Goal: Task Accomplishment & Management: Use online tool/utility

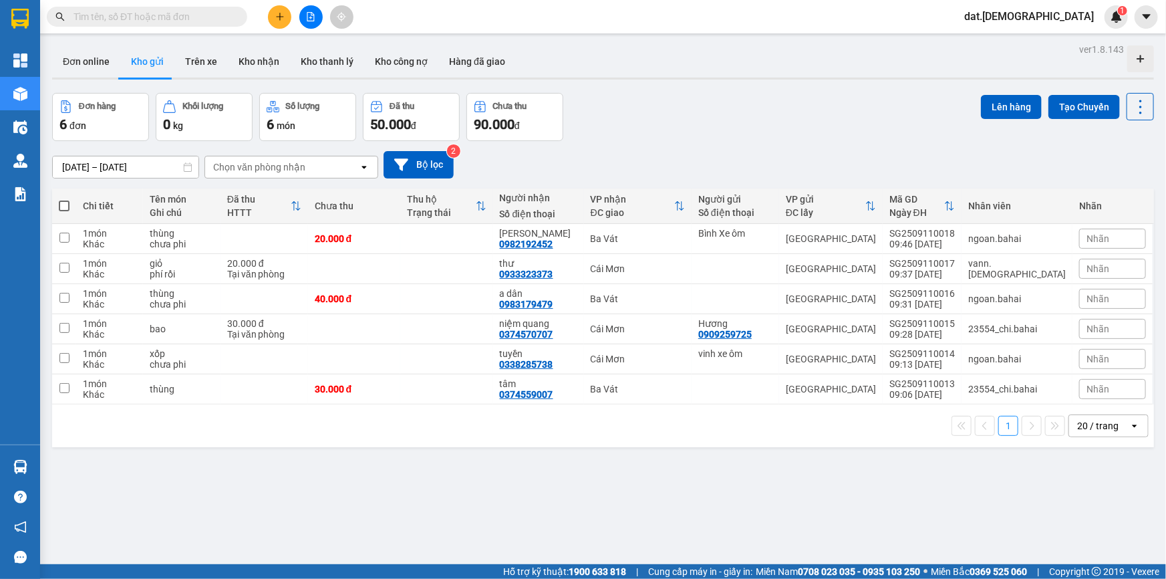
click at [63, 205] on span at bounding box center [64, 206] width 11 height 11
click at [64, 199] on input "checkbox" at bounding box center [64, 199] width 0 height 0
checkbox input "true"
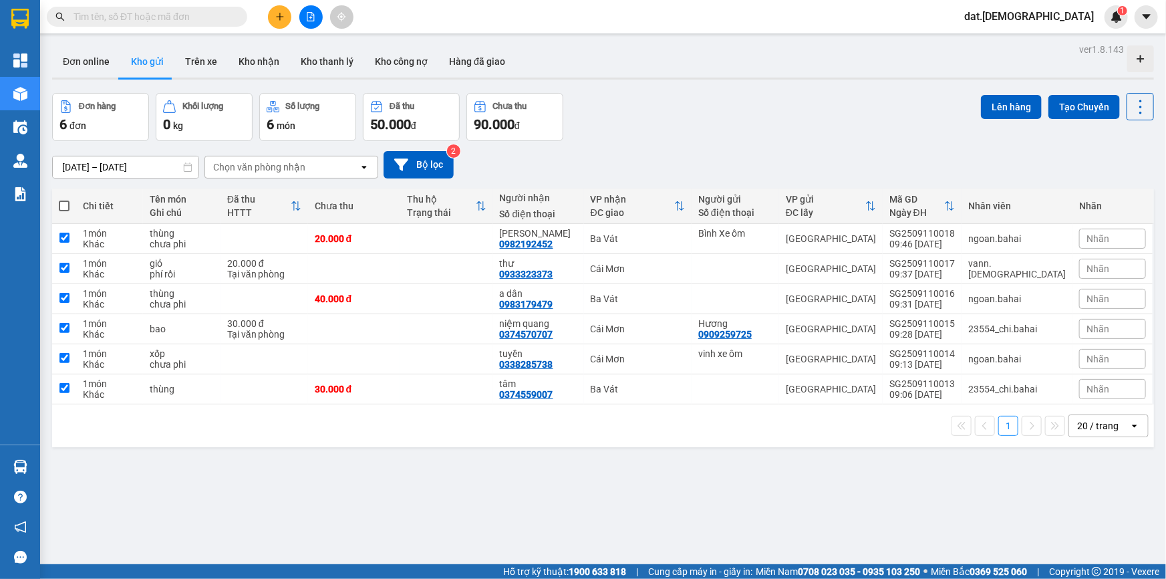
checkbox input "true"
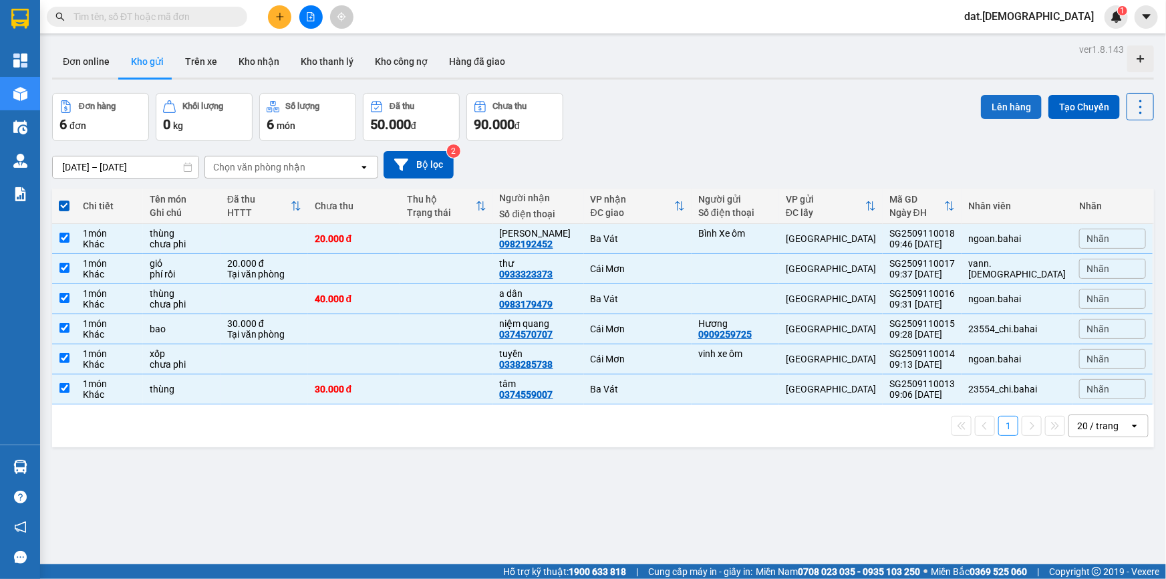
click at [983, 100] on button "Lên hàng" at bounding box center [1011, 107] width 61 height 24
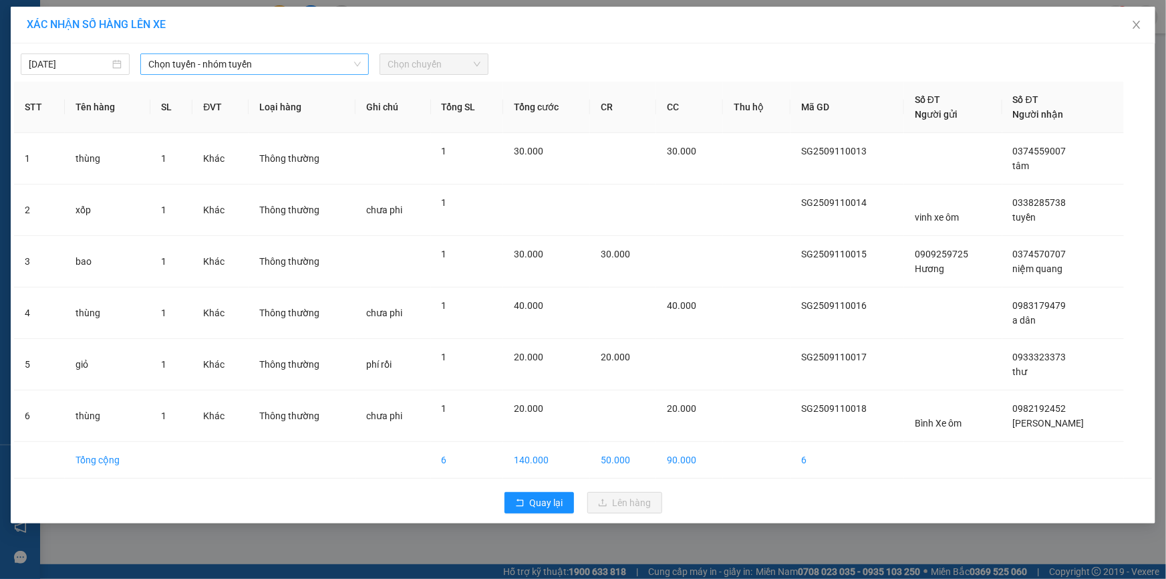
click at [281, 60] on span "Chọn tuyến - nhóm tuyến" at bounding box center [254, 64] width 213 height 20
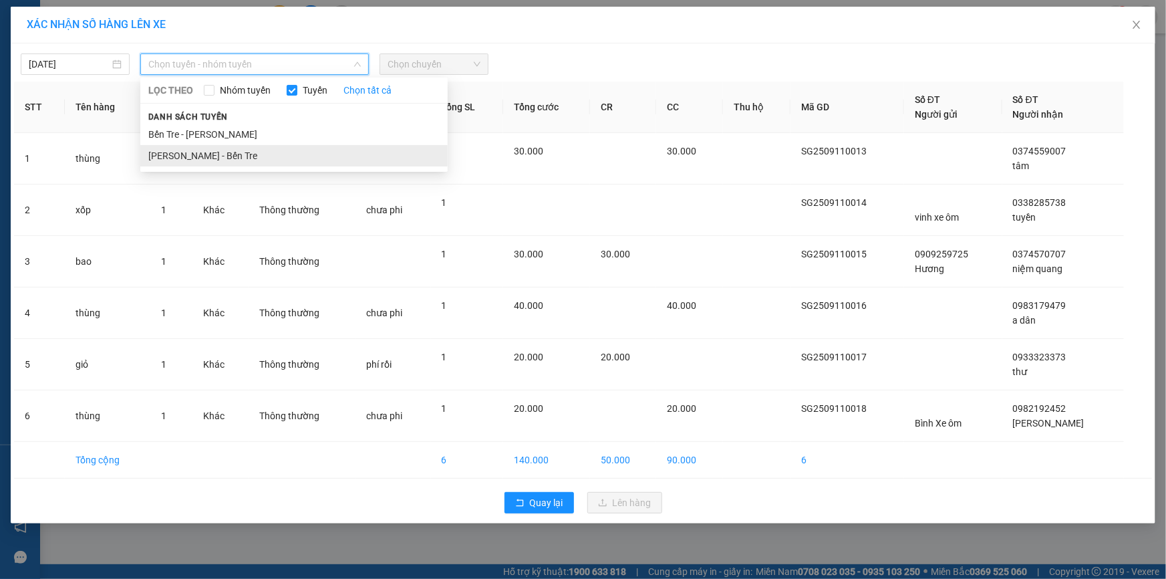
click at [236, 154] on li "Hồ Chí Minh - Bến Tre" at bounding box center [293, 155] width 307 height 21
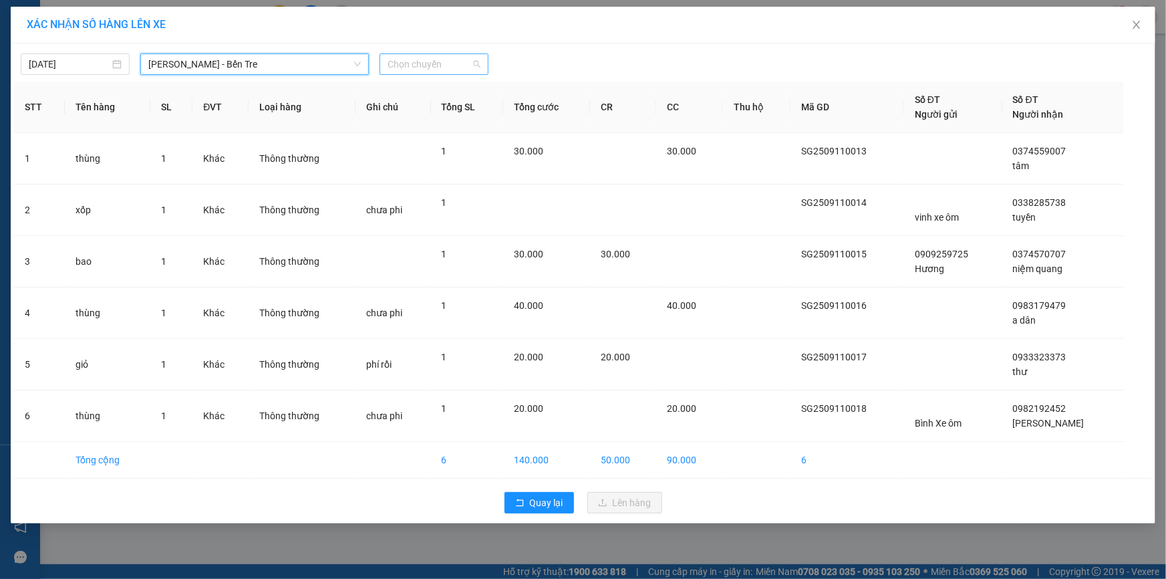
click at [454, 57] on span "Chọn chuyến" at bounding box center [434, 64] width 93 height 20
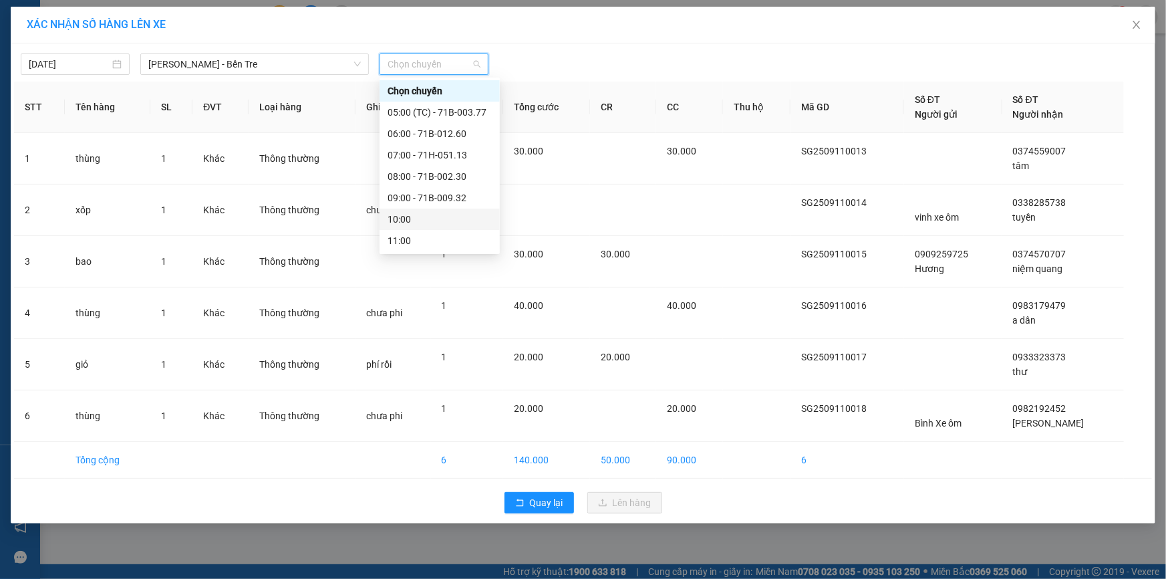
click at [420, 221] on div "10:00" at bounding box center [440, 219] width 104 height 15
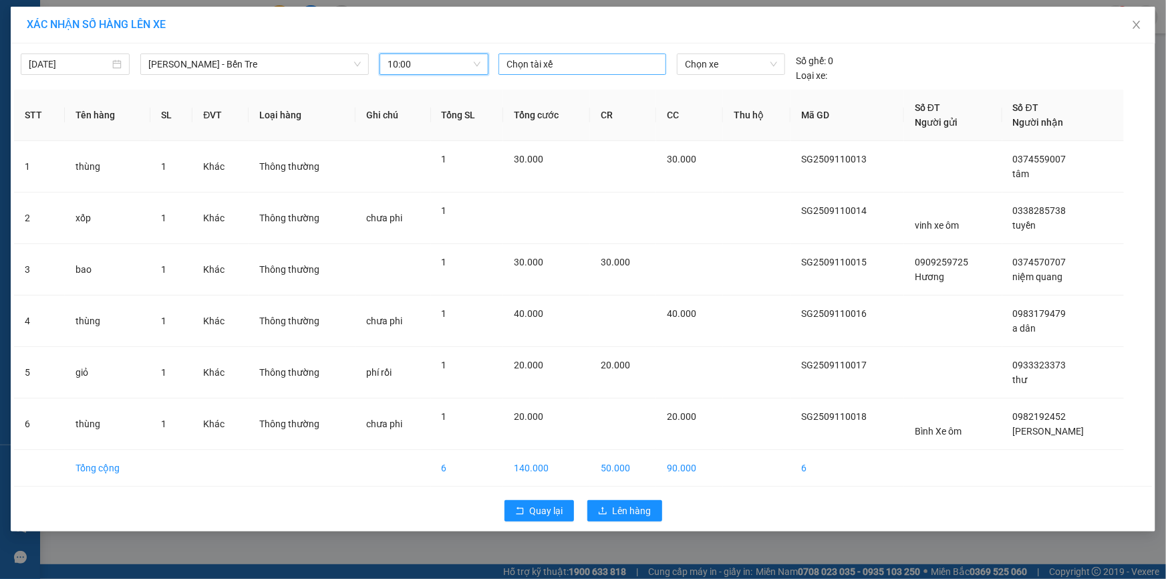
click at [525, 66] on div at bounding box center [582, 64] width 161 height 16
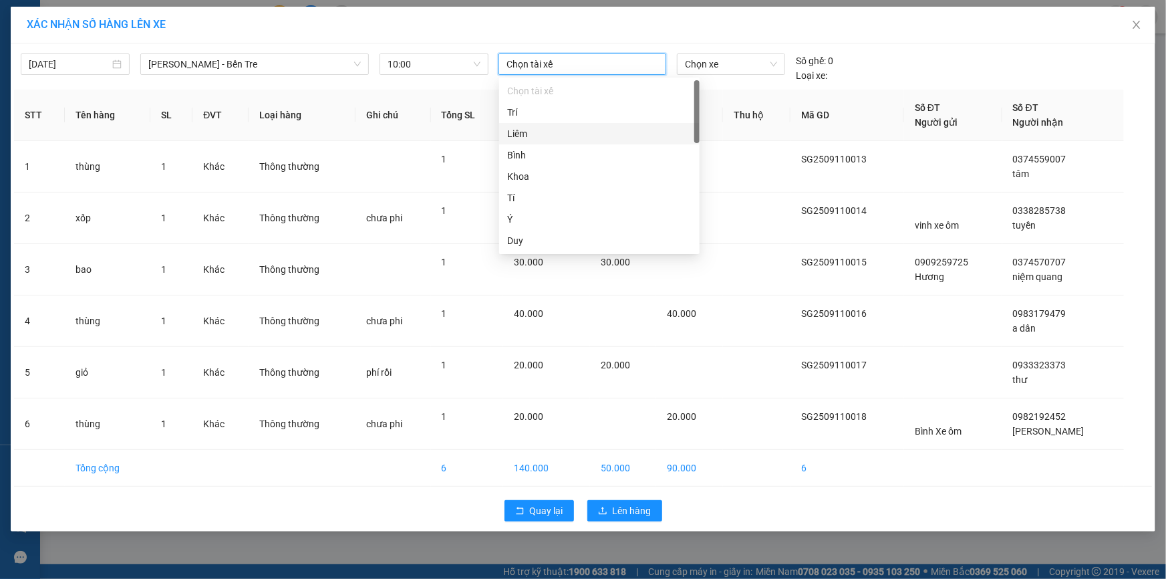
click at [525, 133] on div "Liêm" at bounding box center [599, 133] width 184 height 15
click at [702, 60] on span "Chọn xe" at bounding box center [731, 64] width 92 height 20
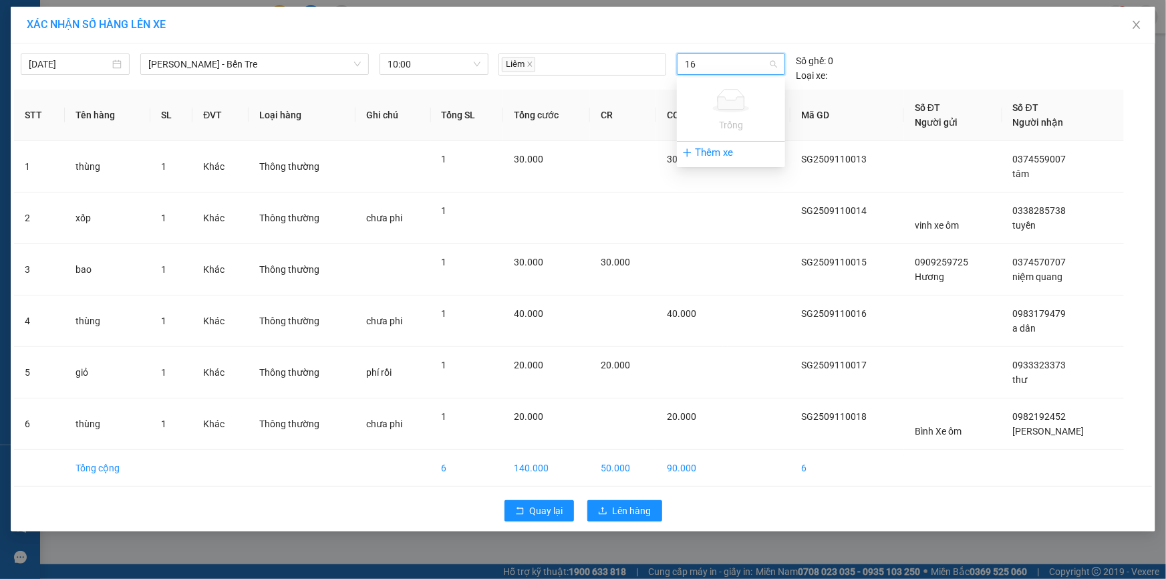
type input "1"
type input "268"
click at [722, 90] on div "71B-012.68" at bounding box center [731, 91] width 92 height 15
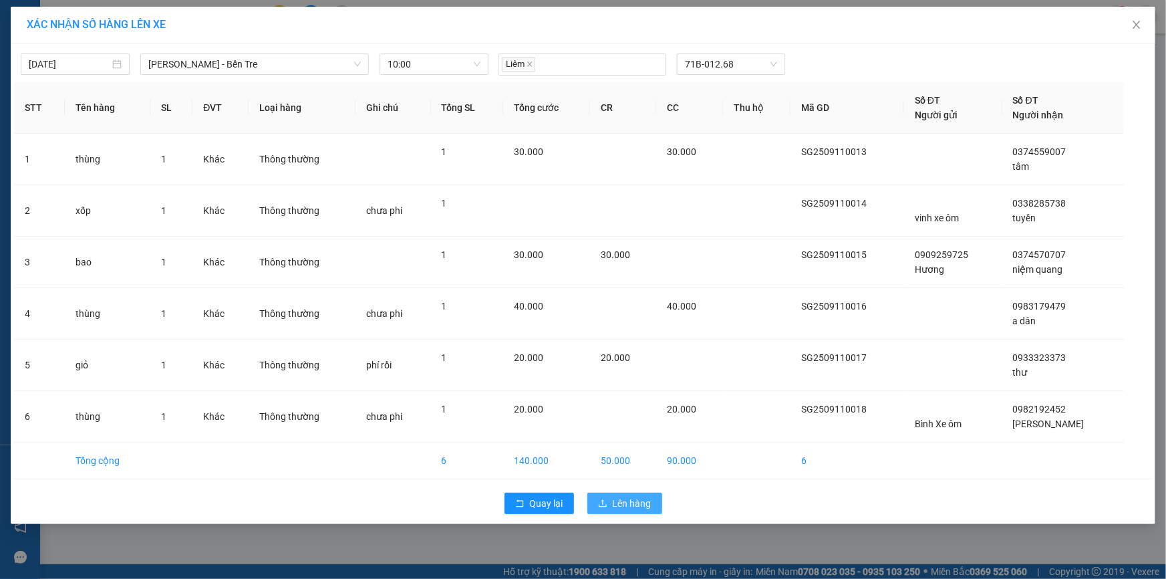
click at [625, 505] on span "Lên hàng" at bounding box center [632, 503] width 39 height 15
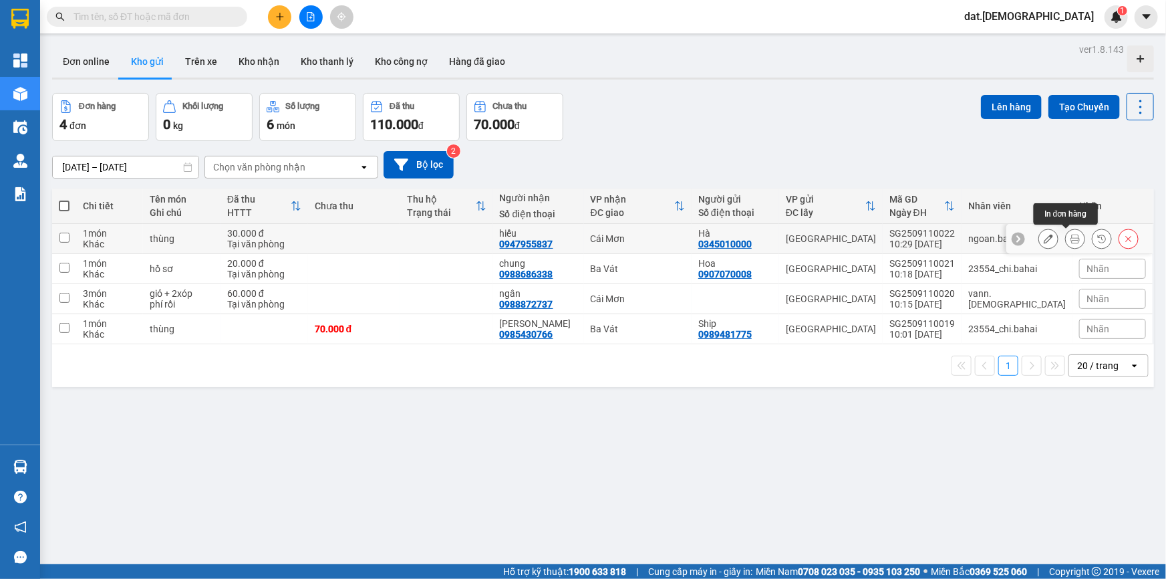
drag, startPoint x: 1066, startPoint y: 238, endPoint x: 1055, endPoint y: 236, distance: 11.5
click at [1071, 238] on icon at bounding box center [1075, 238] width 9 height 9
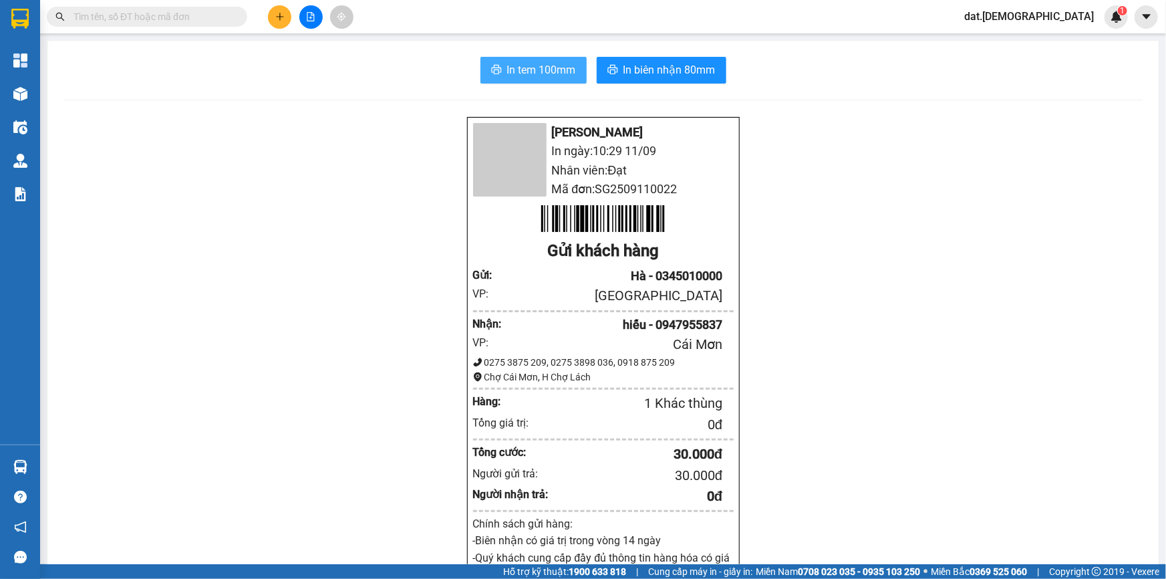
click at [553, 74] on span "In tem 100mm" at bounding box center [541, 69] width 69 height 17
click at [898, 492] on div "Bá Hải In ngày: 10:29 11/09 Nhân viên: Đạt Mã đơn: SG2509110022 Gửi khách hàng …" at bounding box center [602, 564] width 1079 height 896
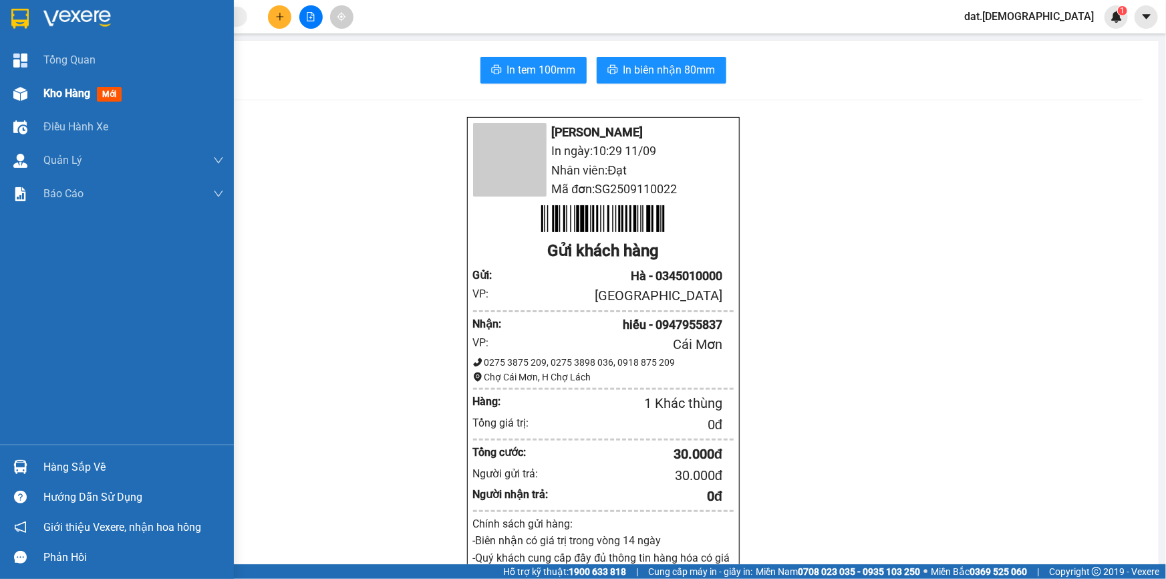
click at [46, 94] on span "Kho hàng" at bounding box center [66, 93] width 47 height 13
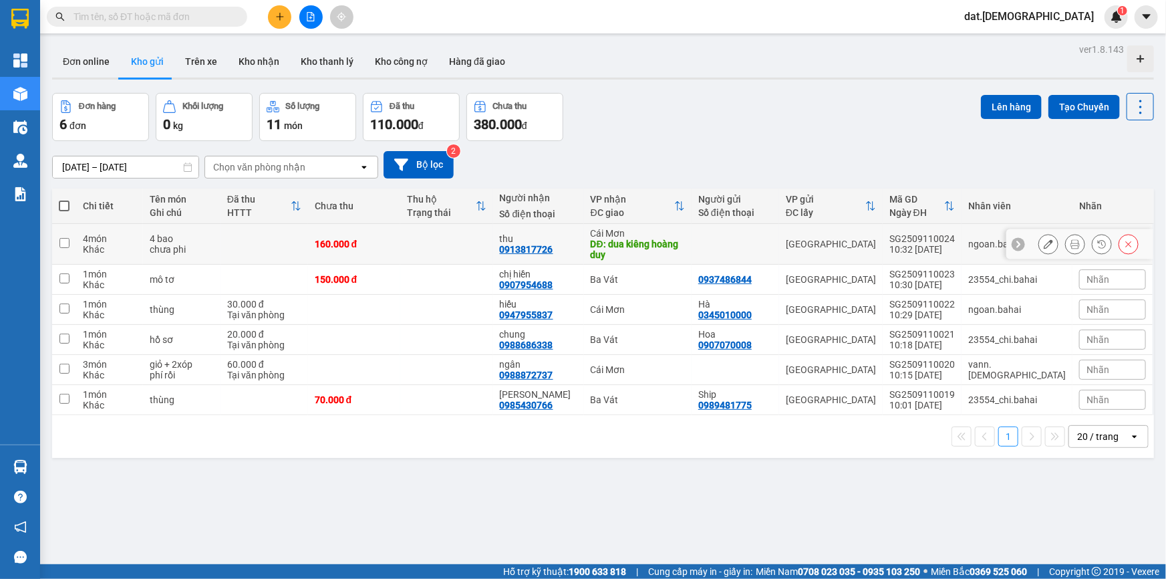
click at [1066, 239] on button at bounding box center [1075, 244] width 19 height 23
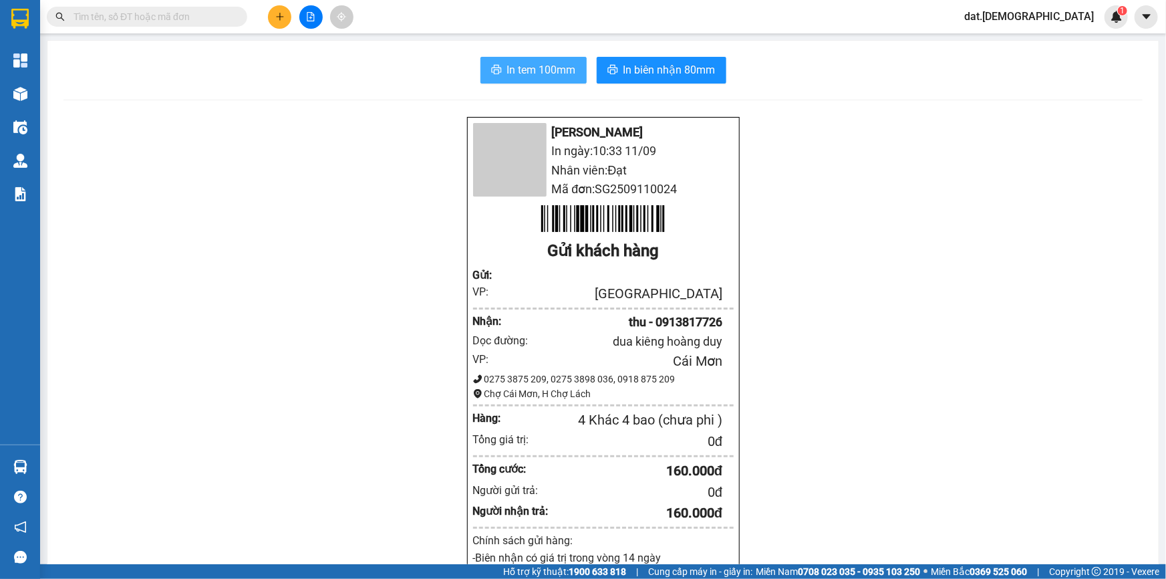
drag, startPoint x: 555, startPoint y: 71, endPoint x: 657, endPoint y: 176, distance: 146.5
click at [555, 70] on span "In tem 100mm" at bounding box center [541, 69] width 69 height 17
click at [507, 72] on span "In tem 100mm" at bounding box center [541, 69] width 69 height 17
click at [471, 76] on div "In tem 100mm In biên nhận 80mm" at bounding box center [602, 70] width 1079 height 27
click at [481, 74] on button "In tem 100mm" at bounding box center [534, 70] width 106 height 27
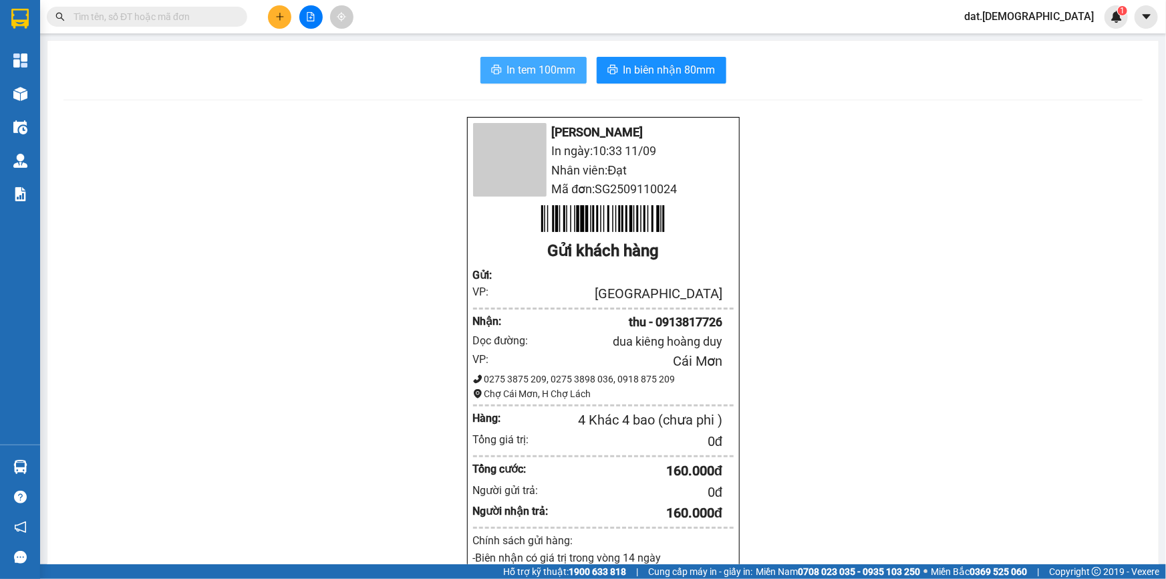
click at [539, 74] on span "In tem 100mm" at bounding box center [541, 69] width 69 height 17
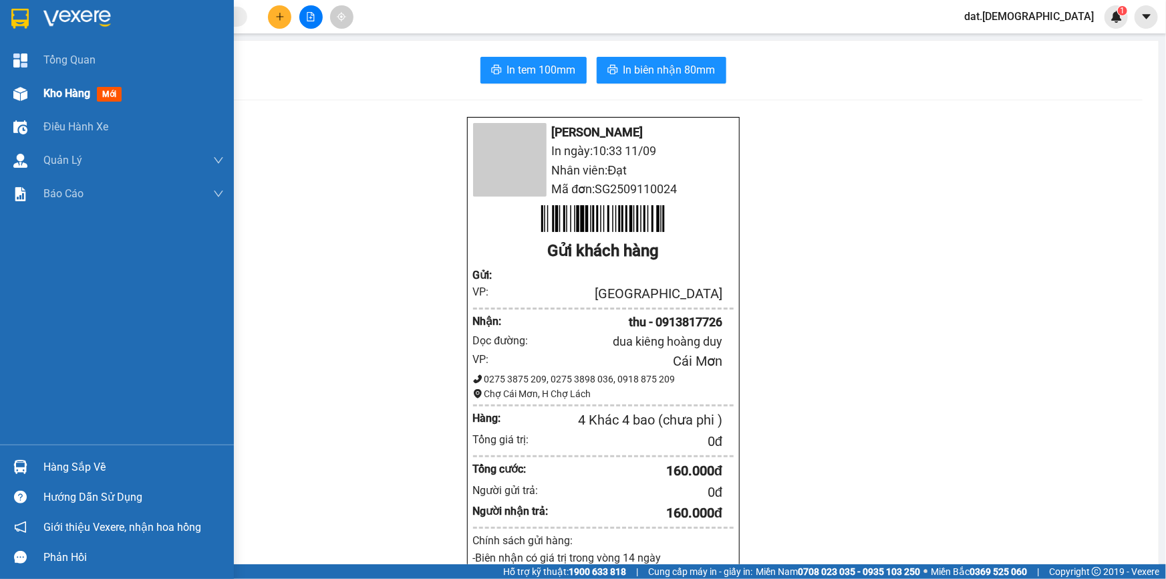
click at [114, 97] on span "mới" at bounding box center [109, 94] width 25 height 15
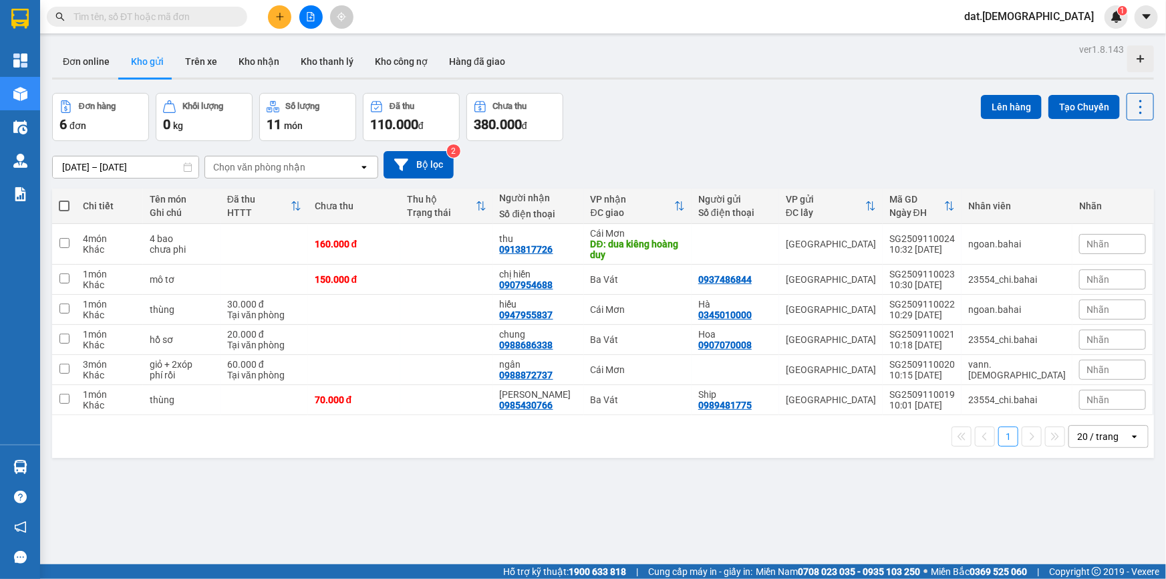
click at [63, 207] on span at bounding box center [64, 206] width 11 height 11
click at [64, 199] on input "checkbox" at bounding box center [64, 199] width 0 height 0
checkbox input "true"
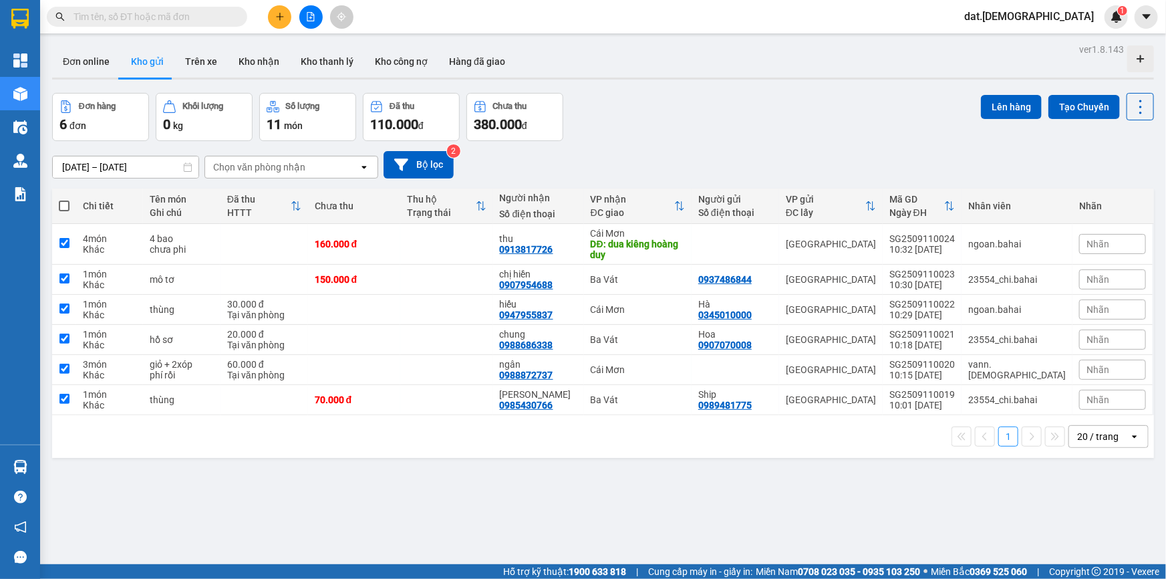
checkbox input "true"
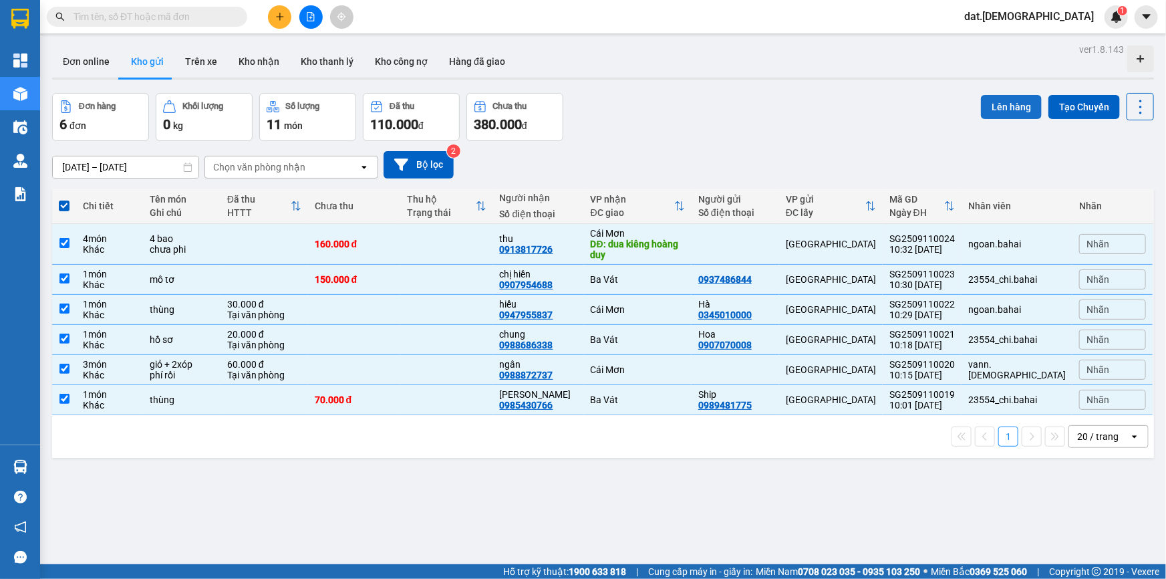
click at [997, 101] on button "Lên hàng" at bounding box center [1011, 107] width 61 height 24
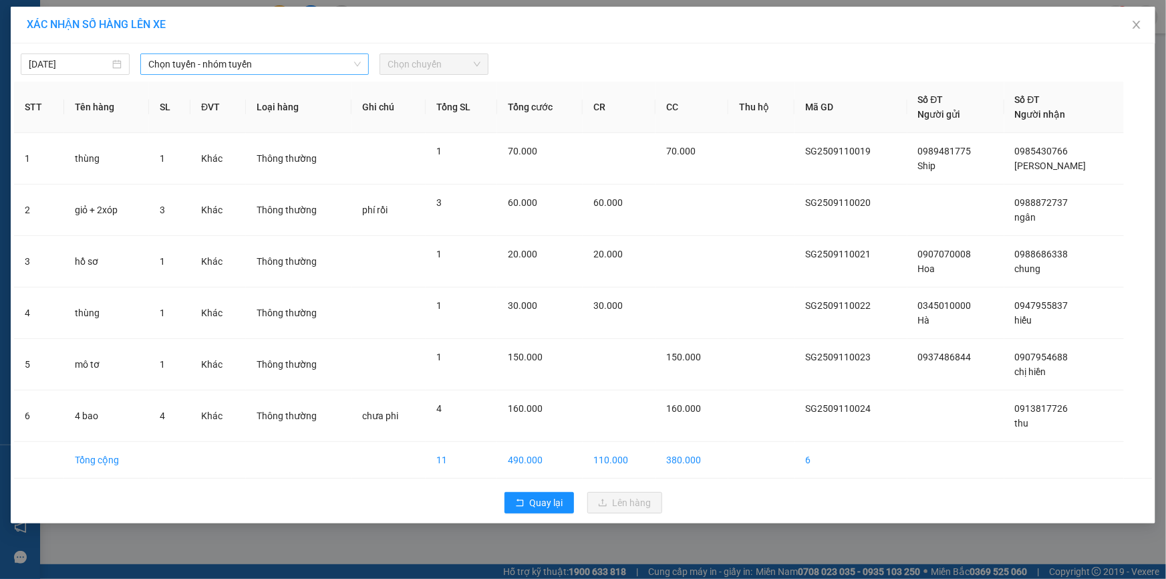
click at [221, 61] on span "Chọn tuyến - nhóm tuyến" at bounding box center [254, 64] width 213 height 20
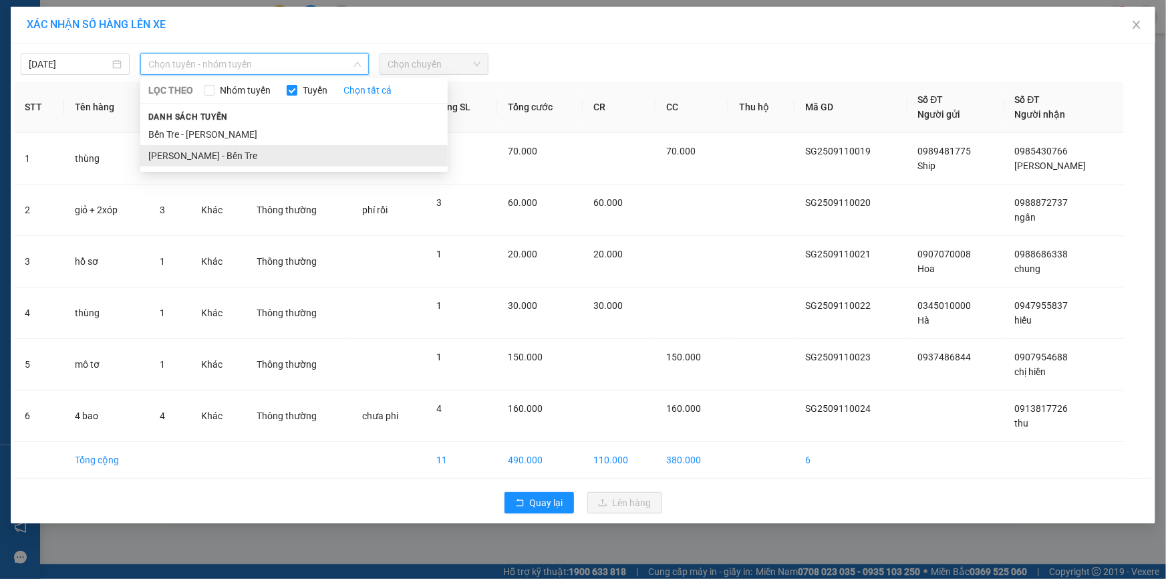
click at [235, 154] on li "Hồ Chí Minh - Bến Tre" at bounding box center [293, 155] width 307 height 21
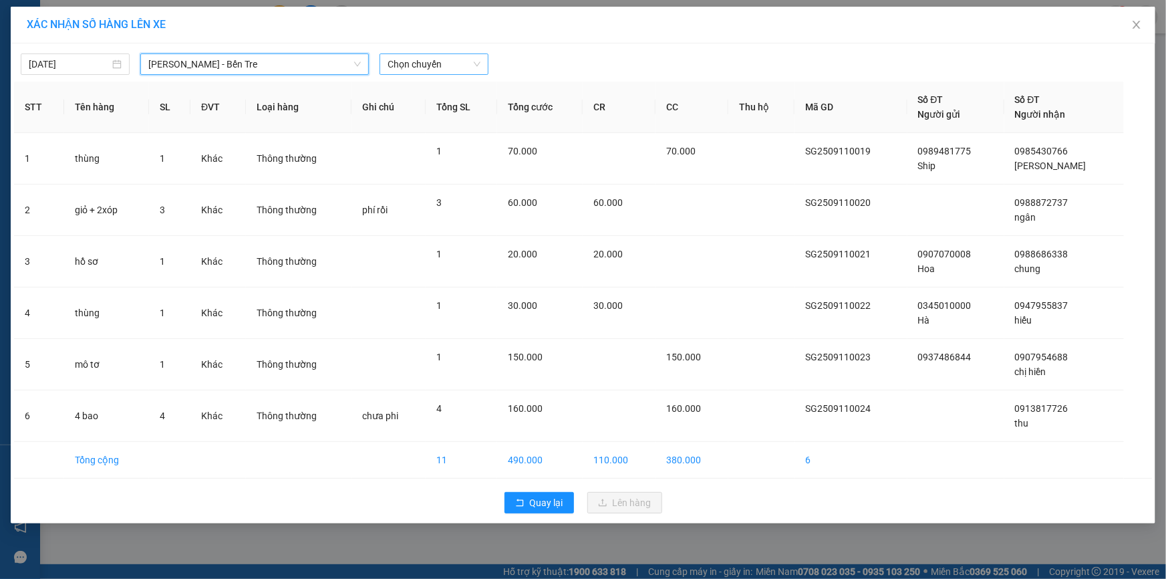
click at [438, 58] on span "Chọn chuyến" at bounding box center [434, 64] width 93 height 20
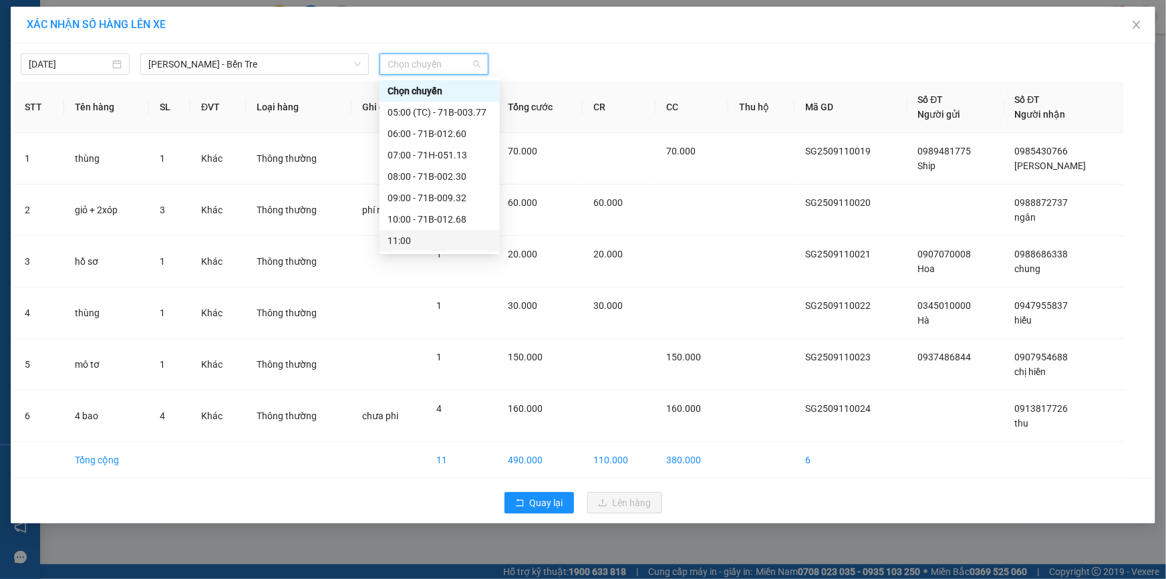
click at [406, 239] on div "11:00" at bounding box center [440, 240] width 104 height 15
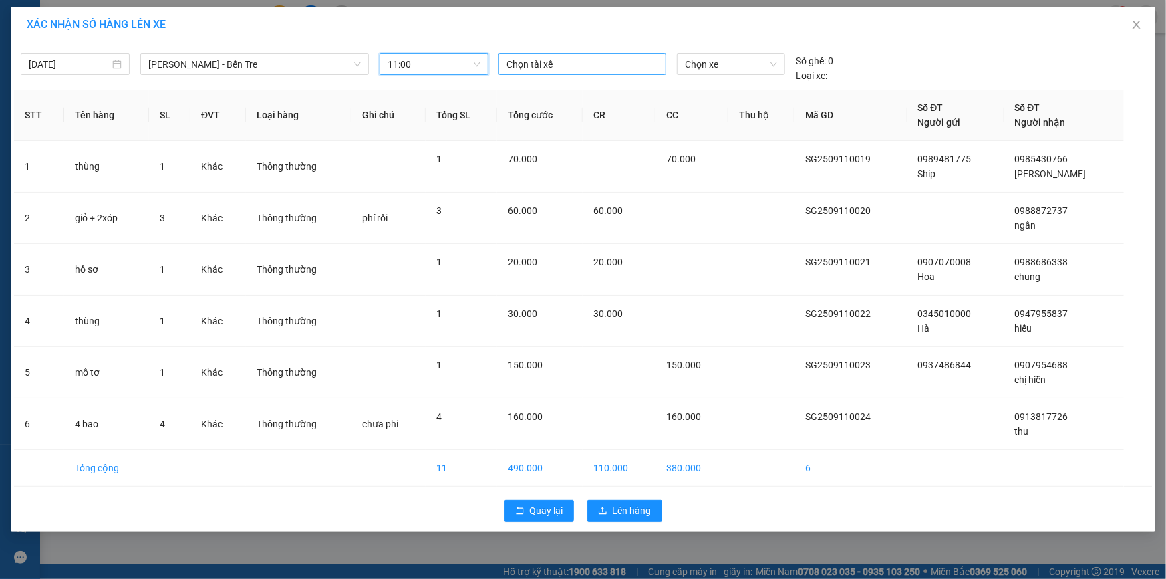
click at [521, 64] on div at bounding box center [582, 64] width 161 height 16
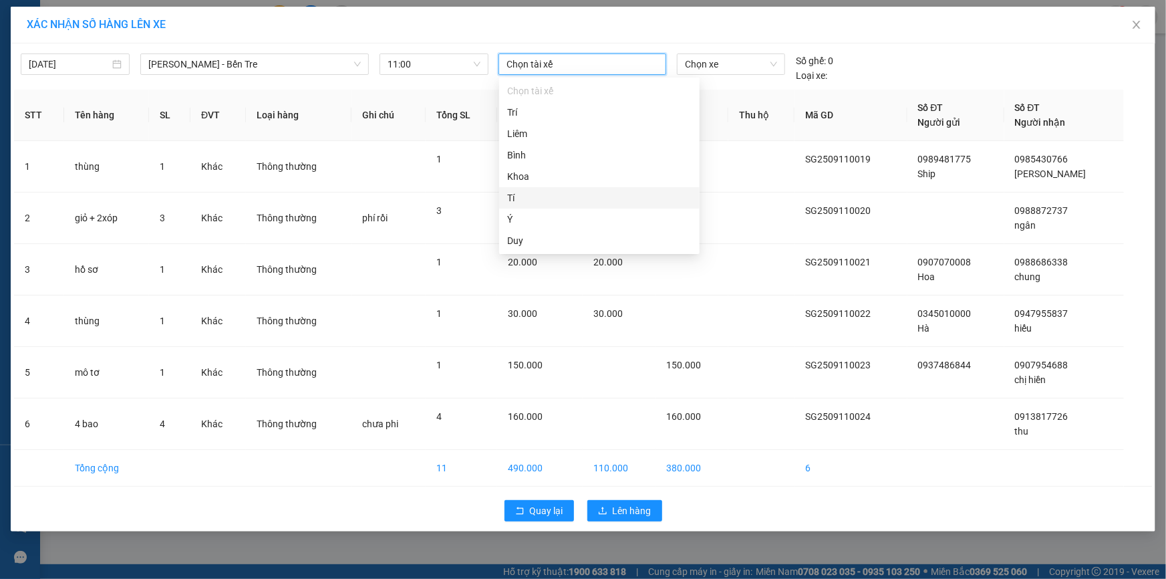
click at [516, 198] on div "Tí" at bounding box center [599, 197] width 184 height 15
click at [731, 57] on span "Chọn xe" at bounding box center [731, 64] width 92 height 20
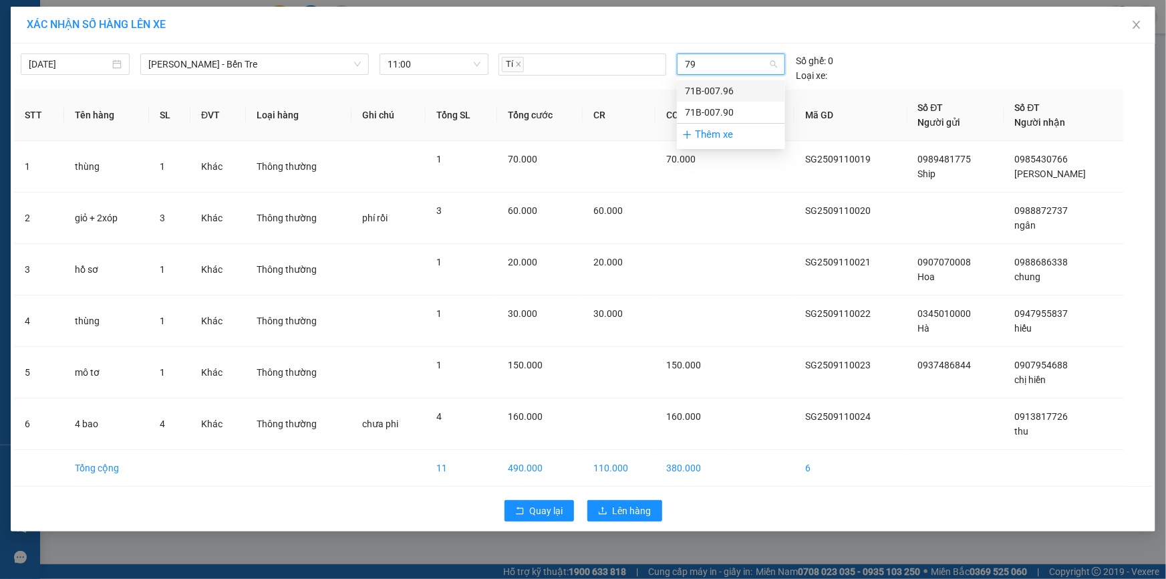
type input "796"
click at [702, 92] on div "71B-007.96" at bounding box center [731, 91] width 92 height 15
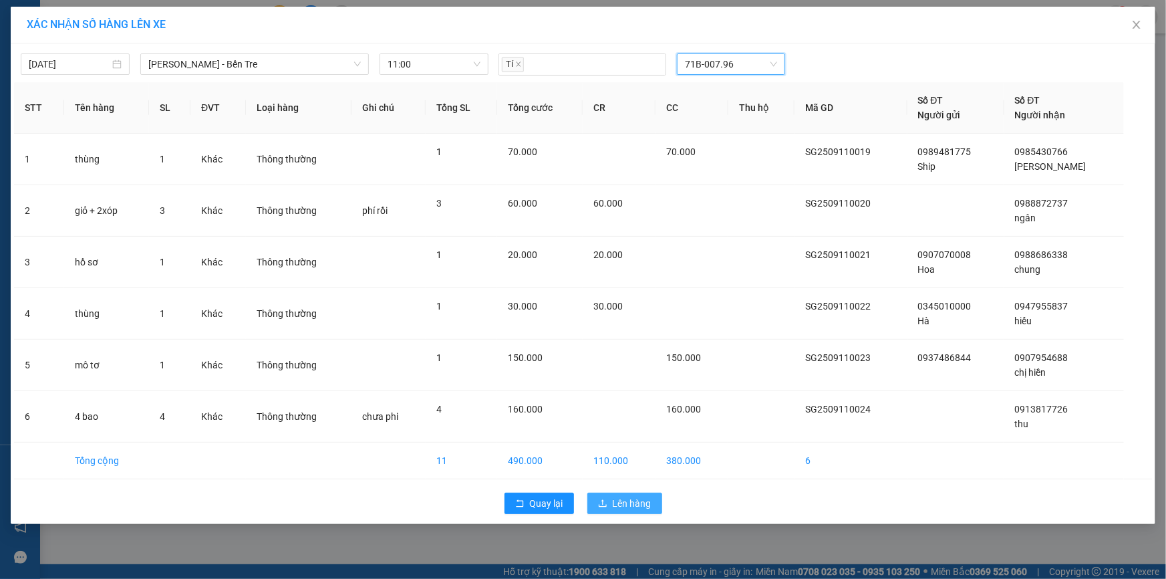
click at [634, 501] on span "Lên hàng" at bounding box center [632, 503] width 39 height 15
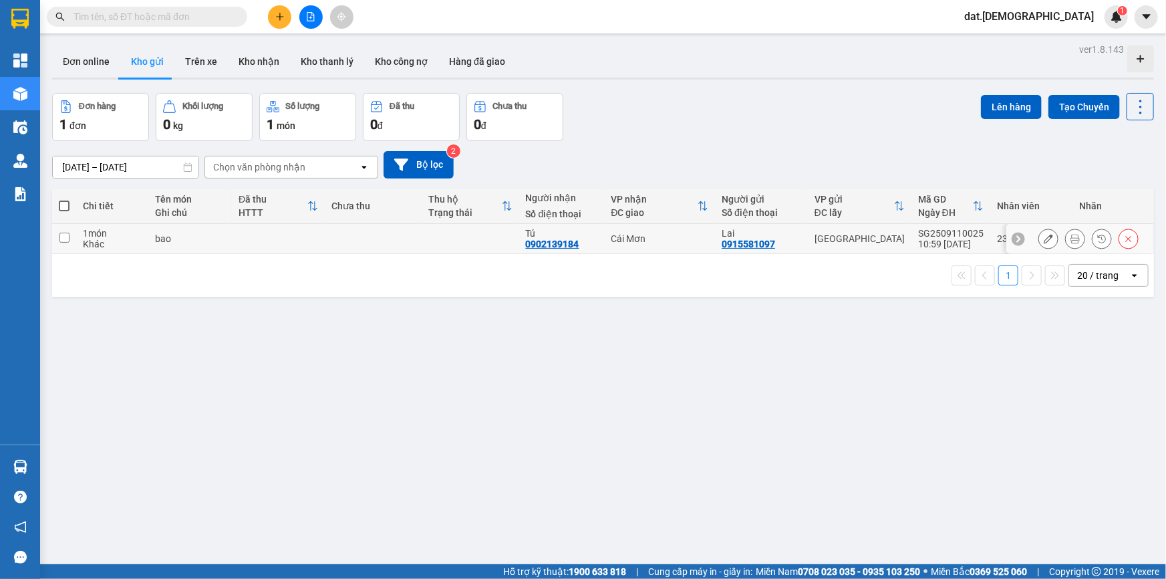
click at [433, 241] on td at bounding box center [470, 239] width 97 height 30
checkbox input "true"
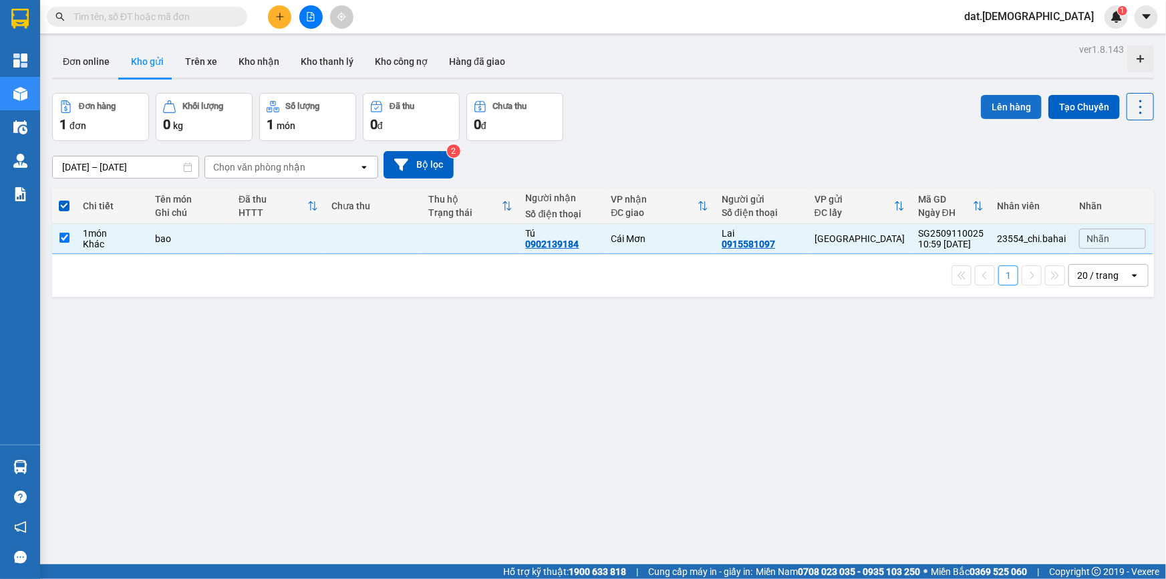
click at [1004, 102] on button "Lên hàng" at bounding box center [1011, 107] width 61 height 24
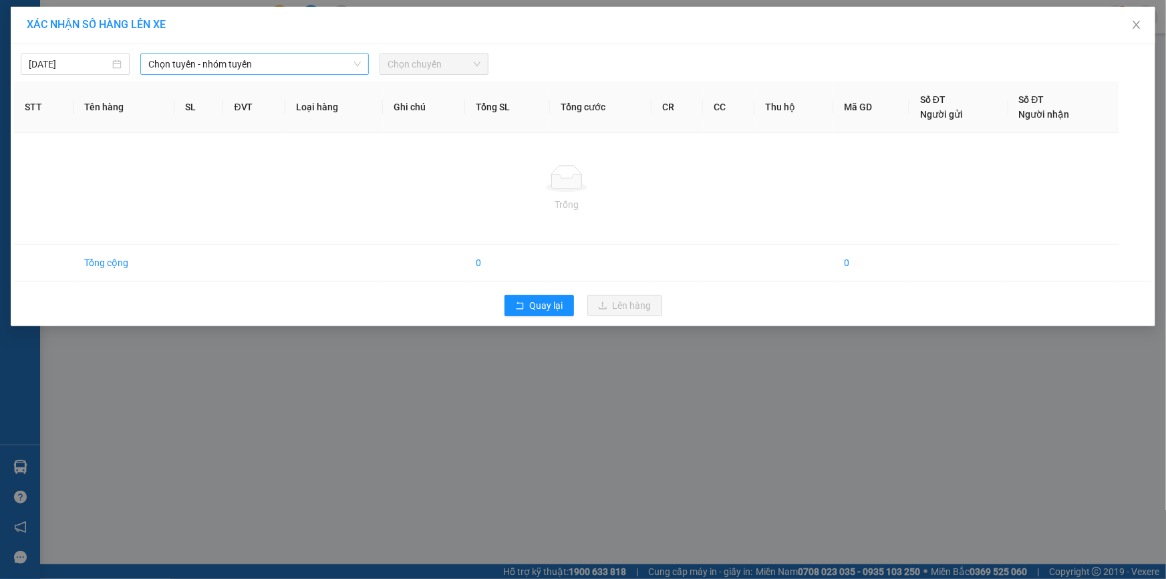
click at [245, 55] on span "Chọn tuyến - nhóm tuyến" at bounding box center [254, 64] width 213 height 20
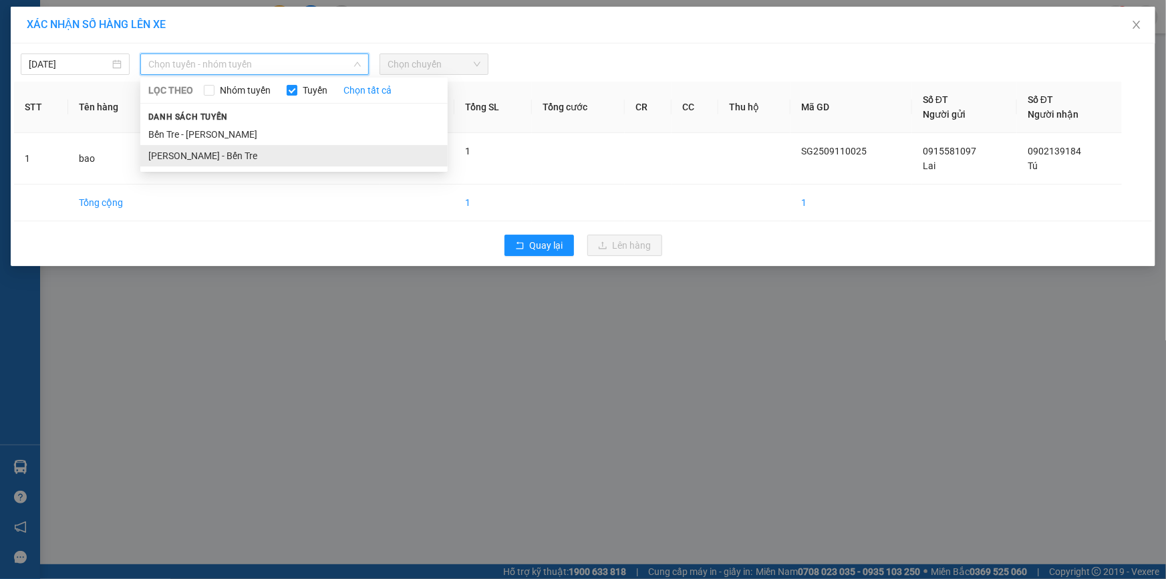
click at [231, 156] on li "Hồ Chí Minh - Bến Tre" at bounding box center [293, 155] width 307 height 21
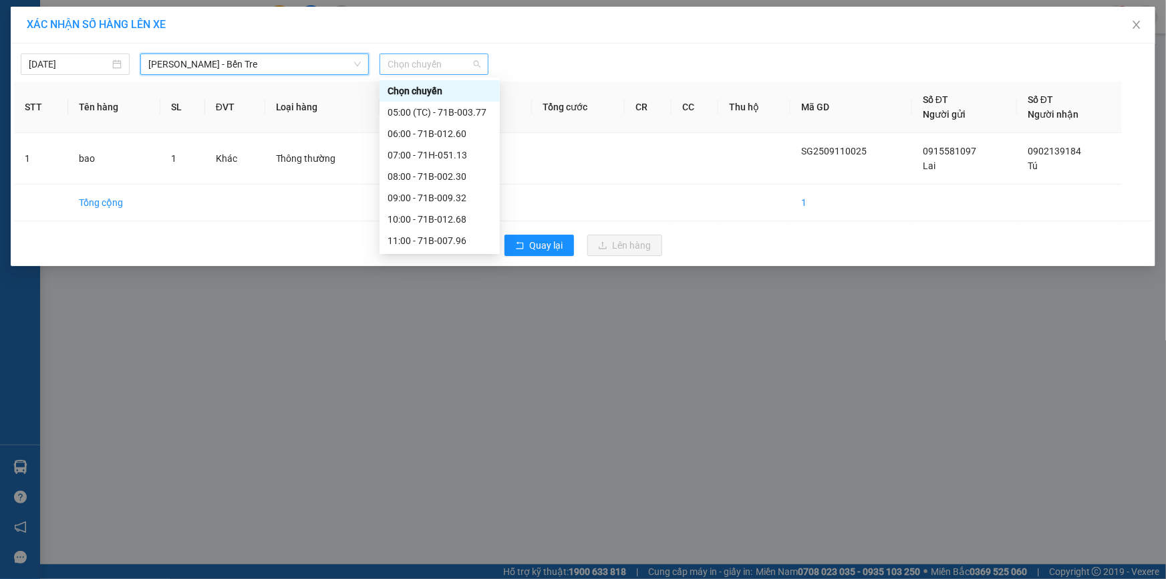
click at [450, 60] on span "Chọn chuyến" at bounding box center [434, 64] width 93 height 20
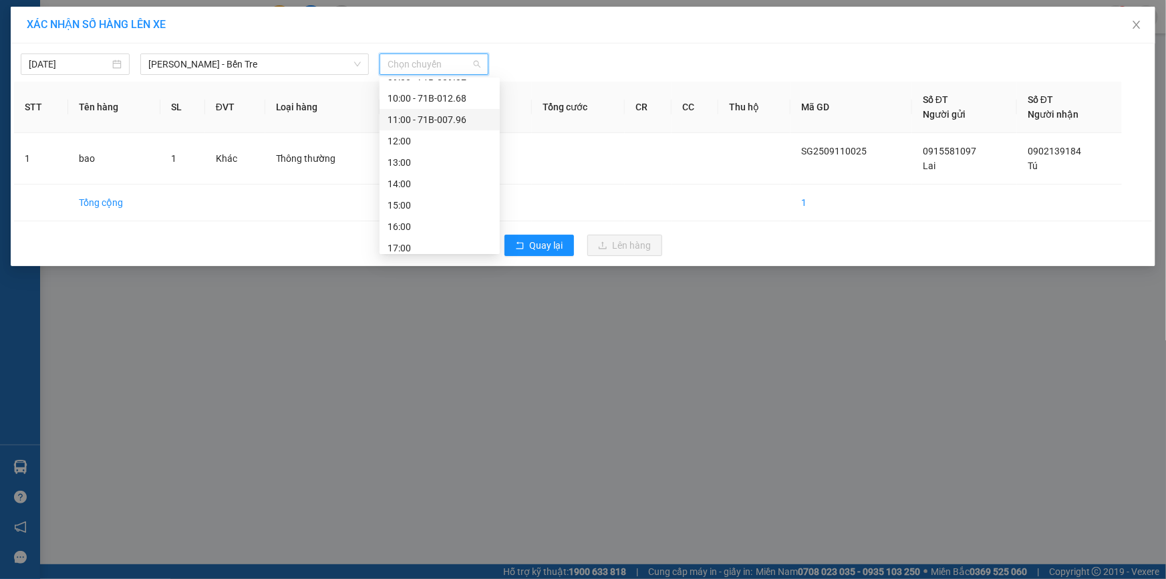
click at [410, 116] on div "11:00 - 71B-007.96" at bounding box center [440, 119] width 104 height 15
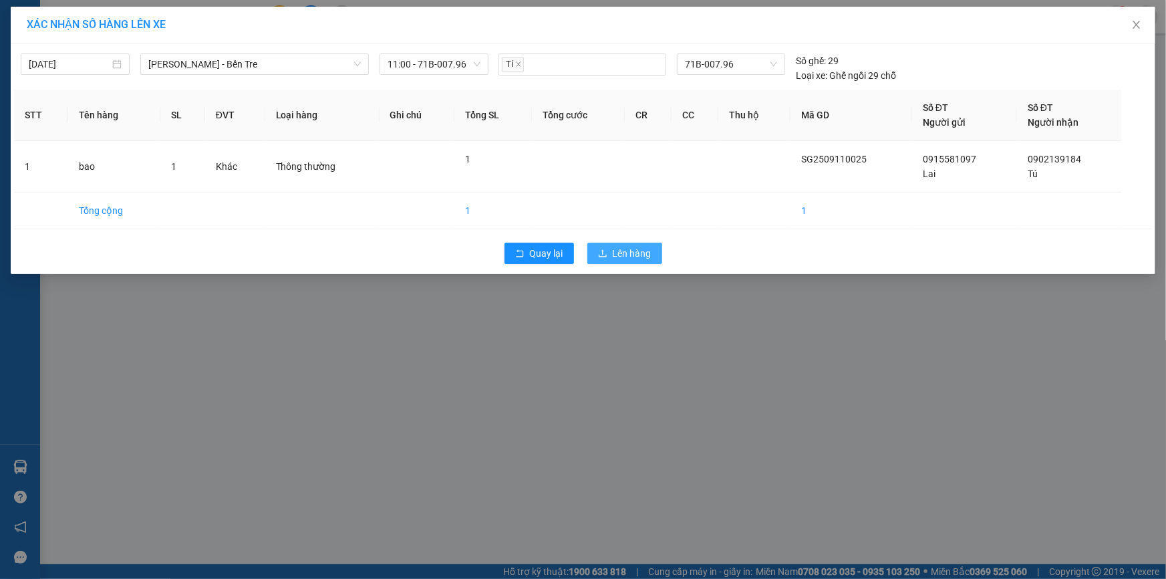
click at [633, 256] on span "Lên hàng" at bounding box center [632, 253] width 39 height 15
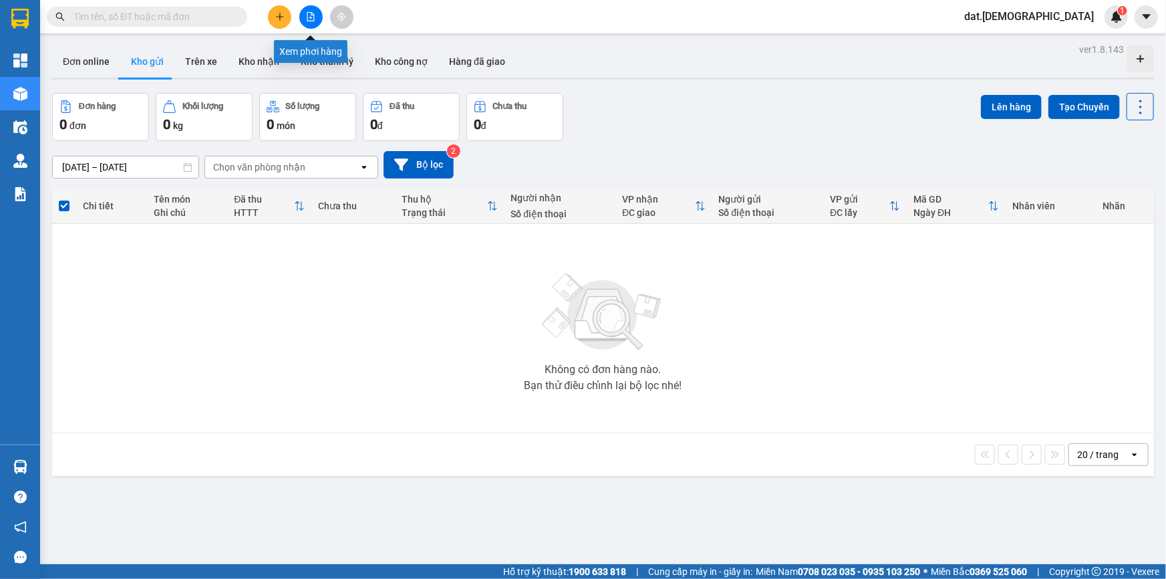
click at [315, 13] on icon "file-add" at bounding box center [310, 16] width 9 height 9
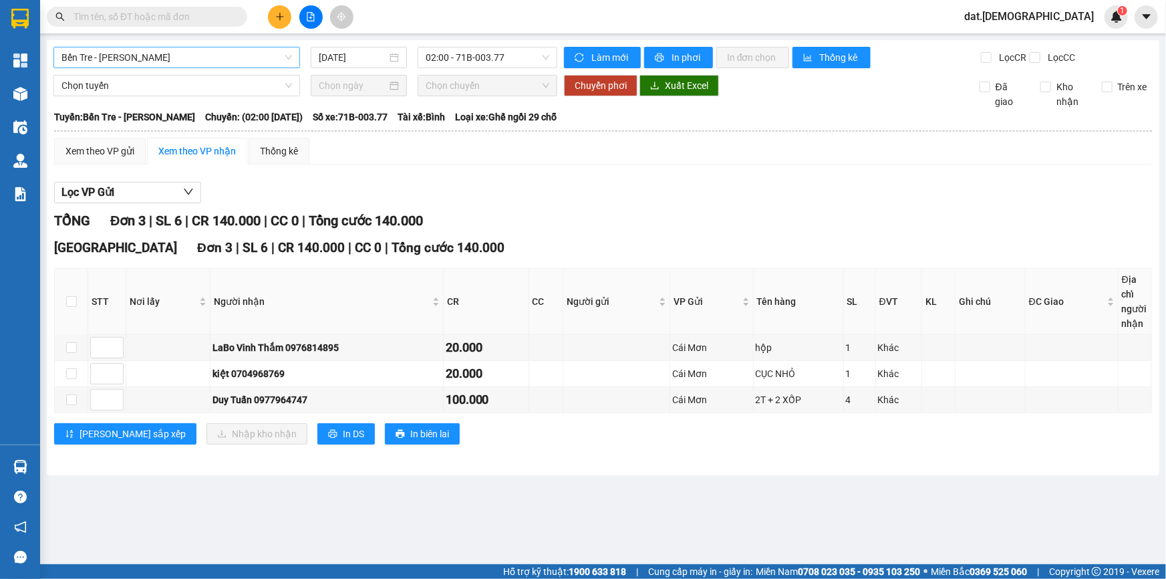
click at [232, 59] on span "Bến Tre - [PERSON_NAME]" at bounding box center [176, 57] width 231 height 20
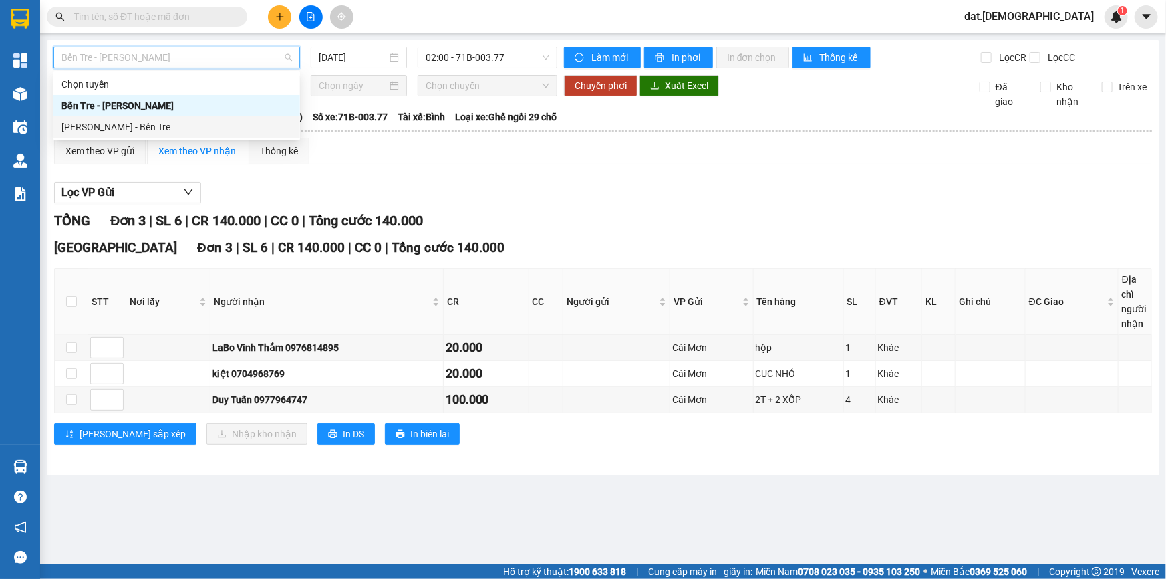
click at [162, 128] on div "[PERSON_NAME] - Bến Tre" at bounding box center [176, 127] width 231 height 15
type input "[DATE]"
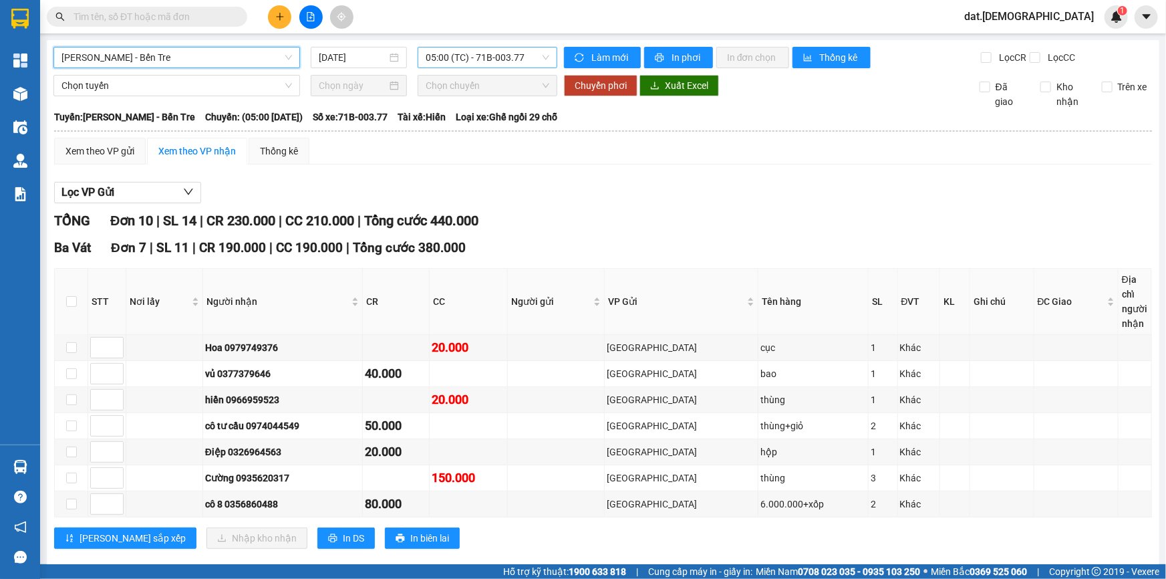
click at [522, 56] on span "05:00 (TC) - 71B-003.77" at bounding box center [488, 57] width 124 height 20
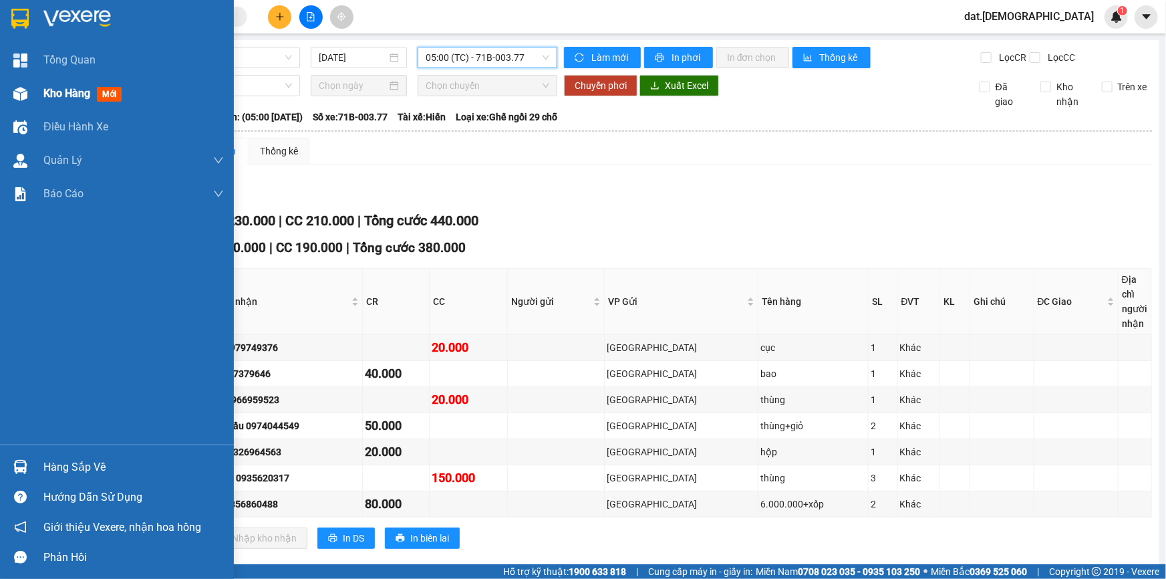
click at [118, 96] on span "mới" at bounding box center [109, 94] width 25 height 15
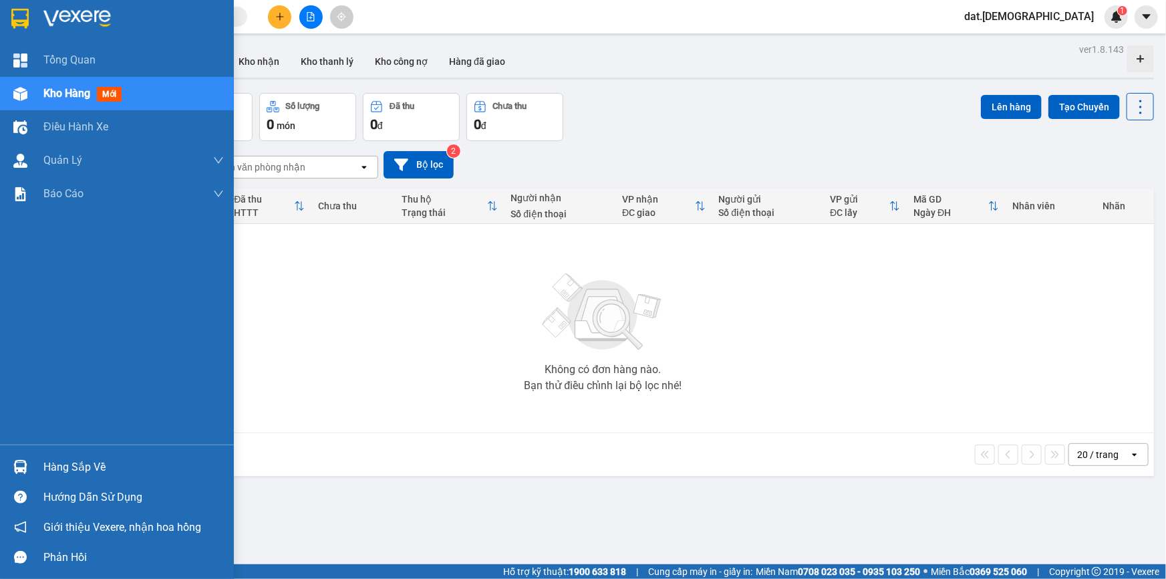
drag, startPoint x: 104, startPoint y: 87, endPoint x: 114, endPoint y: 100, distance: 17.1
click at [114, 100] on span "mới" at bounding box center [109, 94] width 25 height 15
click at [115, 89] on span "mới" at bounding box center [109, 94] width 25 height 15
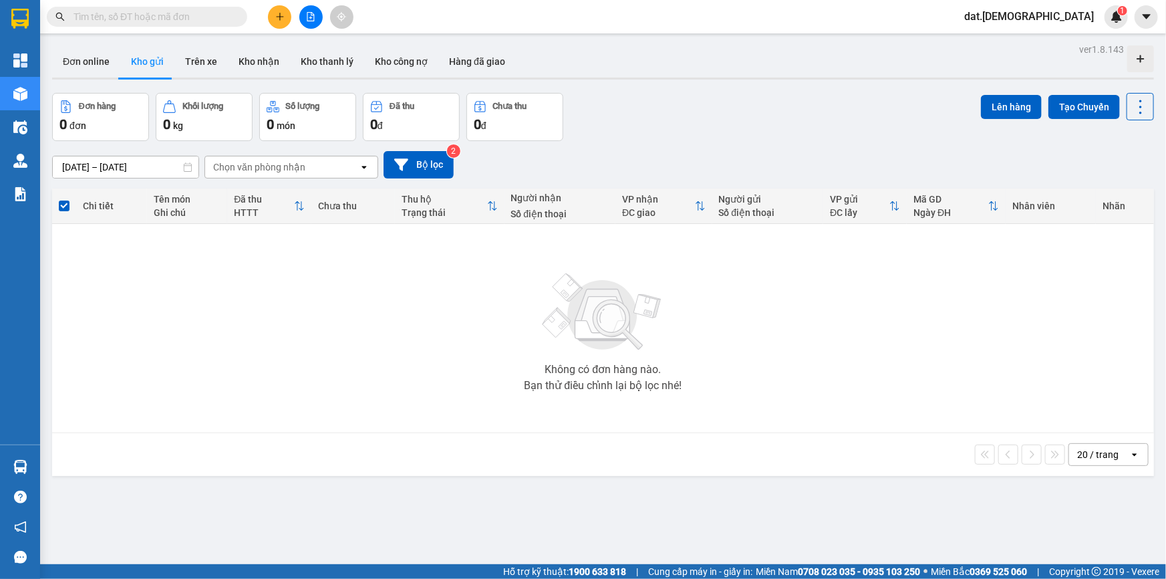
drag, startPoint x: 142, startPoint y: 63, endPoint x: 156, endPoint y: 75, distance: 17.5
click at [156, 75] on button "Kho gửi" at bounding box center [147, 61] width 54 height 32
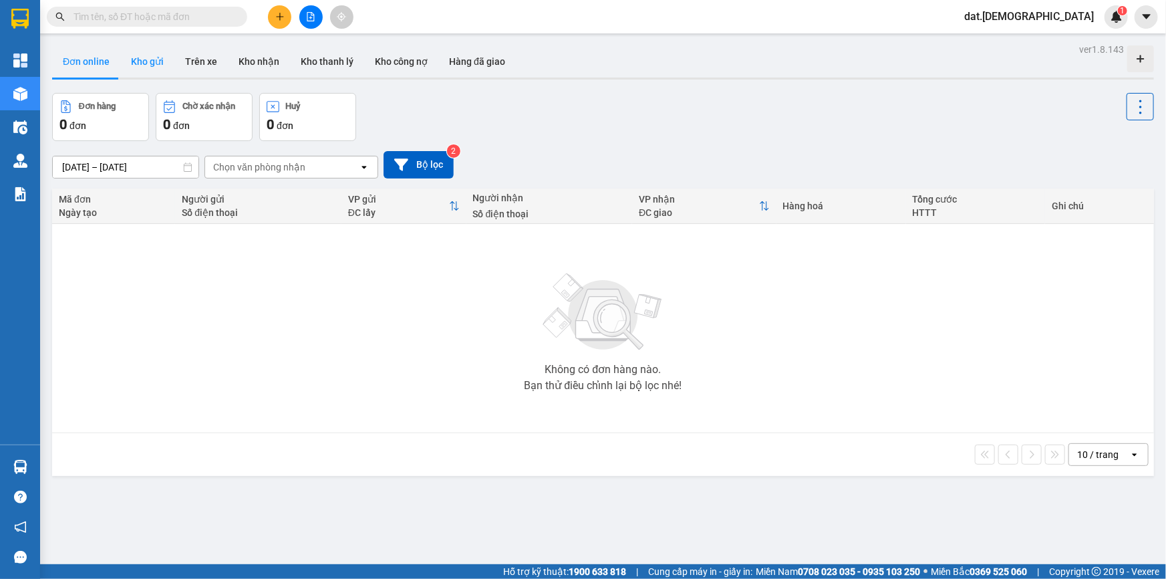
click at [148, 61] on button "Kho gửi" at bounding box center [147, 61] width 54 height 32
type input "[DATE] – [DATE]"
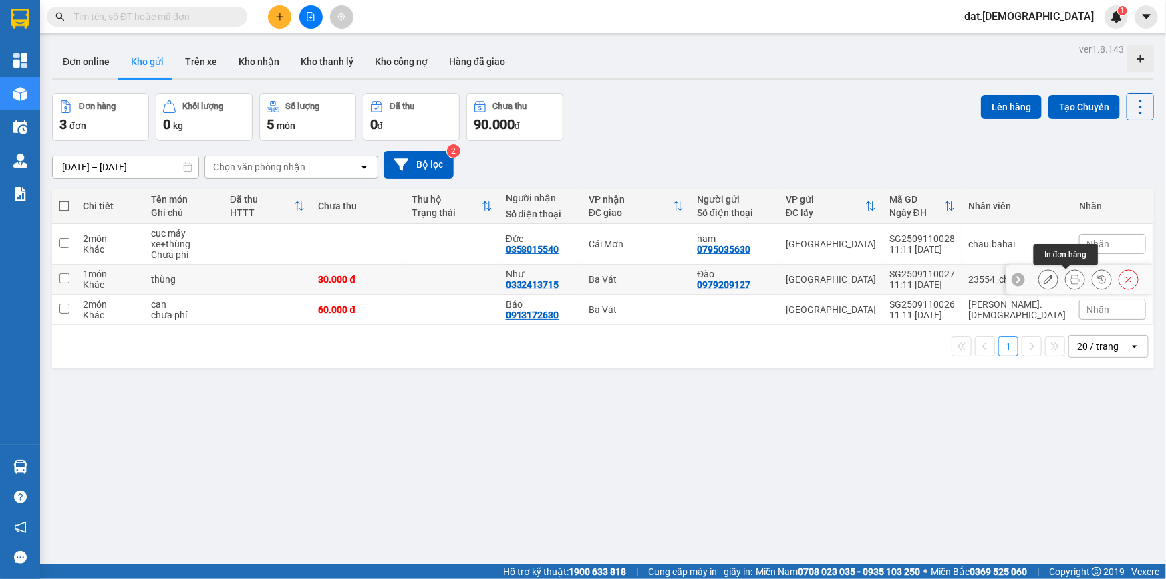
click at [1071, 276] on icon at bounding box center [1075, 279] width 9 height 9
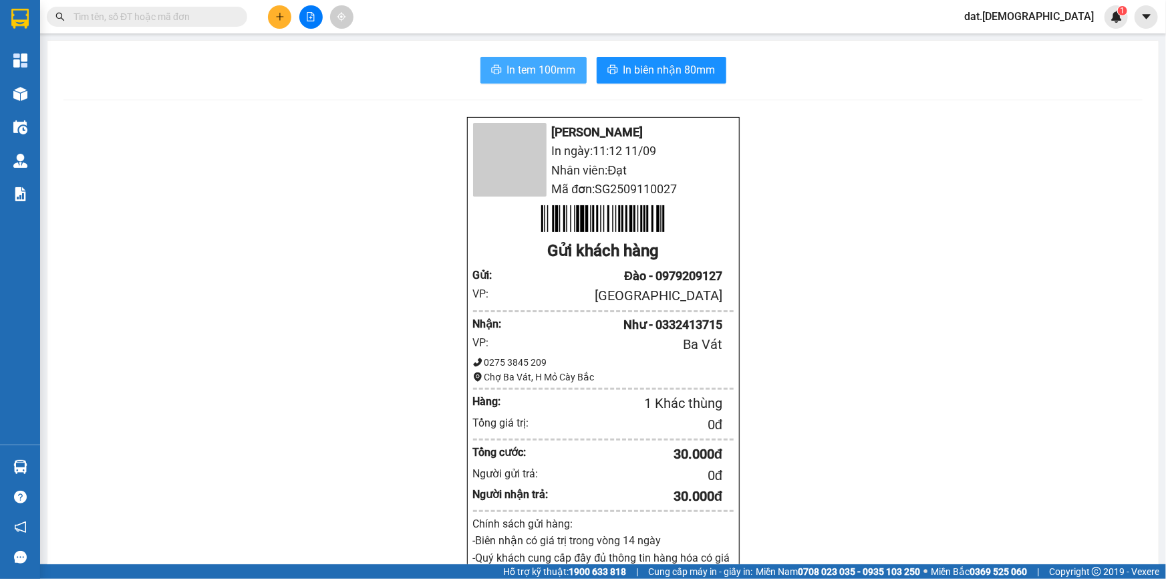
click at [539, 74] on span "In tem 100mm" at bounding box center [541, 69] width 69 height 17
drag, startPoint x: 680, startPoint y: 68, endPoint x: 690, endPoint y: 72, distance: 11.2
click at [690, 72] on span "In biên nhận 80mm" at bounding box center [670, 69] width 92 height 17
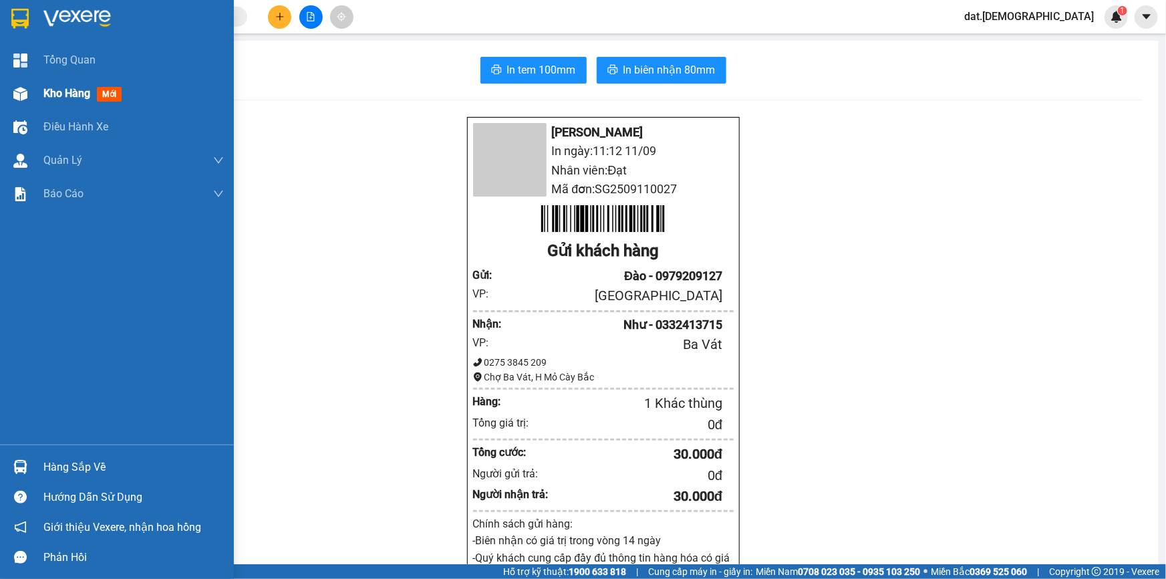
click at [110, 88] on span "mới" at bounding box center [109, 94] width 25 height 15
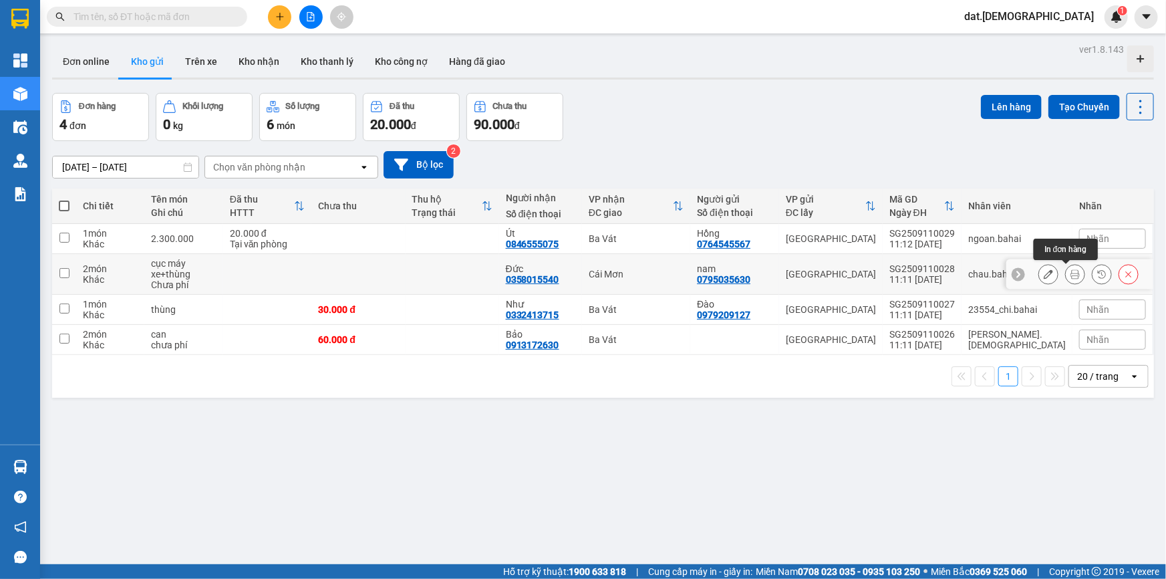
click at [1071, 271] on icon at bounding box center [1075, 273] width 9 height 9
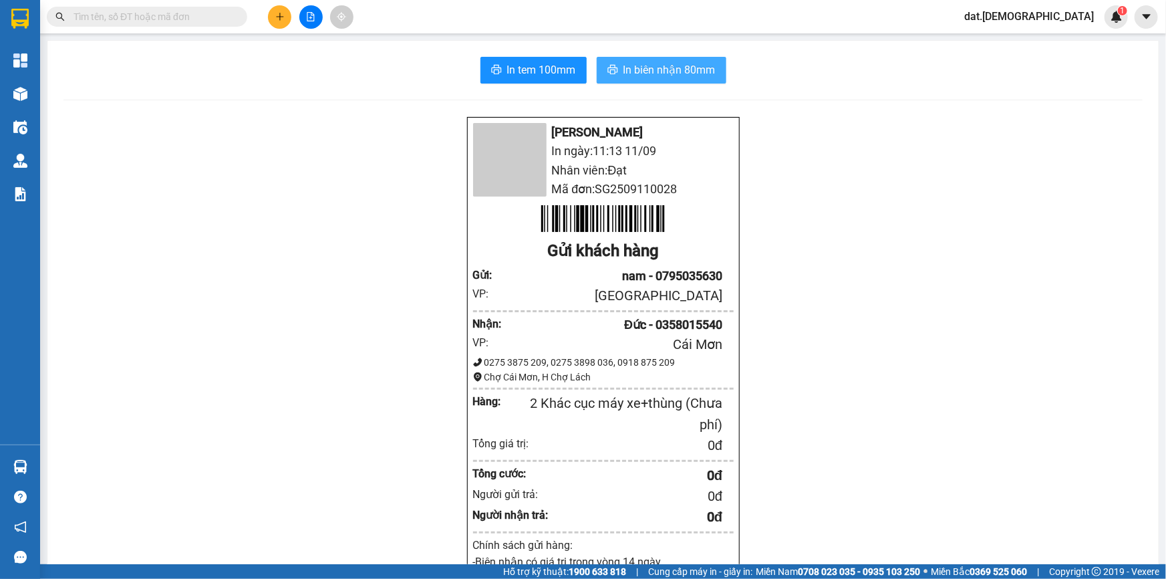
click at [686, 71] on span "In biên nhận 80mm" at bounding box center [670, 69] width 92 height 17
click at [523, 70] on span "In tem 100mm" at bounding box center [541, 69] width 69 height 17
click at [528, 68] on span "In tem 100mm" at bounding box center [541, 69] width 69 height 17
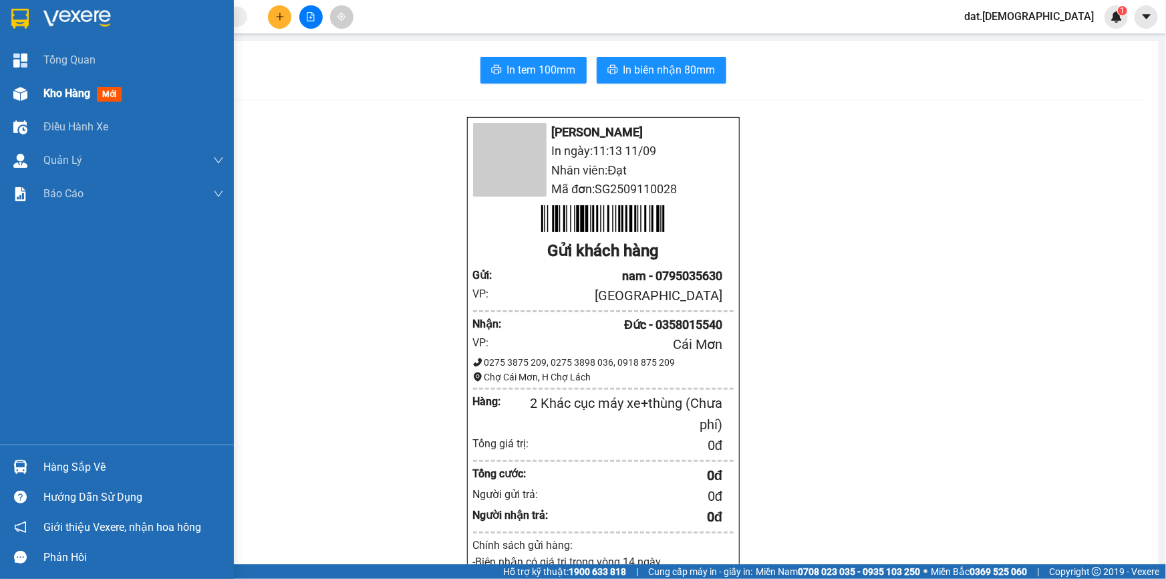
click at [25, 88] on img at bounding box center [20, 94] width 14 height 14
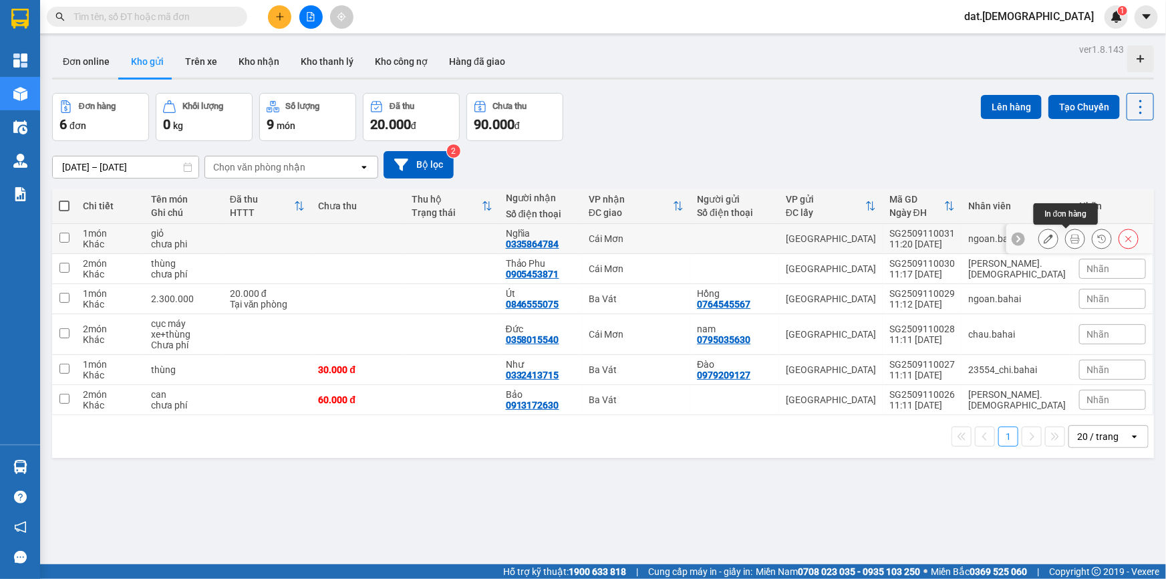
click at [1071, 239] on icon at bounding box center [1075, 238] width 9 height 9
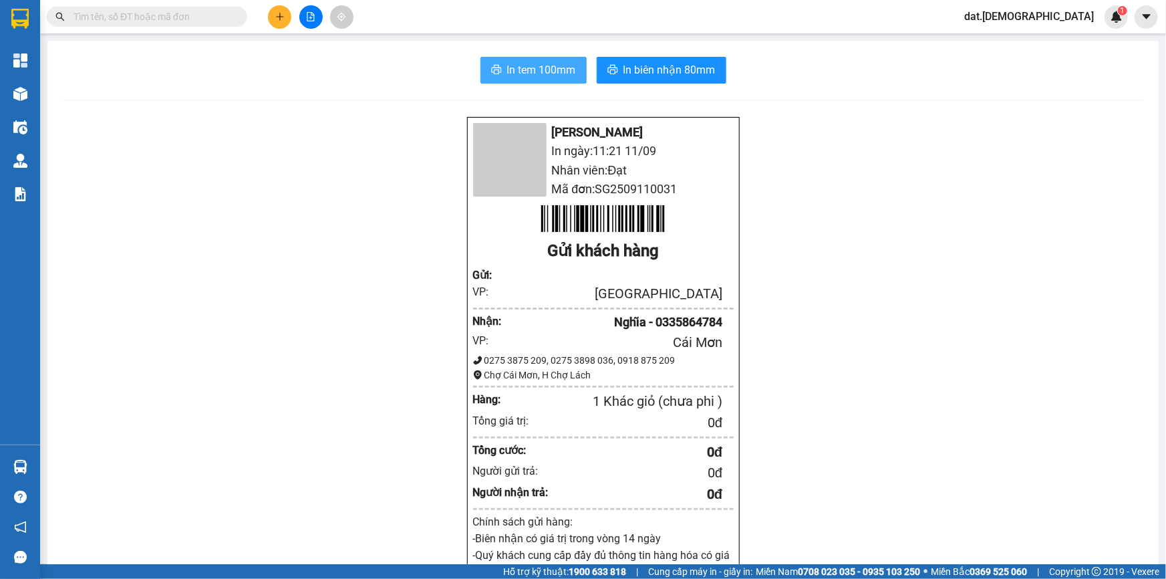
drag, startPoint x: 518, startPoint y: 67, endPoint x: 578, endPoint y: 203, distance: 149.0
click at [518, 67] on span "In tem 100mm" at bounding box center [541, 69] width 69 height 17
click at [642, 72] on span "In biên nhận 80mm" at bounding box center [670, 69] width 92 height 17
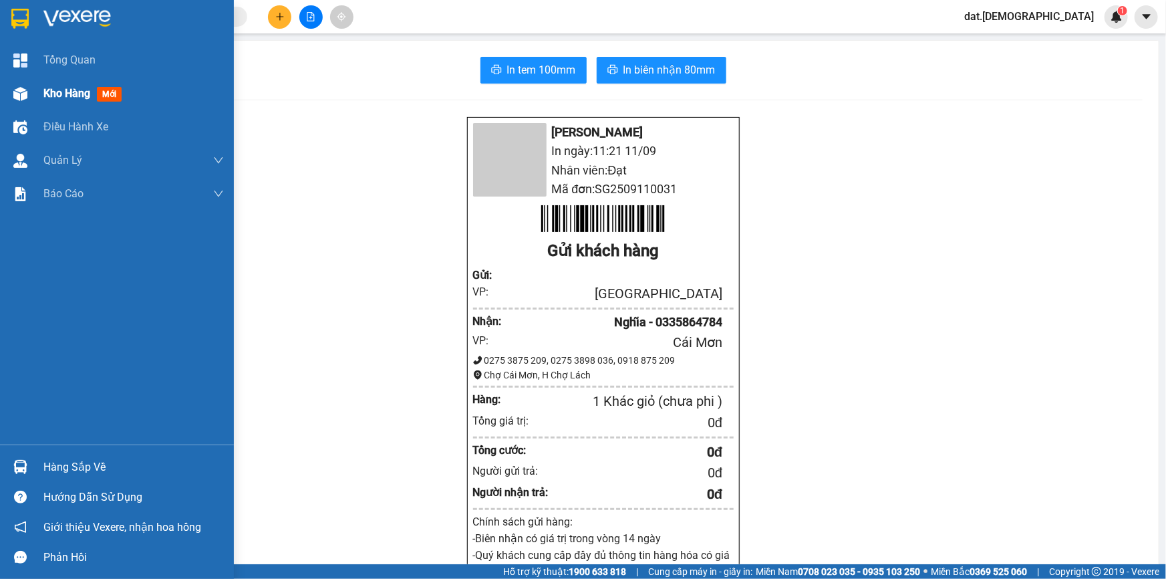
click at [113, 88] on span "mới" at bounding box center [109, 94] width 25 height 15
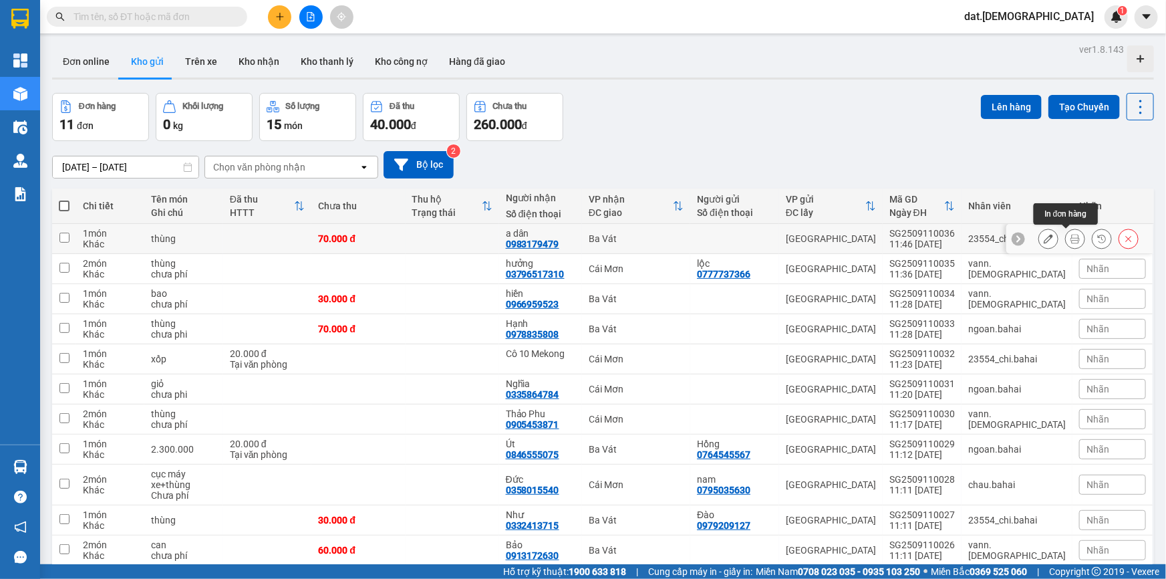
click at [1071, 238] on icon at bounding box center [1075, 238] width 9 height 9
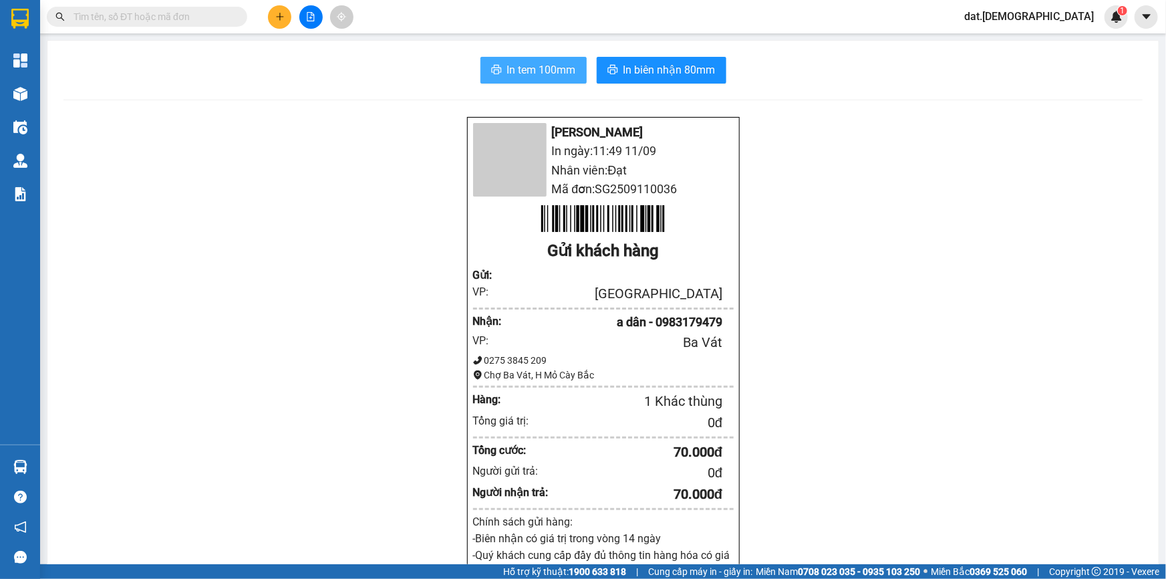
click at [539, 67] on span "In tem 100mm" at bounding box center [541, 69] width 69 height 17
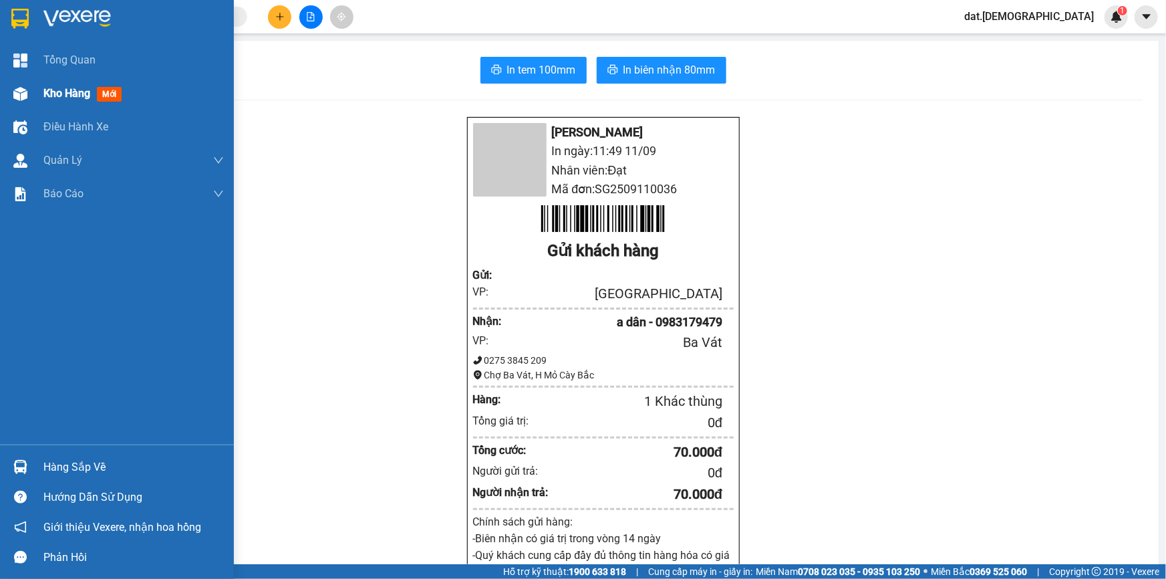
click at [114, 93] on span "mới" at bounding box center [109, 94] width 25 height 15
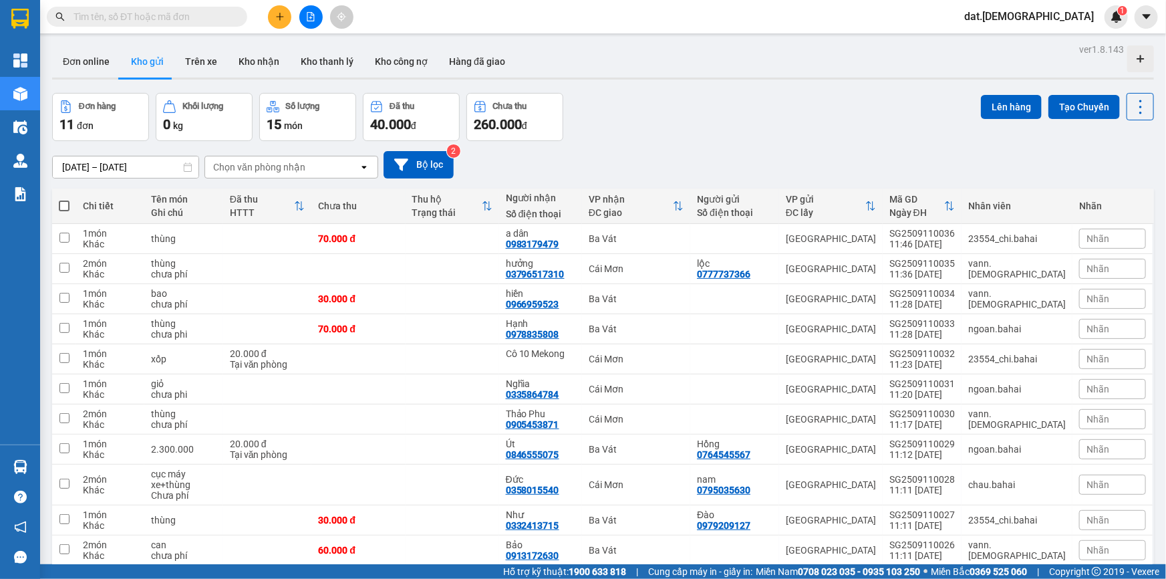
click at [63, 206] on span at bounding box center [64, 206] width 11 height 11
click at [64, 199] on input "checkbox" at bounding box center [64, 199] width 0 height 0
checkbox input "true"
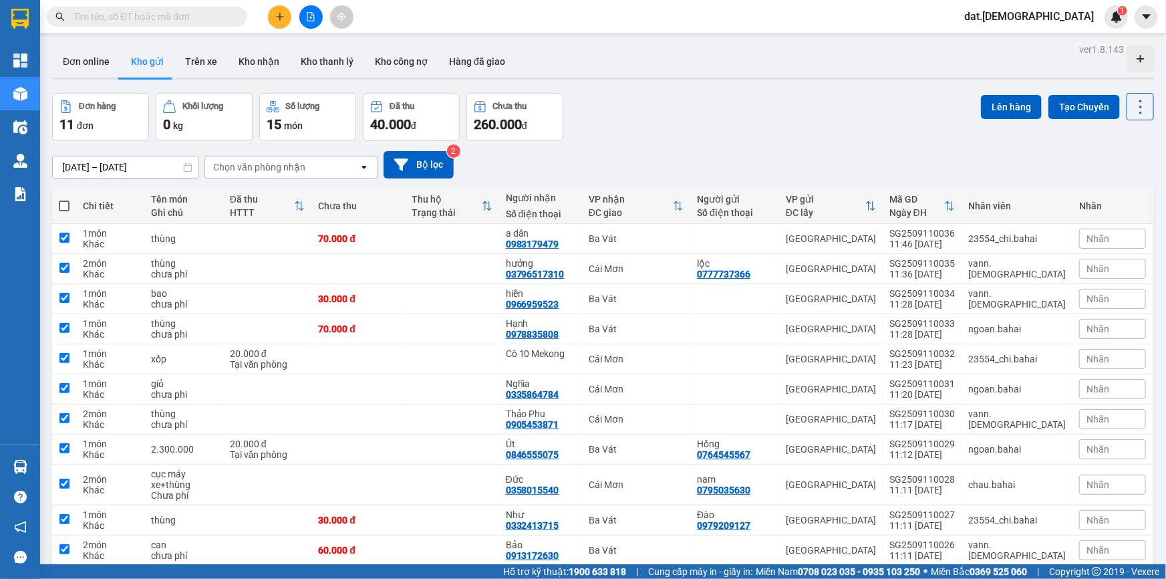
checkbox input "true"
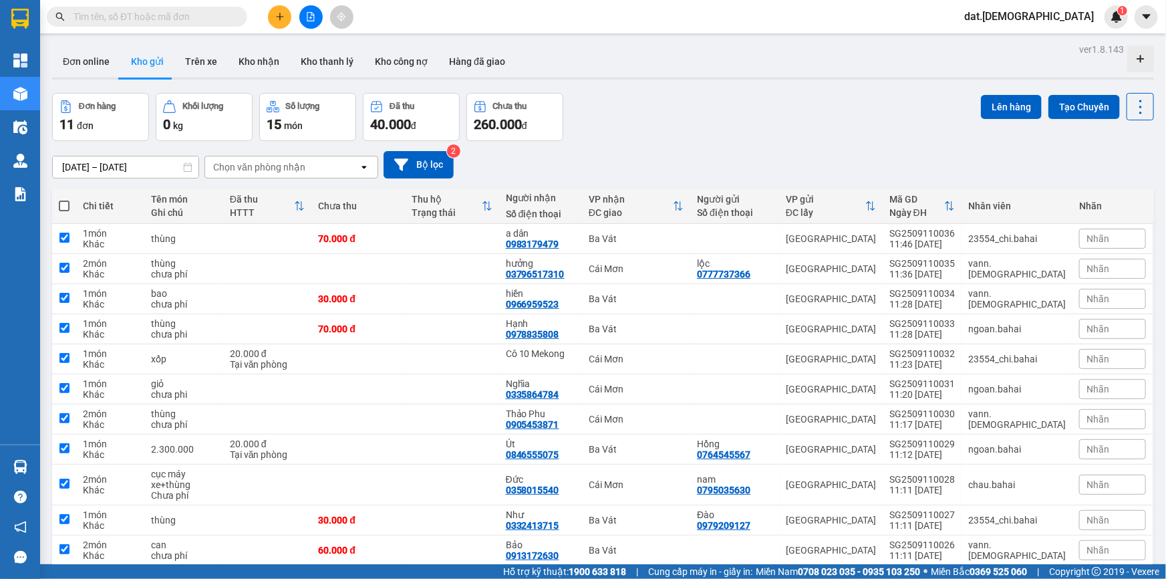
checkbox input "true"
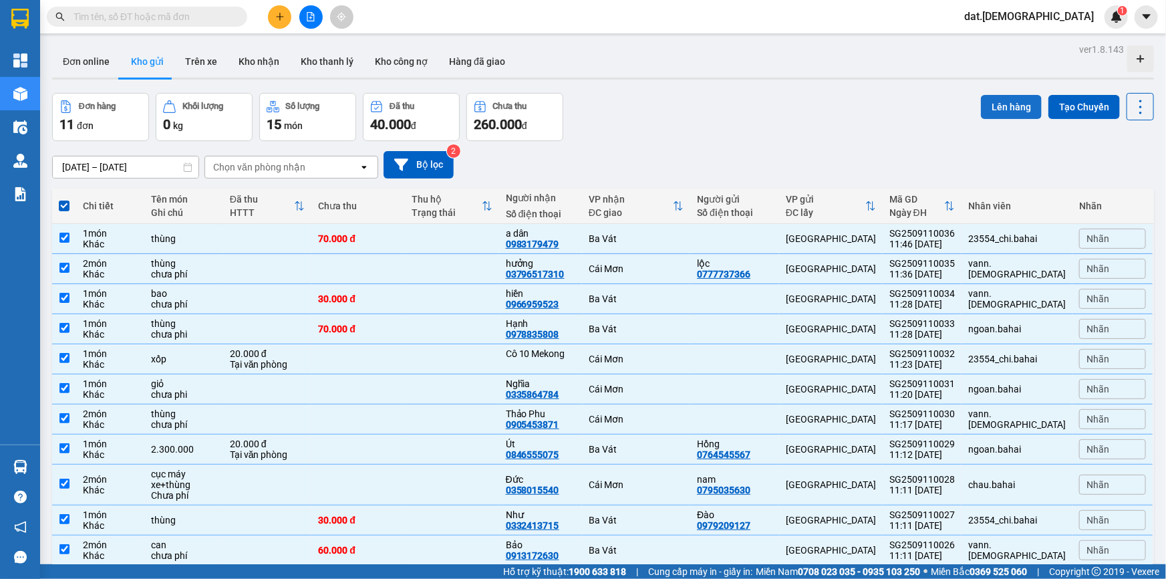
click at [1017, 104] on button "Lên hàng" at bounding box center [1011, 107] width 61 height 24
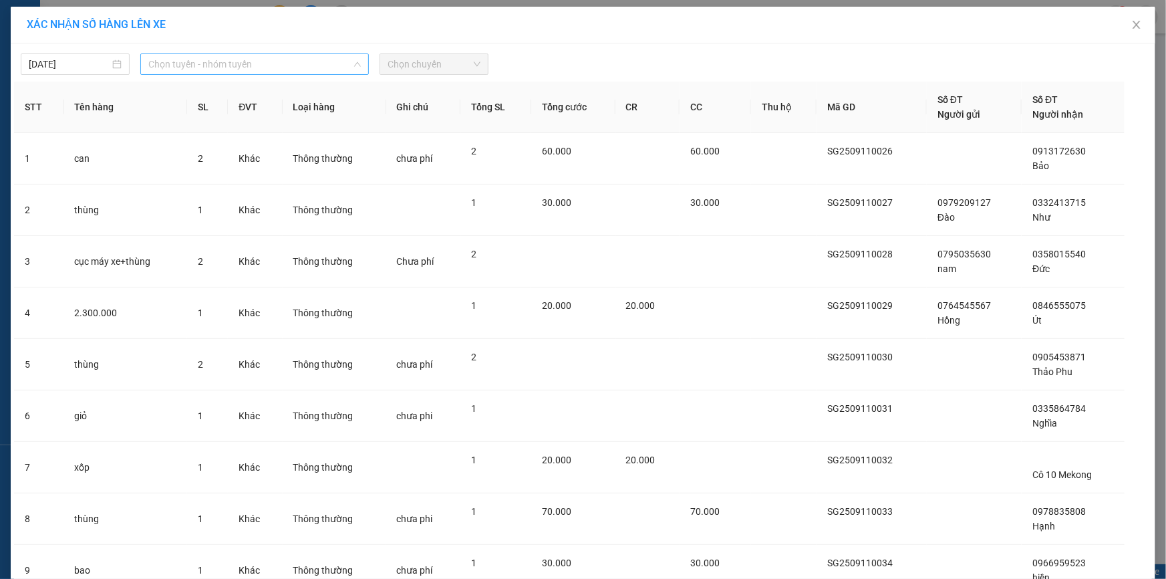
click at [241, 63] on span "Chọn tuyến - nhóm tuyến" at bounding box center [254, 64] width 213 height 20
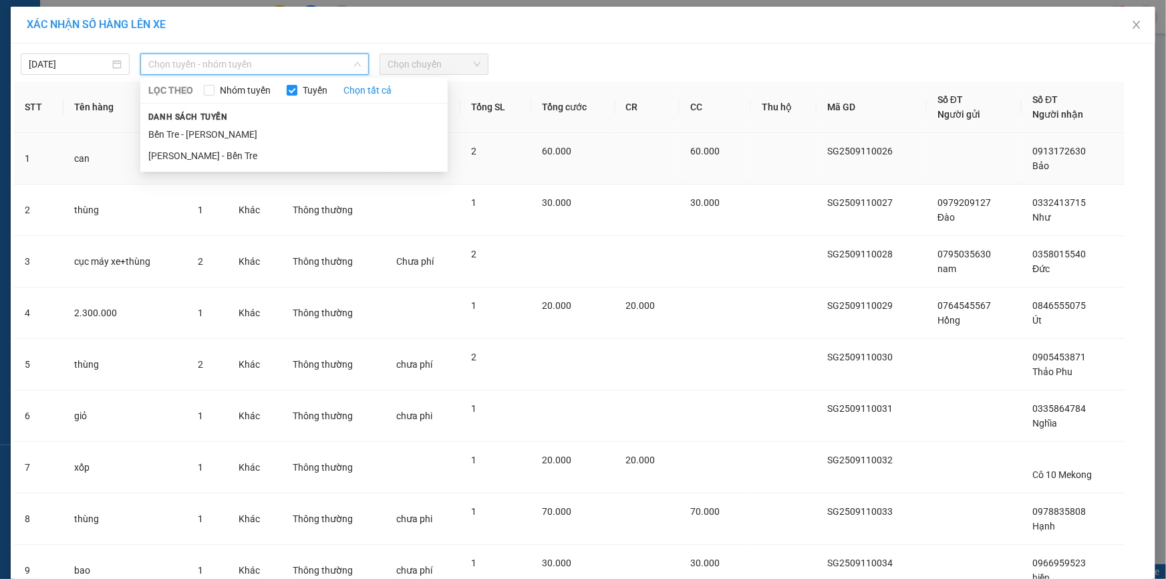
click at [179, 155] on li "[PERSON_NAME] - Bến Tre" at bounding box center [293, 155] width 307 height 21
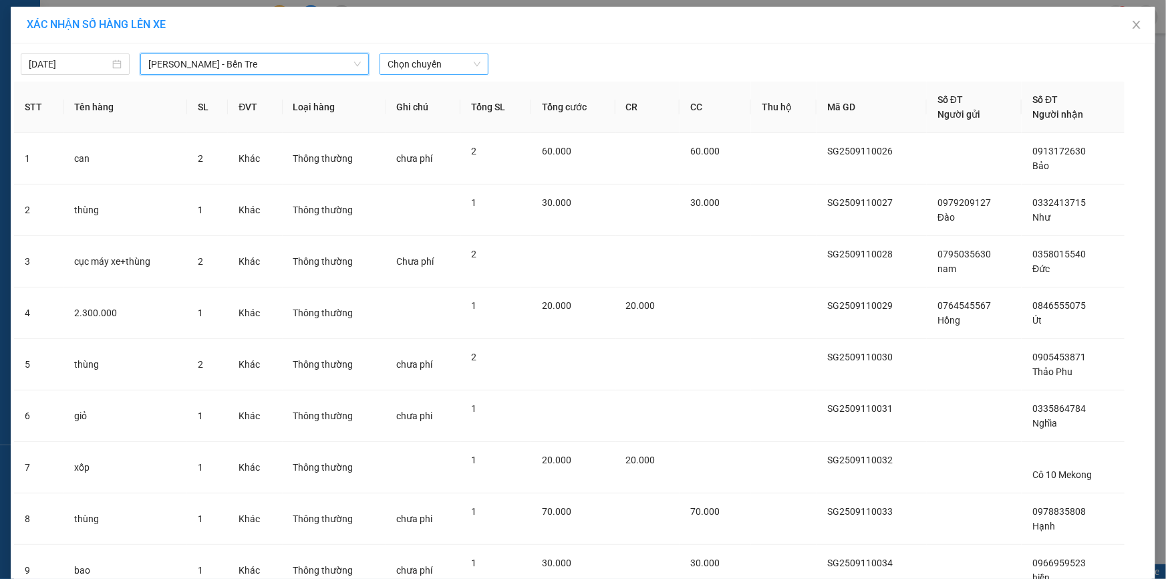
click at [426, 66] on span "Chọn chuyến" at bounding box center [434, 64] width 93 height 20
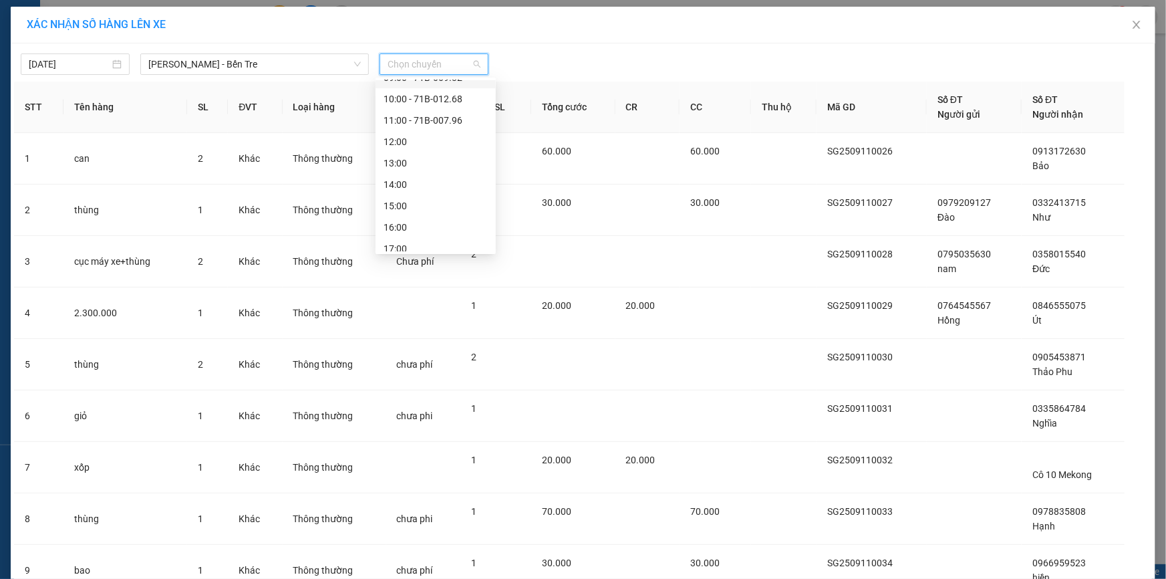
scroll to position [121, 0]
click at [428, 138] on div "12:00" at bounding box center [436, 141] width 104 height 15
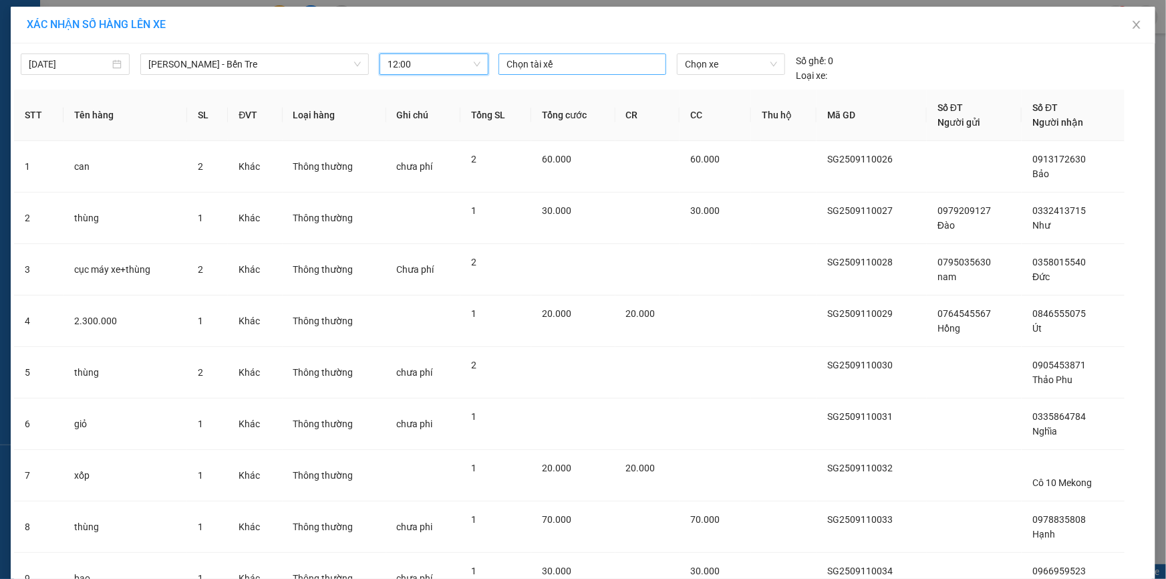
click at [540, 61] on div at bounding box center [582, 64] width 161 height 16
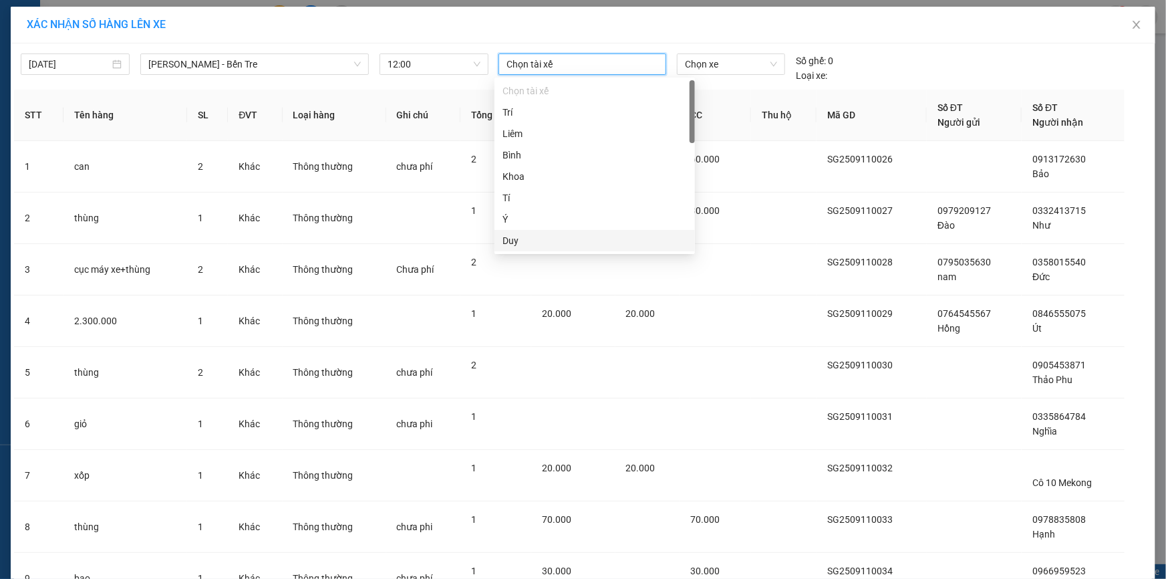
click at [521, 243] on div "Duy" at bounding box center [595, 240] width 184 height 15
click at [712, 66] on span "Chọn xe" at bounding box center [731, 64] width 92 height 20
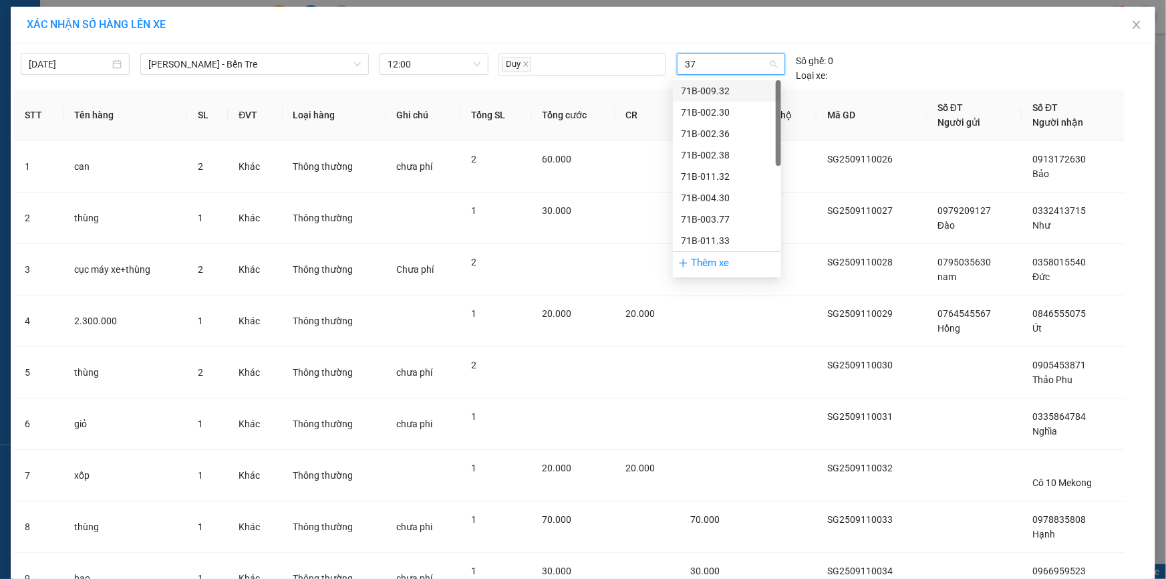
type input "377"
click at [716, 87] on div "71B-003.77" at bounding box center [727, 91] width 92 height 15
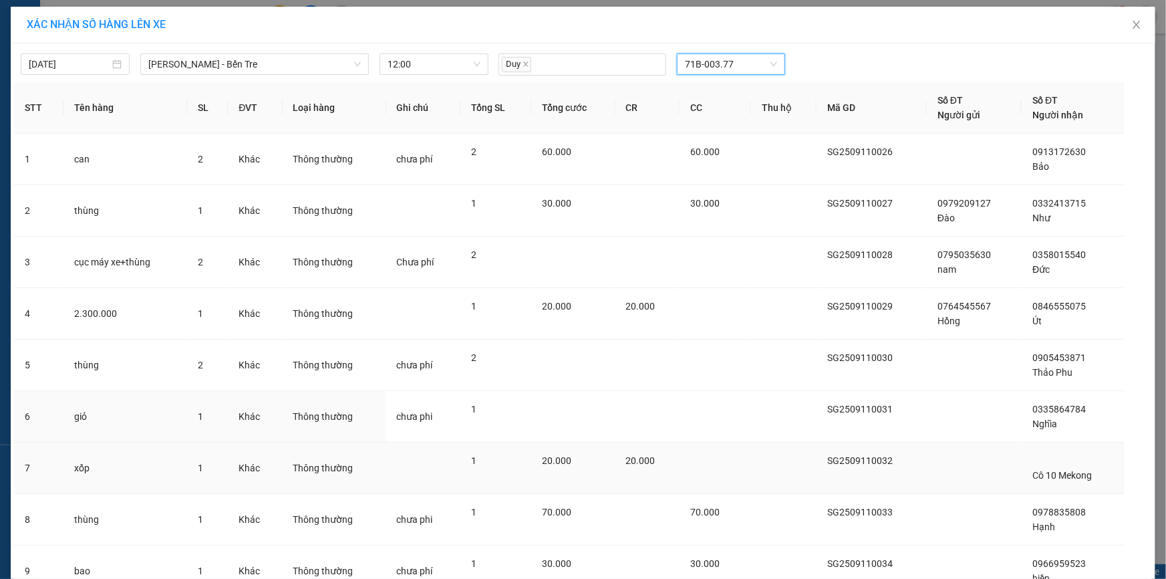
scroll to position [217, 0]
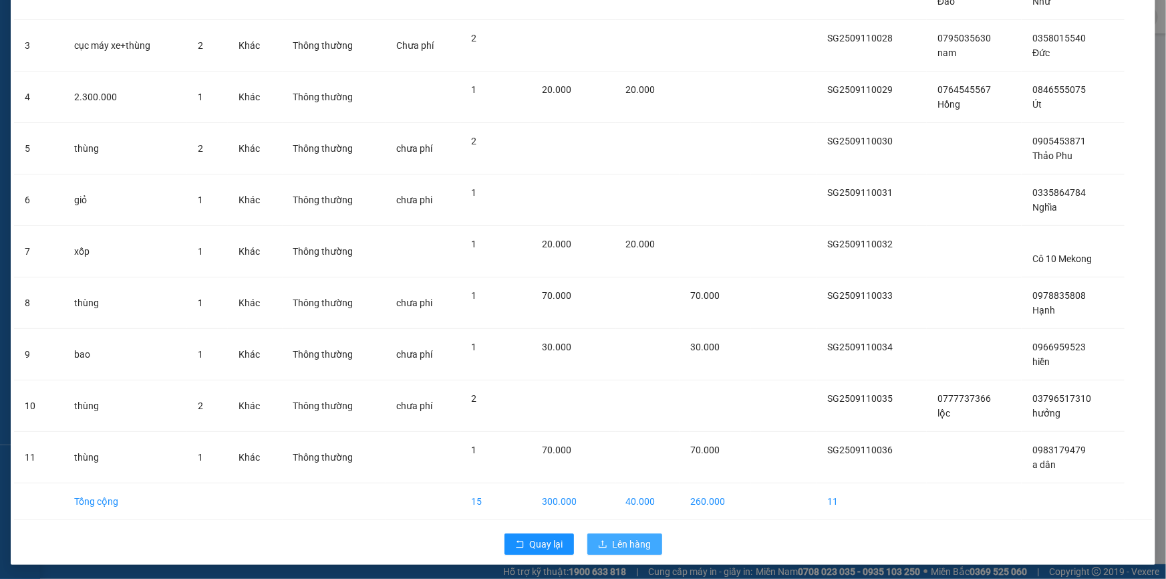
click at [628, 542] on span "Lên hàng" at bounding box center [632, 544] width 39 height 15
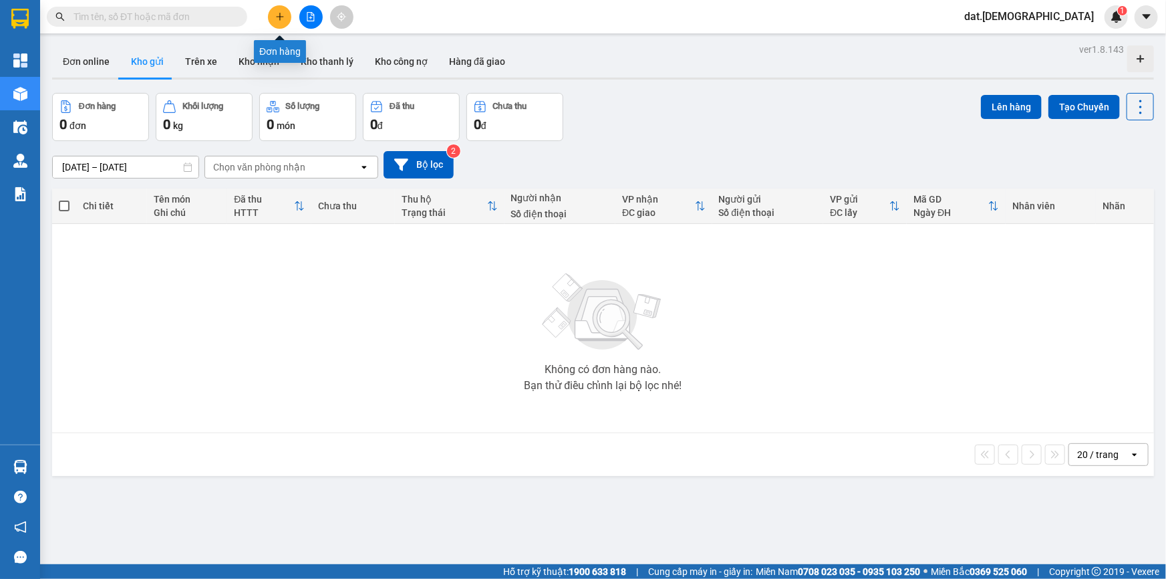
click at [284, 12] on icon "plus" at bounding box center [279, 16] width 9 height 9
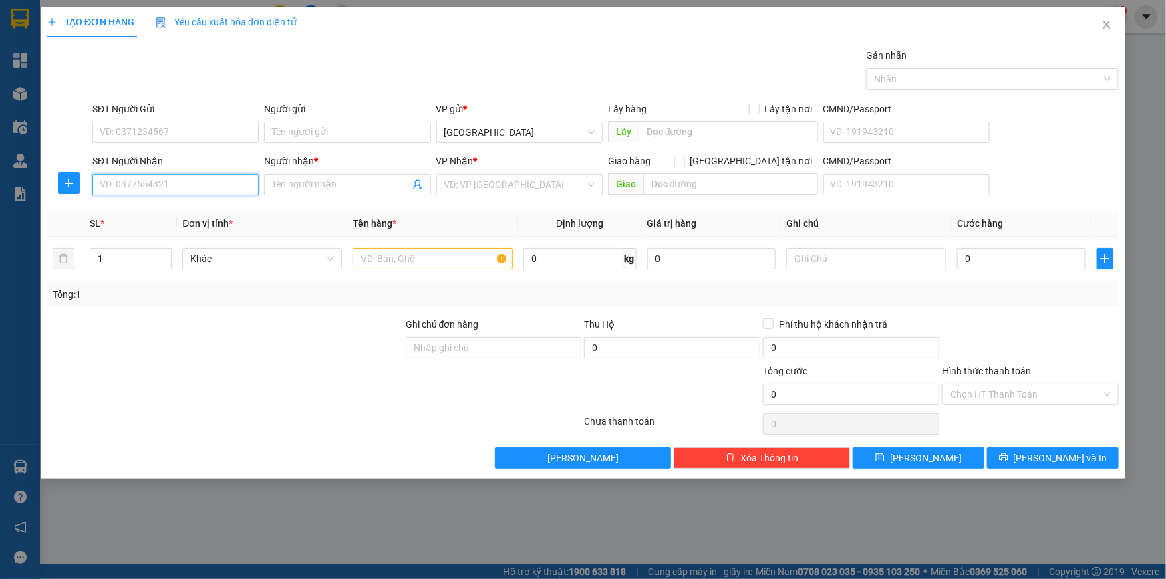
click at [162, 186] on input "SĐT Người Nhận" at bounding box center [175, 184] width 166 height 21
type input "0327767196"
click at [170, 207] on div "0327767196 - Duy Phong" at bounding box center [175, 211] width 150 height 15
type input "Duy Phong"
type input "0327767196"
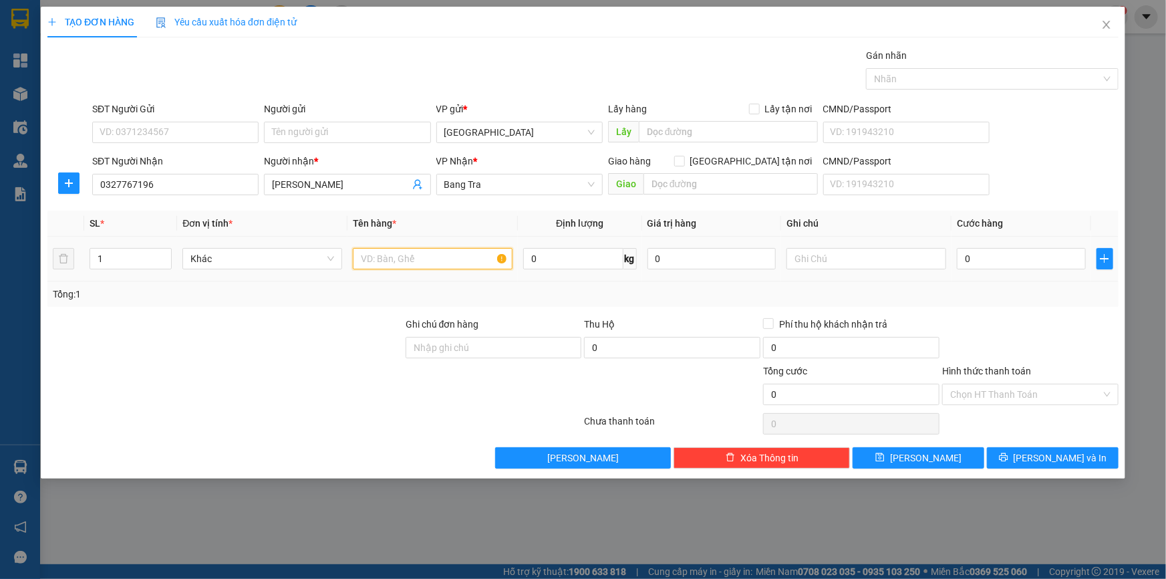
click at [372, 260] on input "text" at bounding box center [433, 258] width 160 height 21
type input "bao thư"
click at [966, 257] on input "0" at bounding box center [1021, 258] width 129 height 21
type input "2"
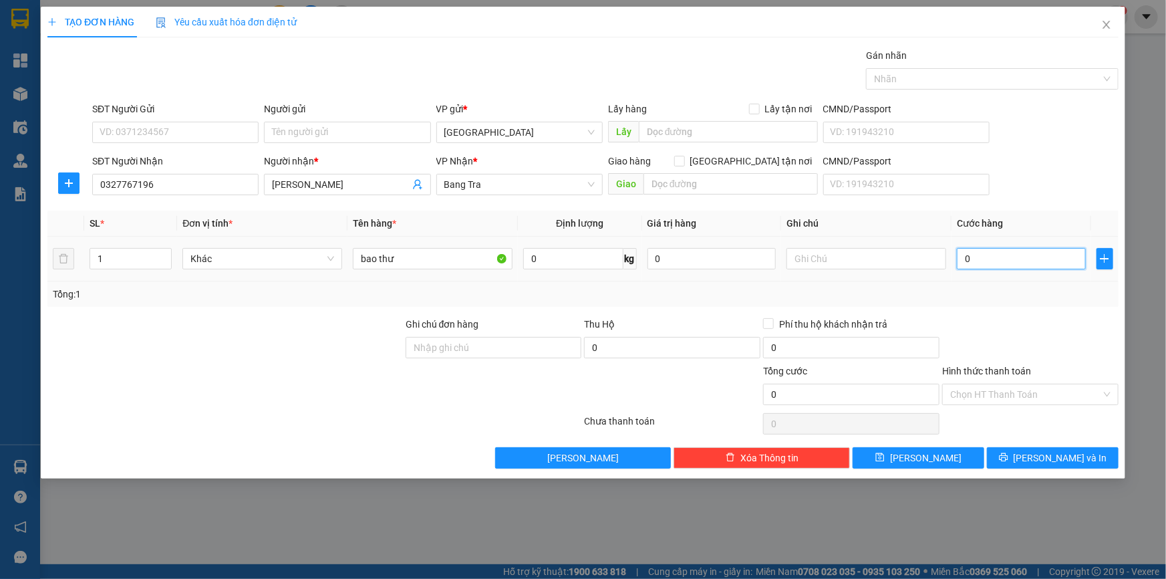
type input "2"
type input "20"
type input "200"
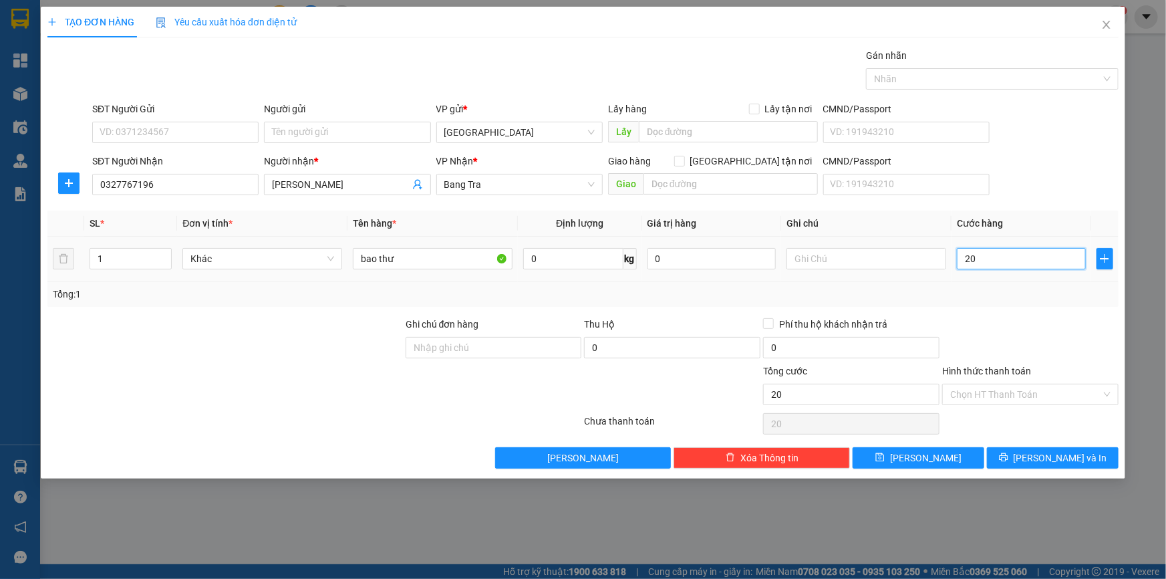
type input "200"
type input "2.000"
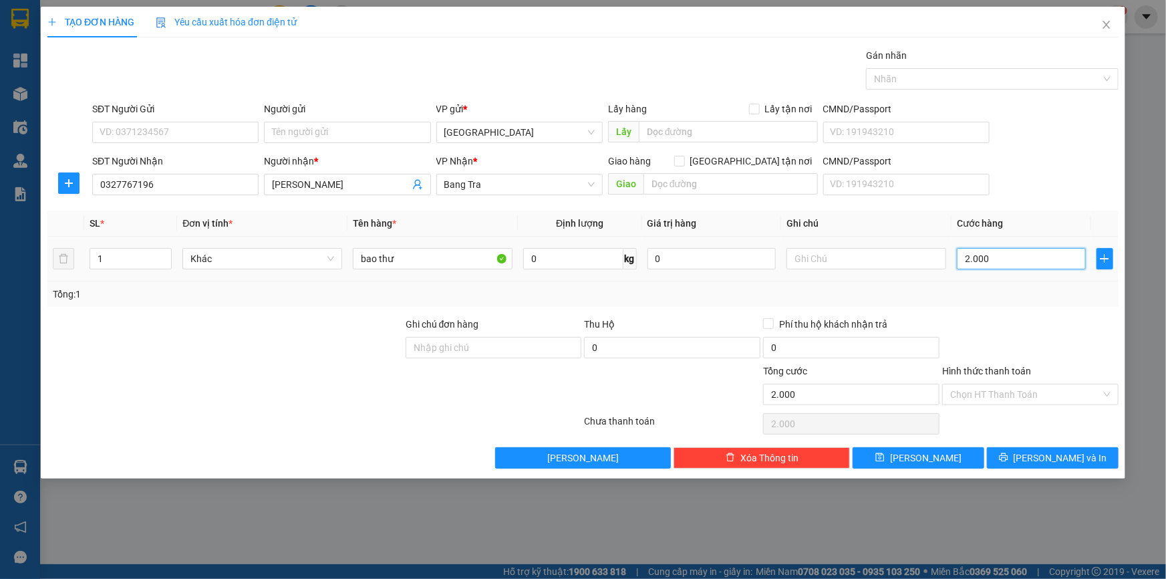
type input "20.000"
click at [1061, 459] on span "Lưu và In" at bounding box center [1061, 457] width 94 height 15
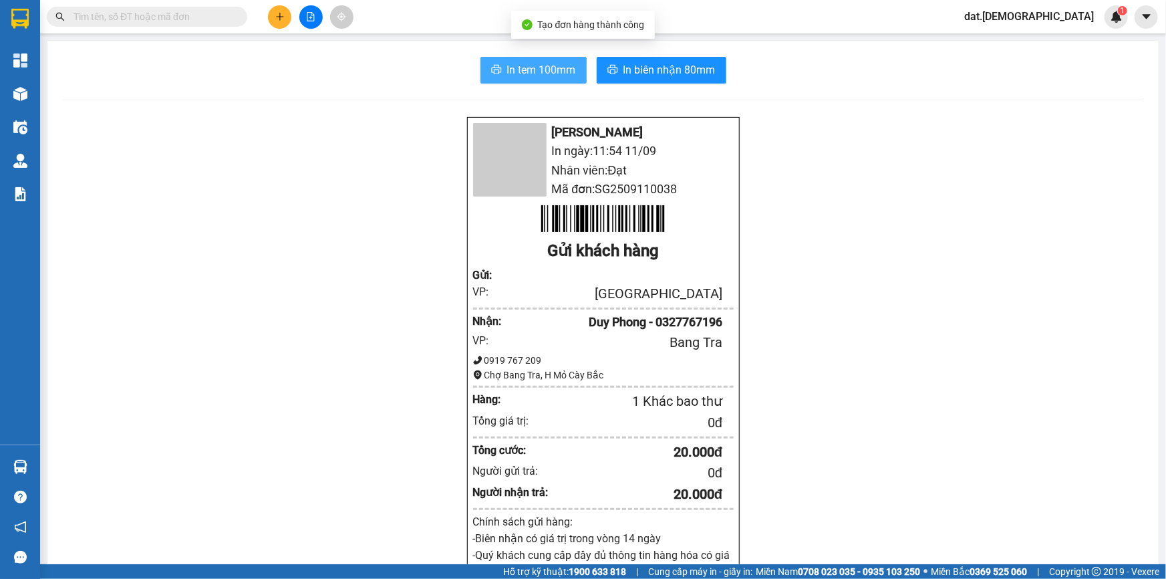
click at [507, 66] on span "In tem 100mm" at bounding box center [541, 69] width 69 height 17
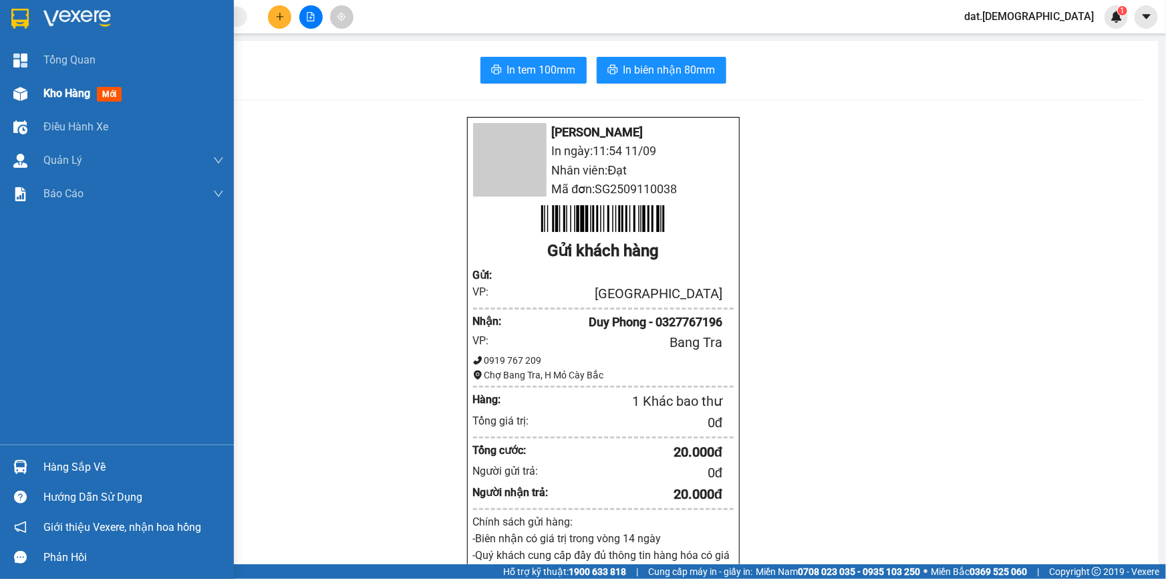
click at [111, 100] on span "mới" at bounding box center [109, 94] width 25 height 15
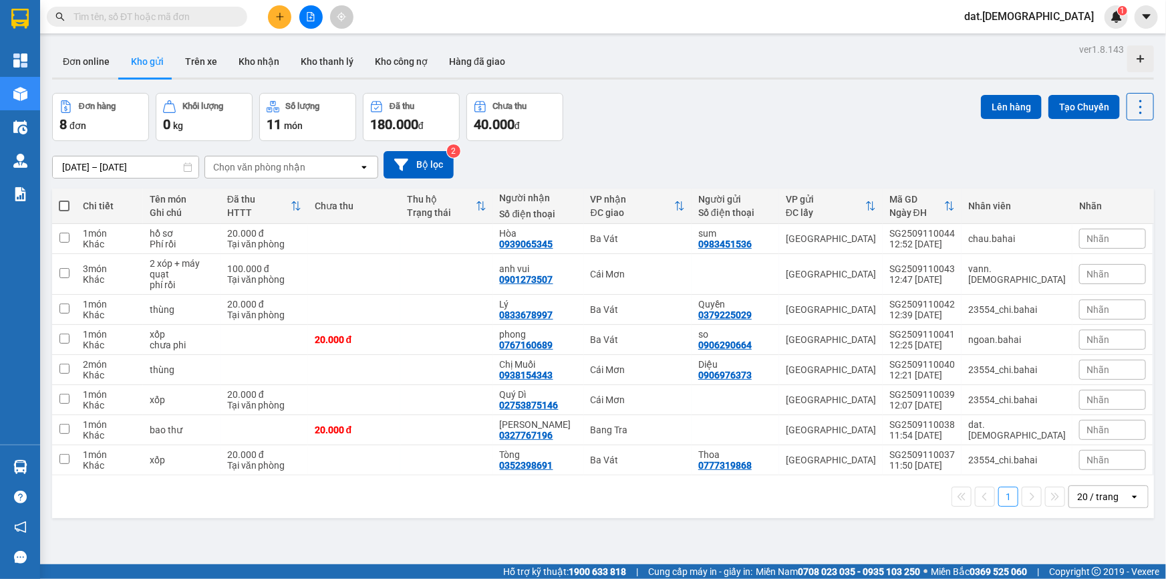
click at [68, 206] on span at bounding box center [64, 206] width 11 height 11
click at [64, 199] on input "checkbox" at bounding box center [64, 199] width 0 height 0
checkbox input "true"
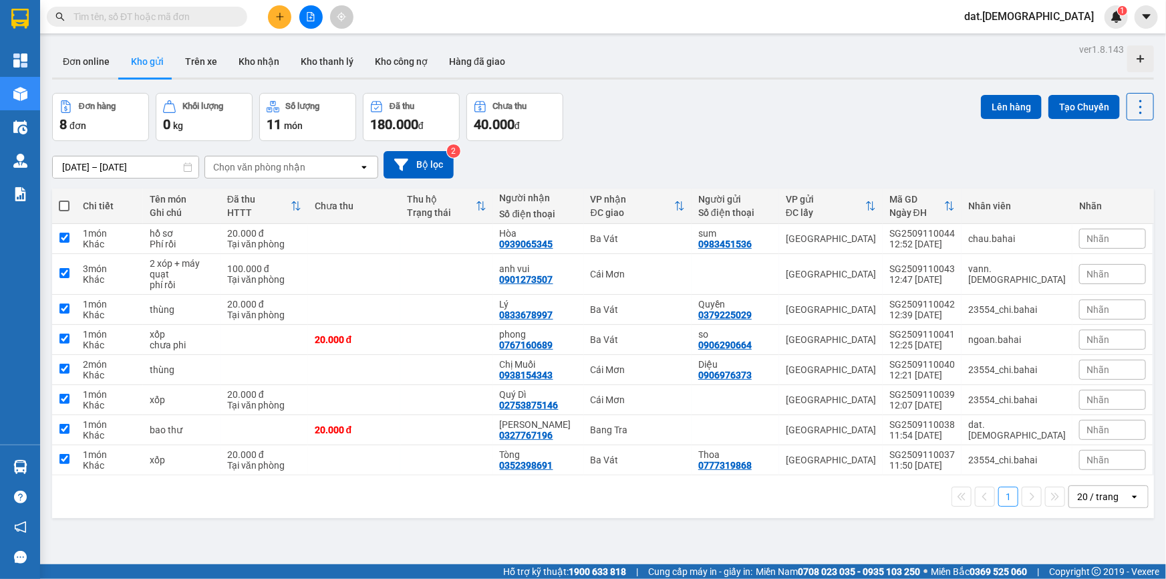
checkbox input "true"
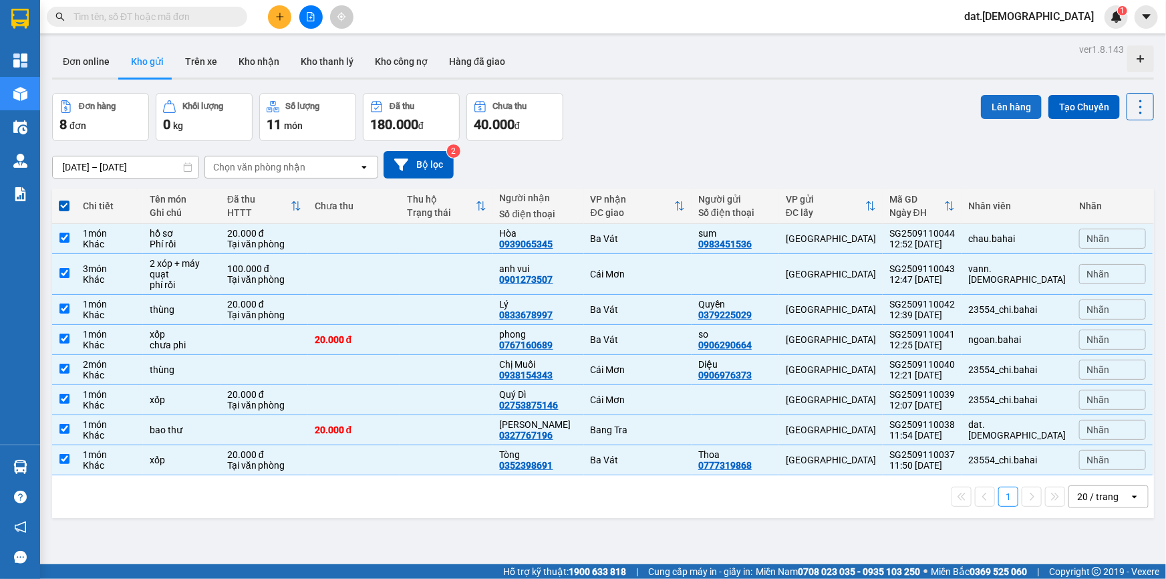
click at [991, 113] on button "Lên hàng" at bounding box center [1011, 107] width 61 height 24
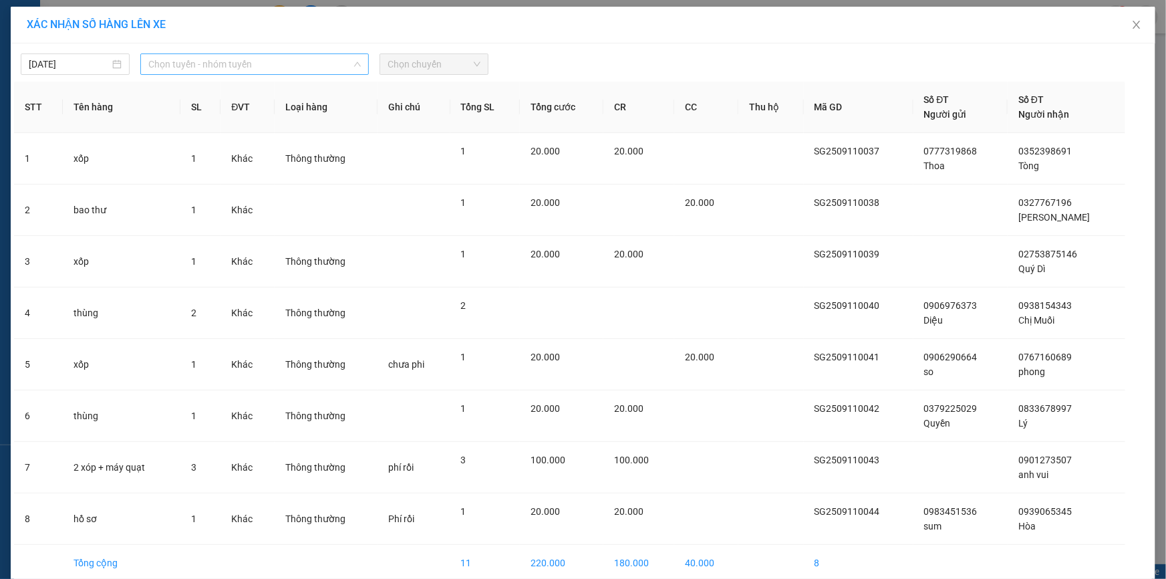
click at [288, 58] on span "Chọn tuyến - nhóm tuyến" at bounding box center [254, 64] width 213 height 20
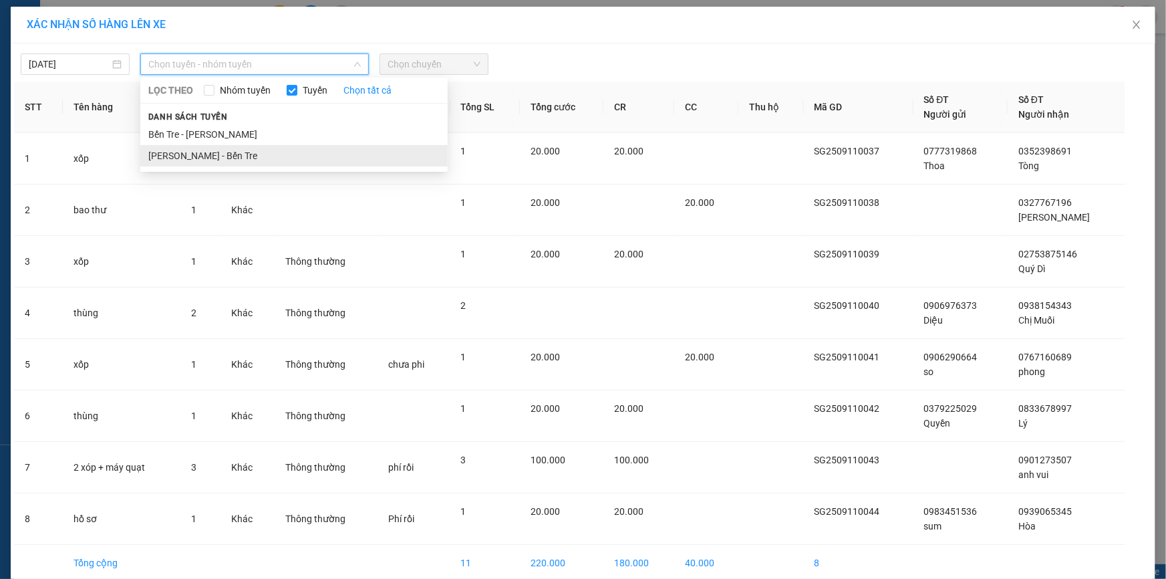
click at [267, 158] on li "[PERSON_NAME] - Bến Tre" at bounding box center [293, 155] width 307 height 21
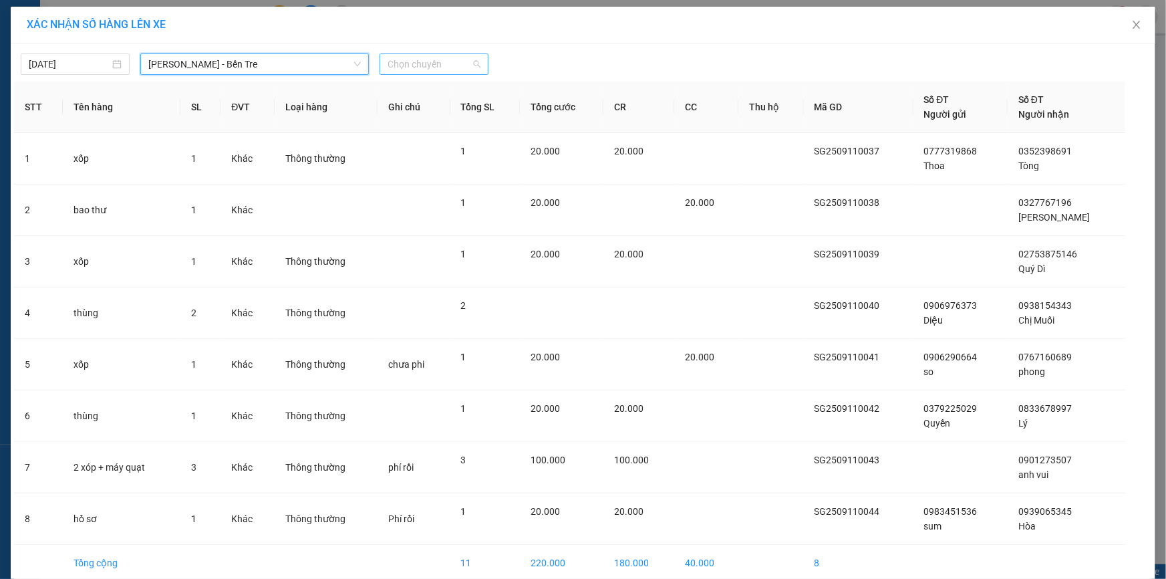
click at [446, 63] on span "Chọn chuyến" at bounding box center [434, 64] width 93 height 20
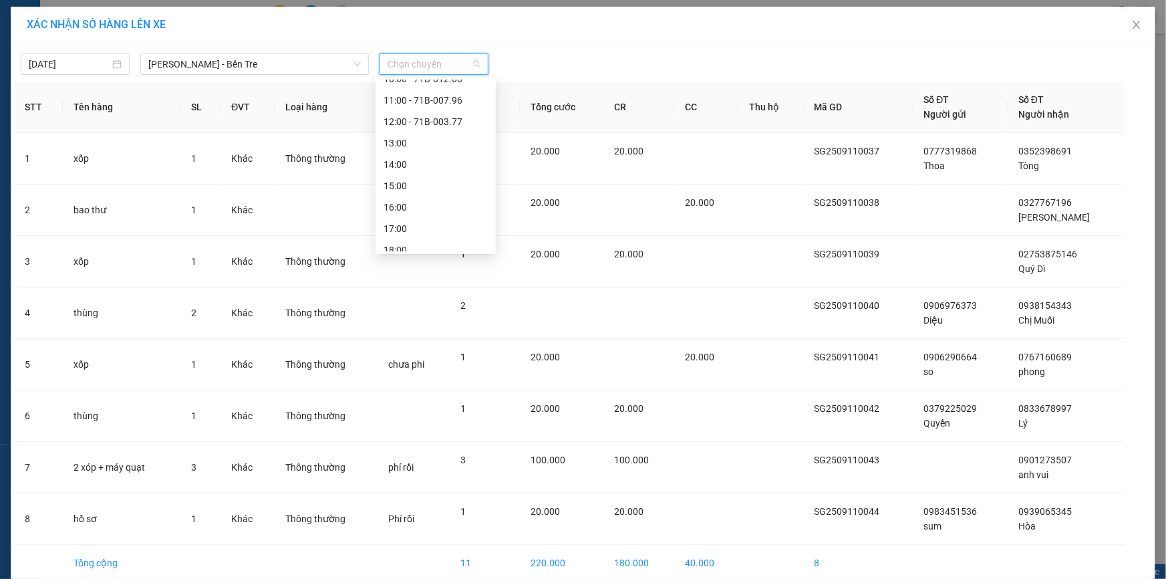
scroll to position [149, 0]
click at [426, 139] on div "13:00" at bounding box center [436, 134] width 104 height 15
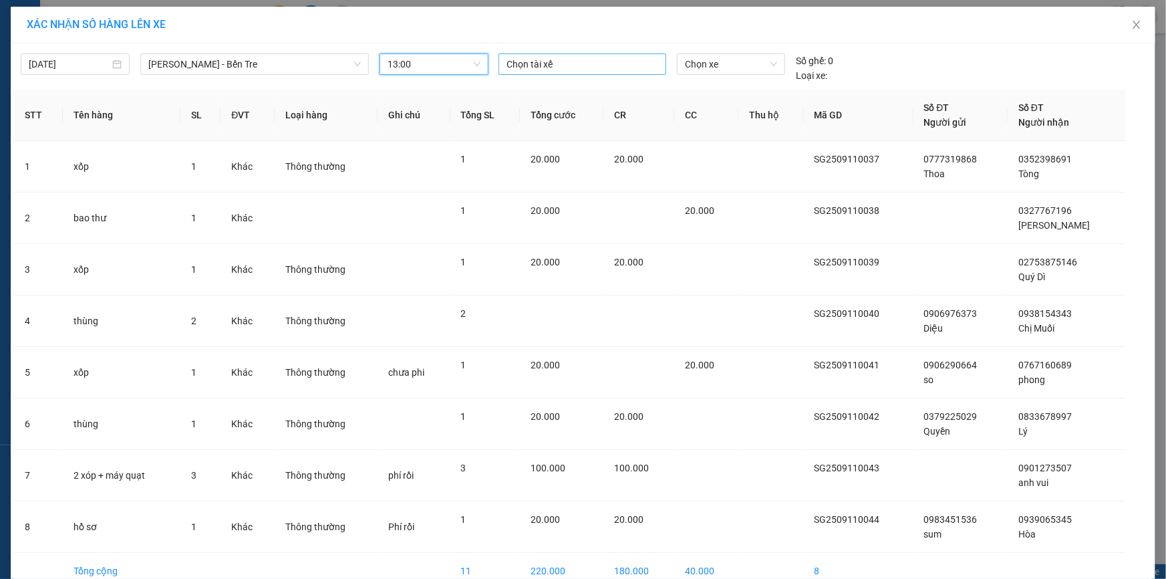
click at [549, 64] on div at bounding box center [582, 64] width 161 height 16
type input "binh"
click at [549, 111] on div "Bình Nhỏ" at bounding box center [595, 112] width 184 height 15
click at [716, 57] on span "Chọn xe" at bounding box center [731, 64] width 92 height 20
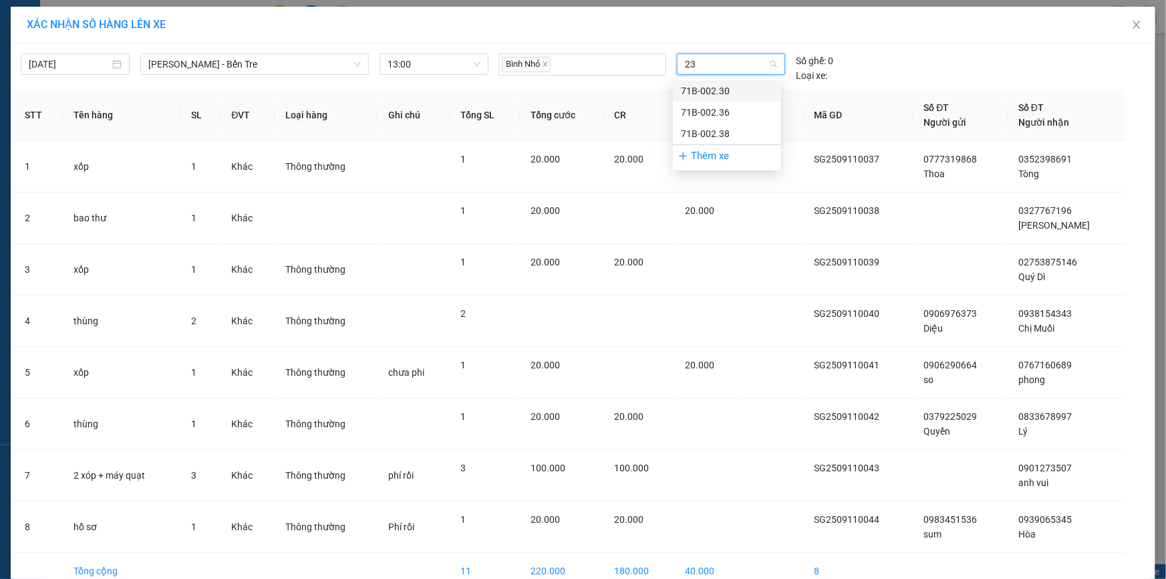
type input "238"
click at [706, 92] on div "71B-002.38" at bounding box center [727, 91] width 92 height 15
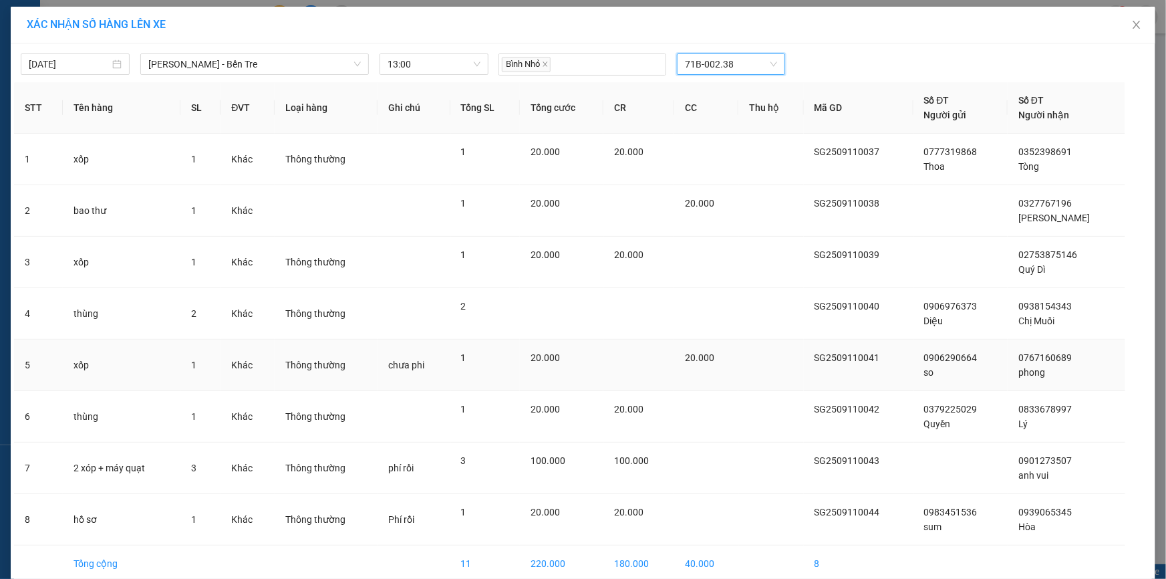
scroll to position [62, 0]
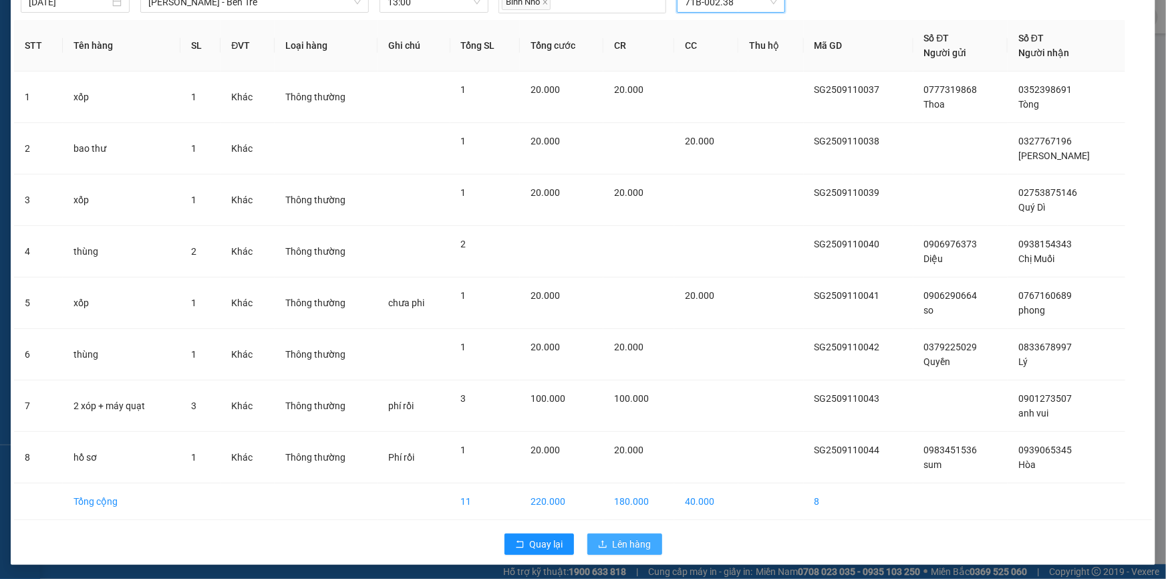
click at [621, 541] on span "Lên hàng" at bounding box center [632, 544] width 39 height 15
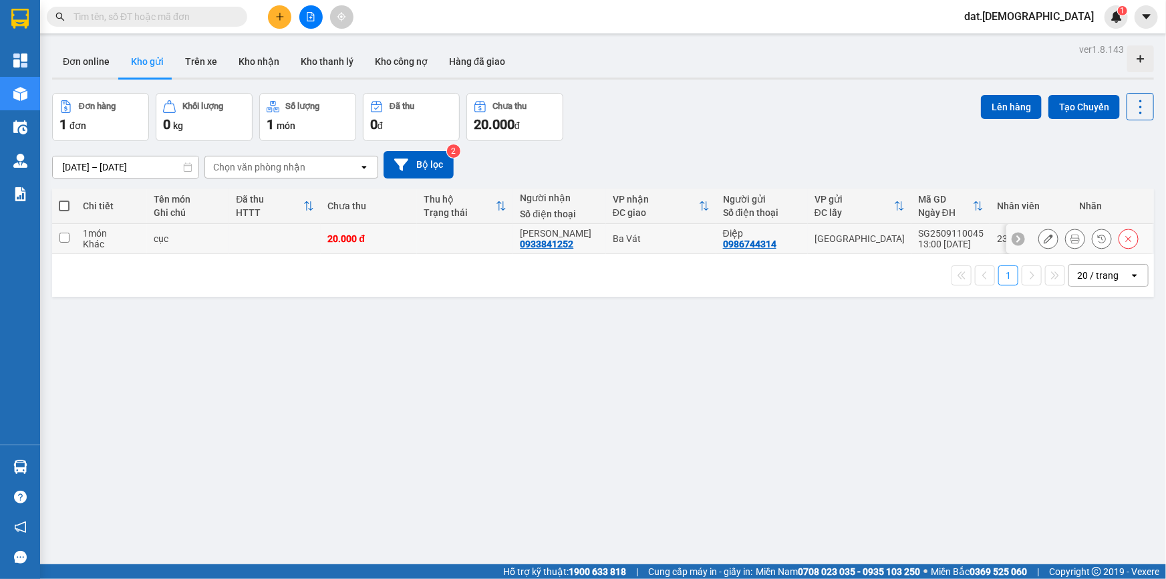
click at [487, 234] on td at bounding box center [465, 239] width 96 height 30
checkbox input "true"
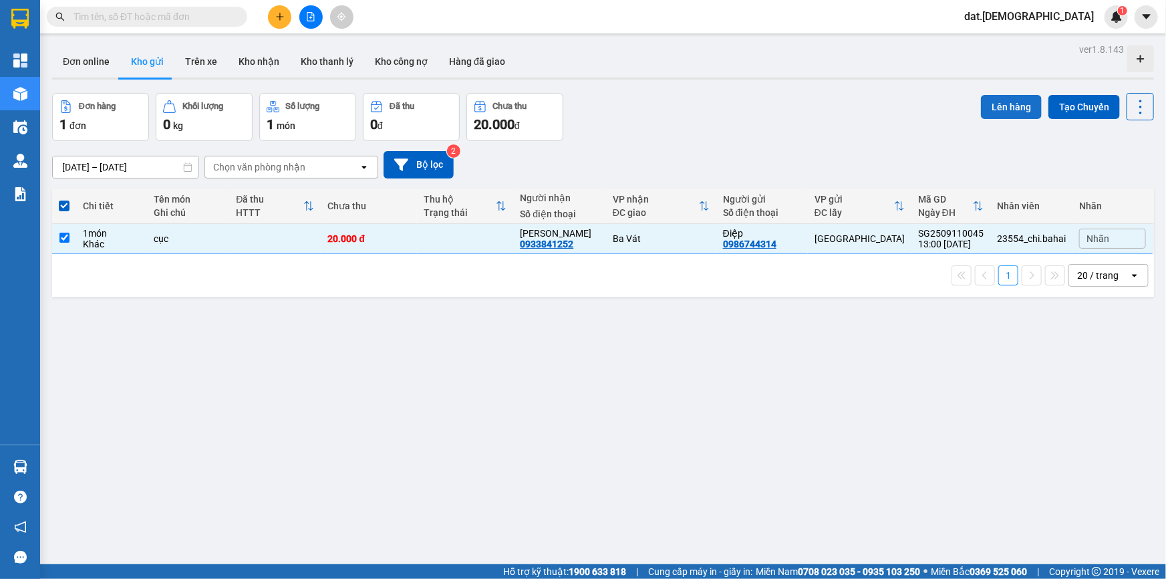
click at [999, 107] on button "Lên hàng" at bounding box center [1011, 107] width 61 height 24
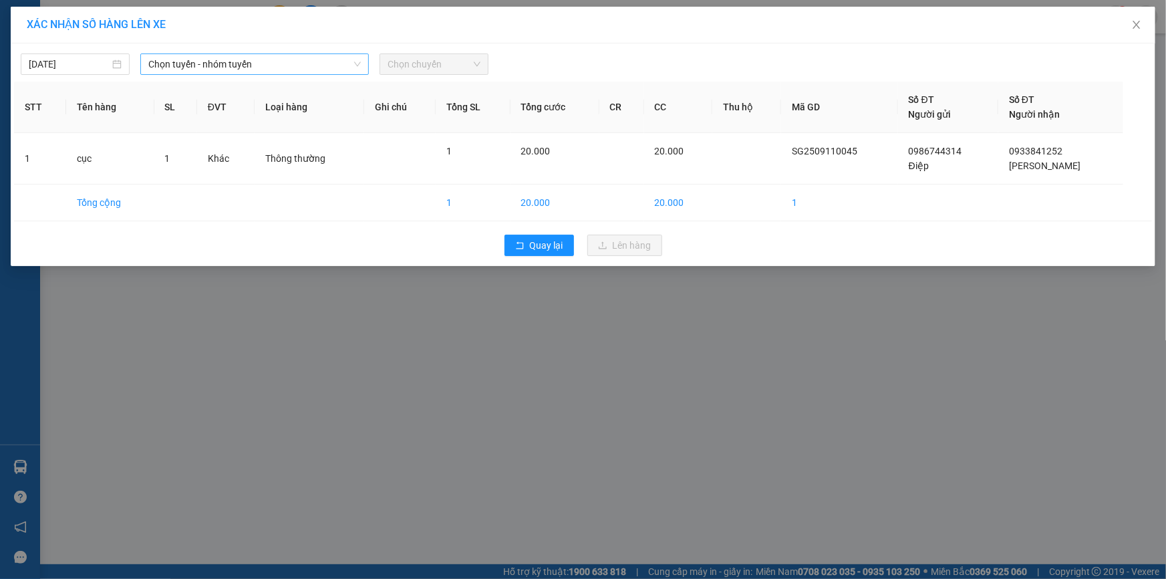
click at [223, 60] on span "Chọn tuyến - nhóm tuyến" at bounding box center [254, 64] width 213 height 20
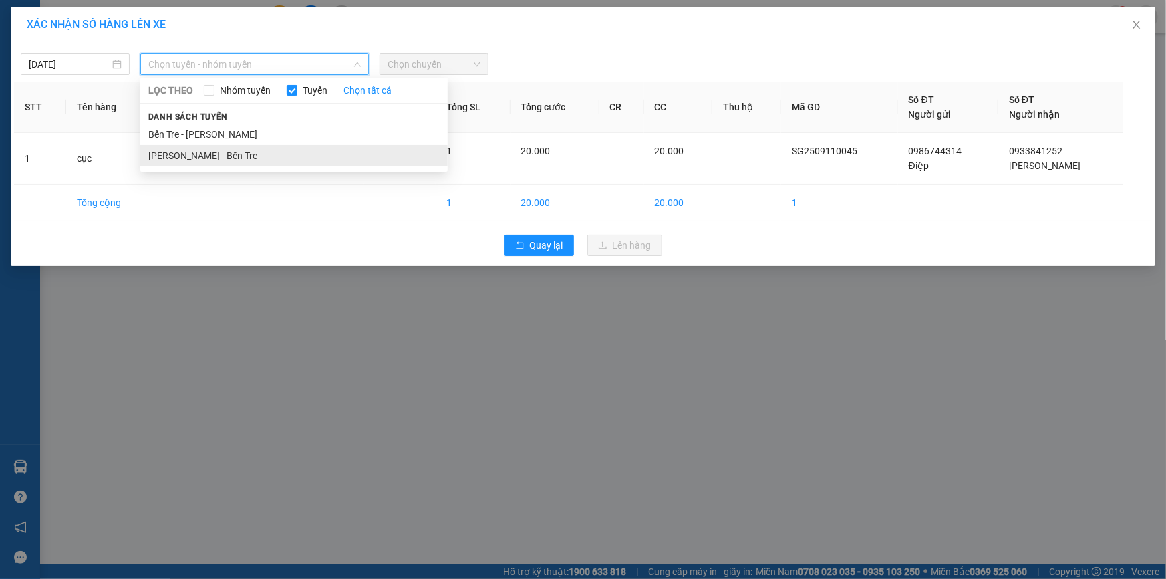
click at [208, 156] on li "Hồ Chí Minh - Bến Tre" at bounding box center [293, 155] width 307 height 21
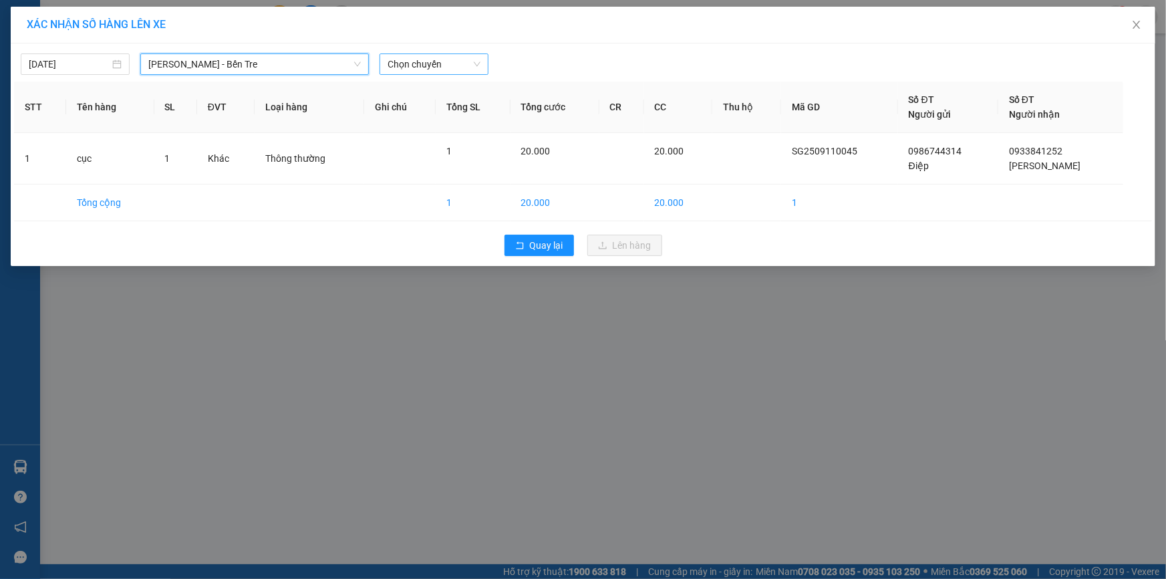
click at [438, 64] on span "Chọn chuyến" at bounding box center [434, 64] width 93 height 20
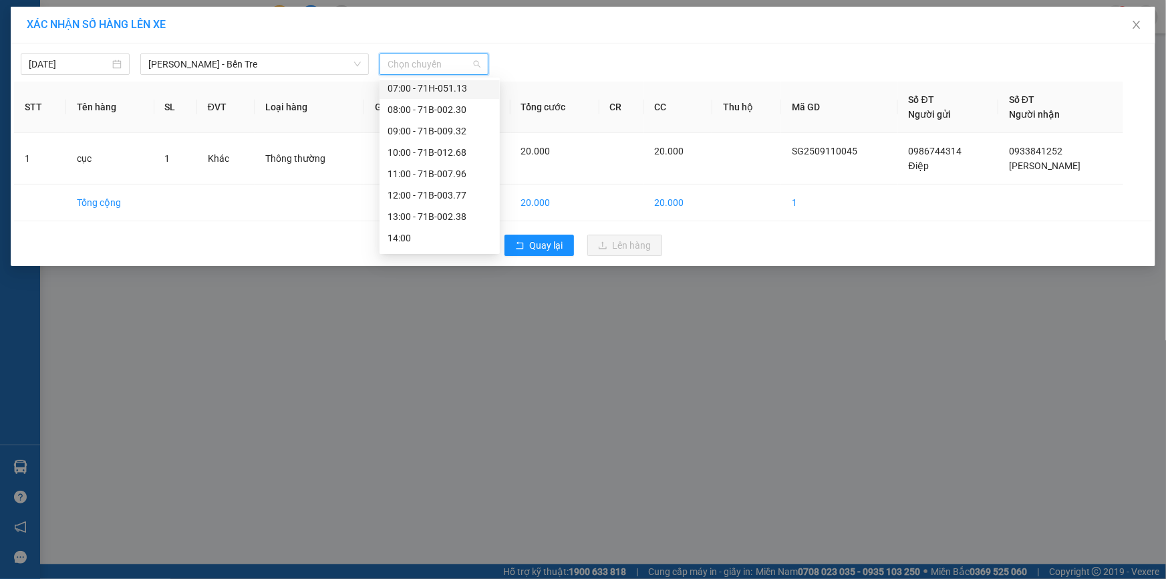
scroll to position [149, 0]
click at [438, 132] on div "13:00 - 71B-002.38" at bounding box center [440, 134] width 104 height 15
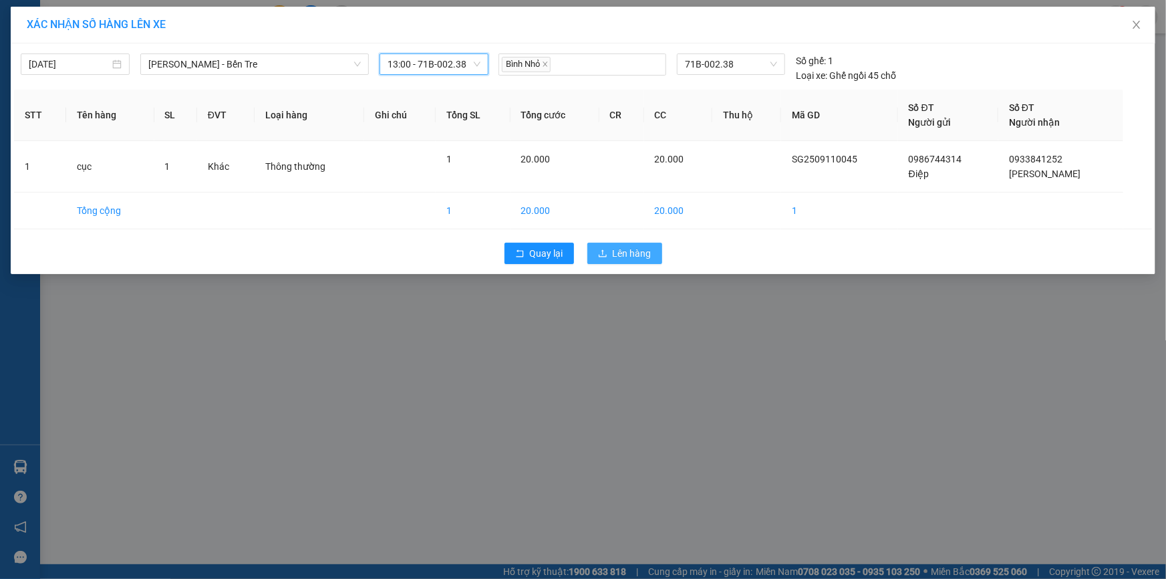
click at [638, 253] on span "Lên hàng" at bounding box center [632, 253] width 39 height 15
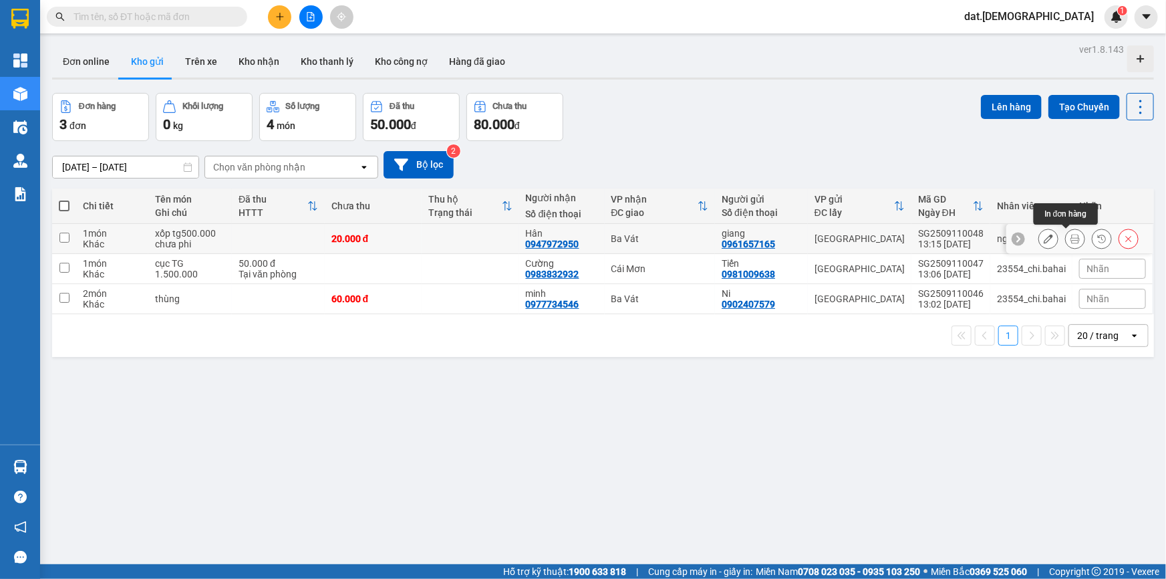
drag, startPoint x: 1062, startPoint y: 239, endPoint x: 1036, endPoint y: 234, distance: 26.6
click at [1066, 241] on button at bounding box center [1075, 238] width 19 height 23
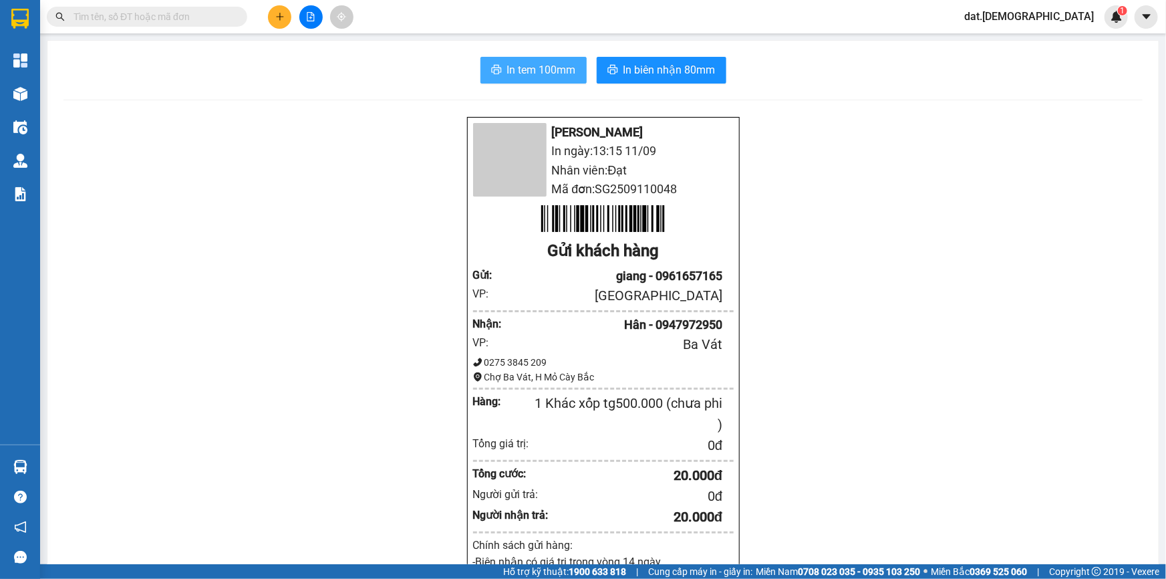
click at [533, 67] on span "In tem 100mm" at bounding box center [541, 69] width 69 height 17
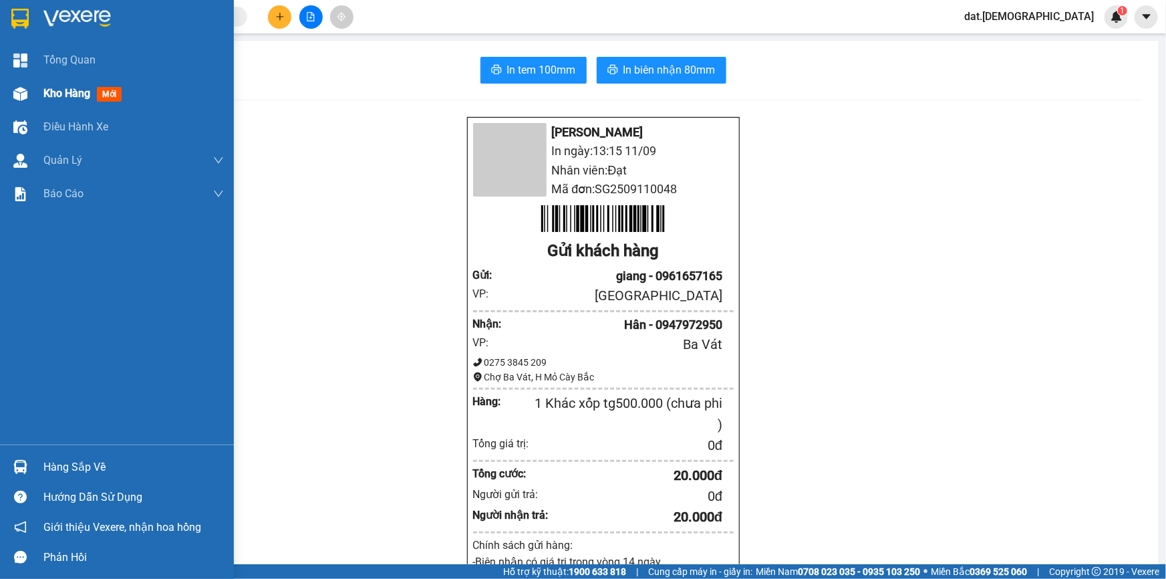
click at [104, 96] on span "mới" at bounding box center [109, 94] width 25 height 15
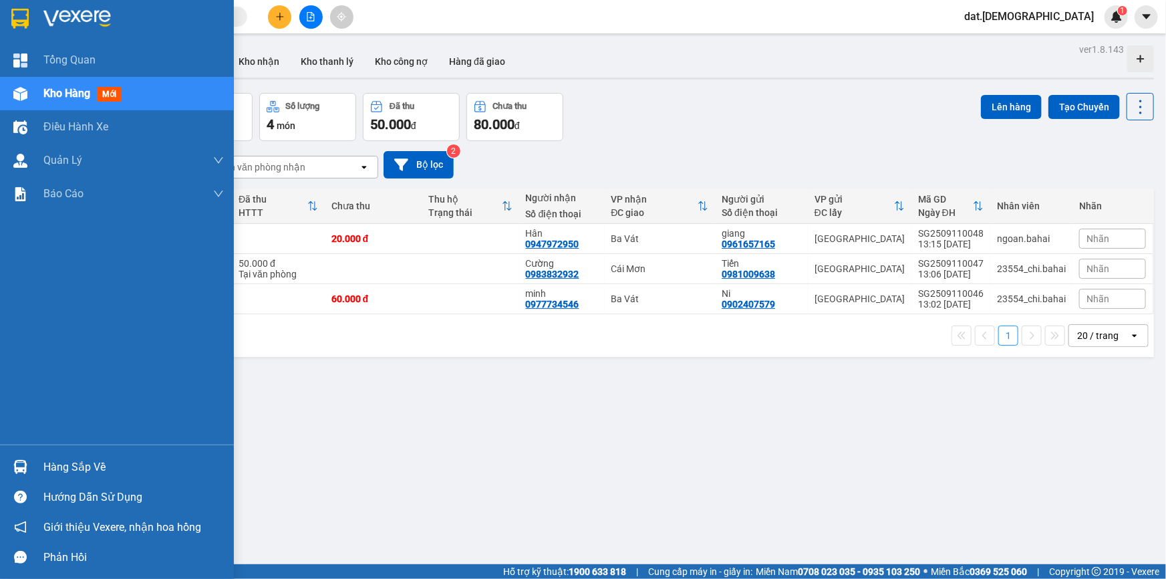
click at [111, 88] on span "mới" at bounding box center [109, 94] width 25 height 15
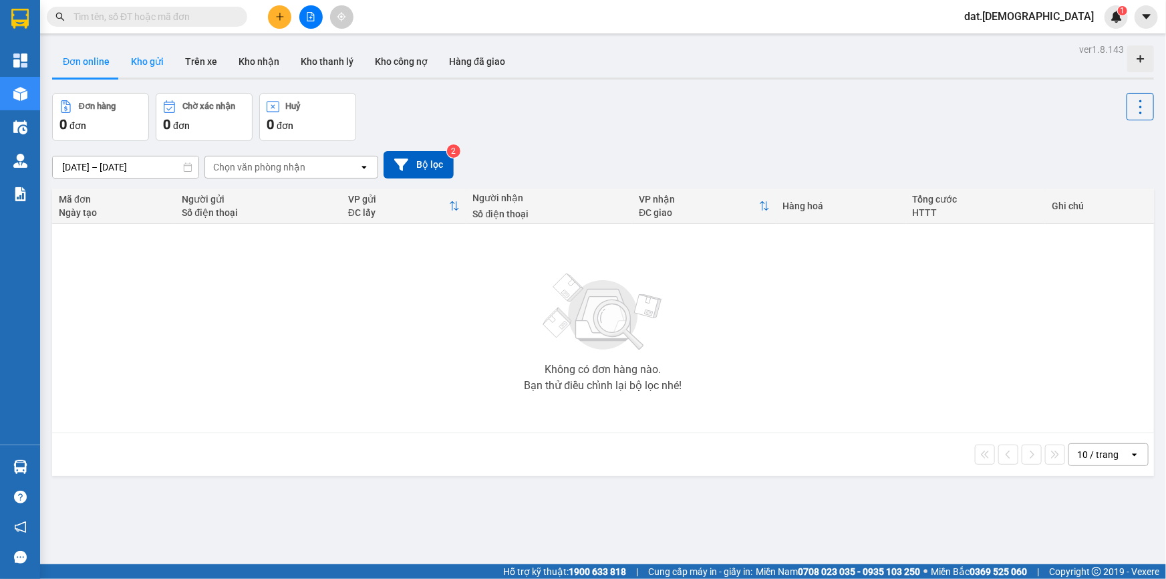
click at [152, 60] on button "Kho gửi" at bounding box center [147, 61] width 54 height 32
type input "[DATE] – [DATE]"
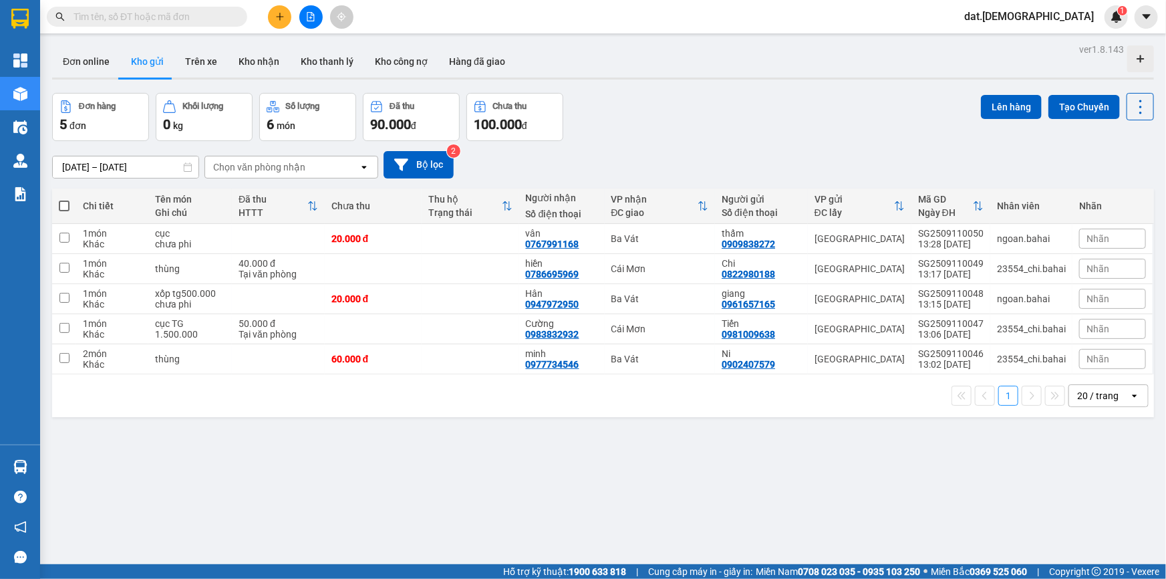
click at [120, 45] on button "Kho gửi" at bounding box center [147, 61] width 54 height 32
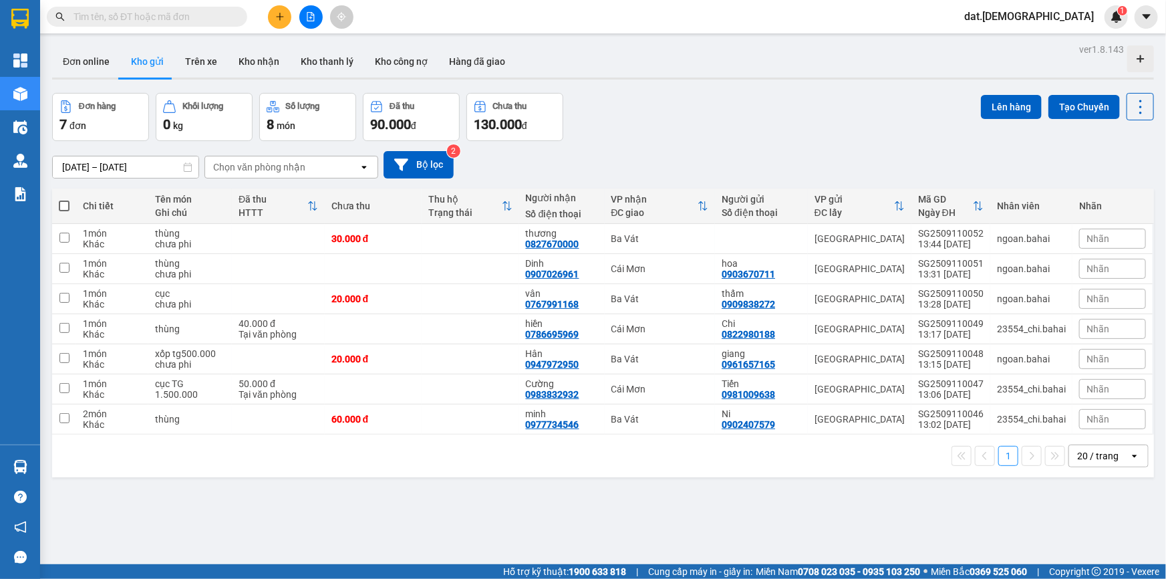
click at [67, 205] on span at bounding box center [64, 206] width 11 height 11
click at [64, 199] on input "checkbox" at bounding box center [64, 199] width 0 height 0
checkbox input "true"
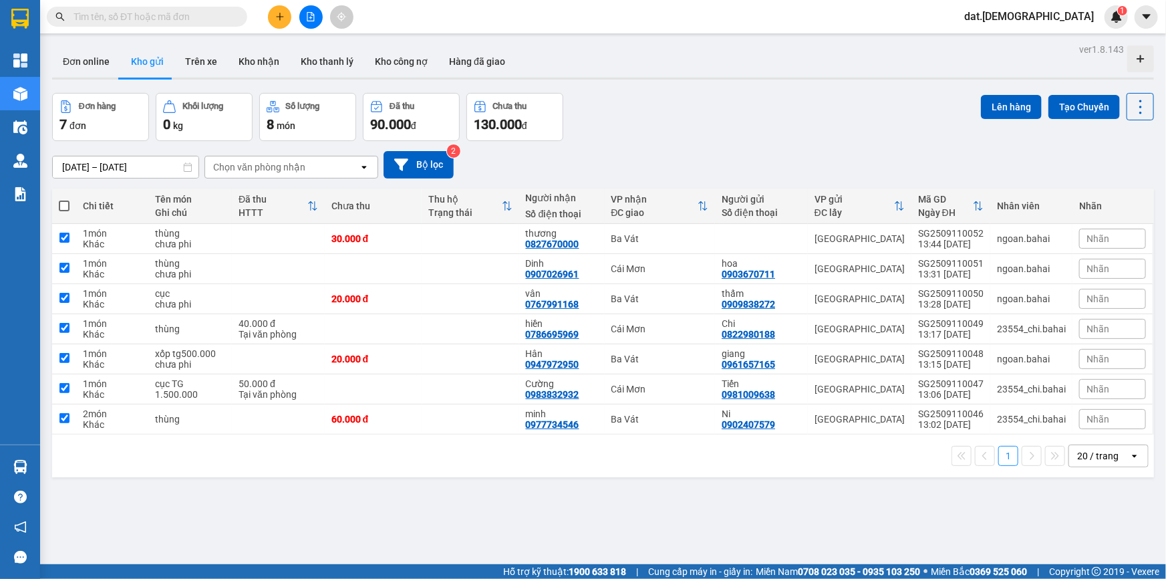
checkbox input "true"
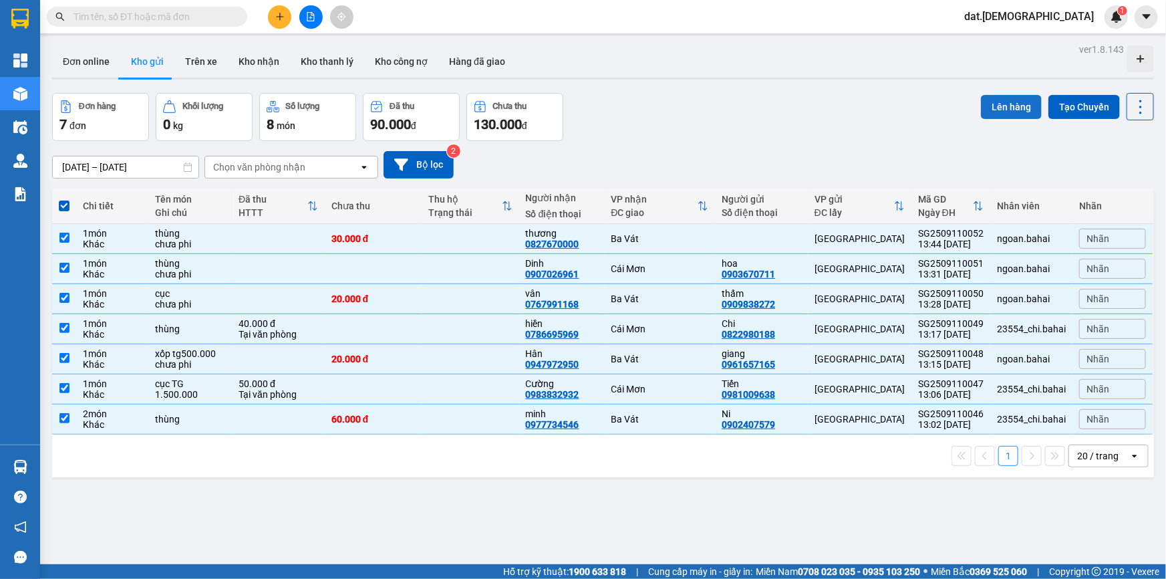
click at [1013, 102] on button "Lên hàng" at bounding box center [1011, 107] width 61 height 24
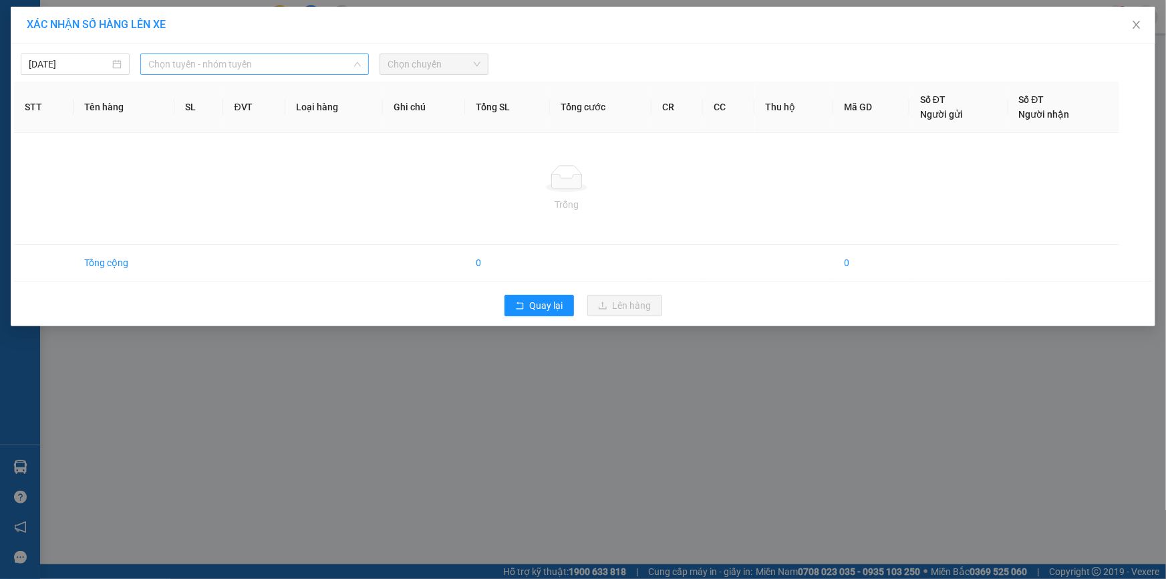
click at [255, 60] on span "Chọn tuyến - nhóm tuyến" at bounding box center [254, 64] width 213 height 20
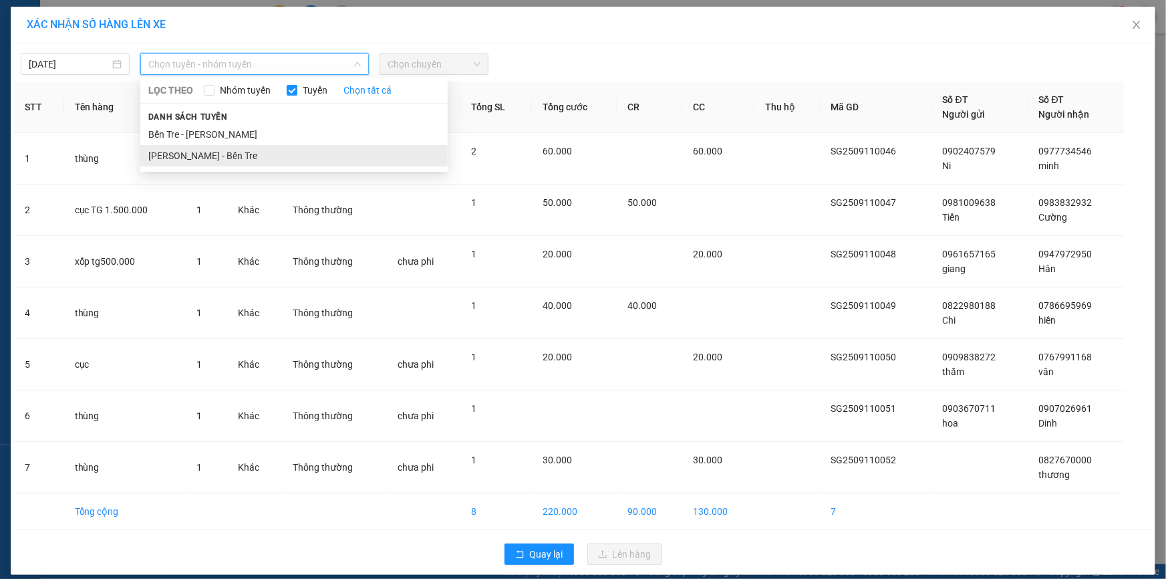
click at [234, 155] on li "[PERSON_NAME] - Bến Tre" at bounding box center [293, 155] width 307 height 21
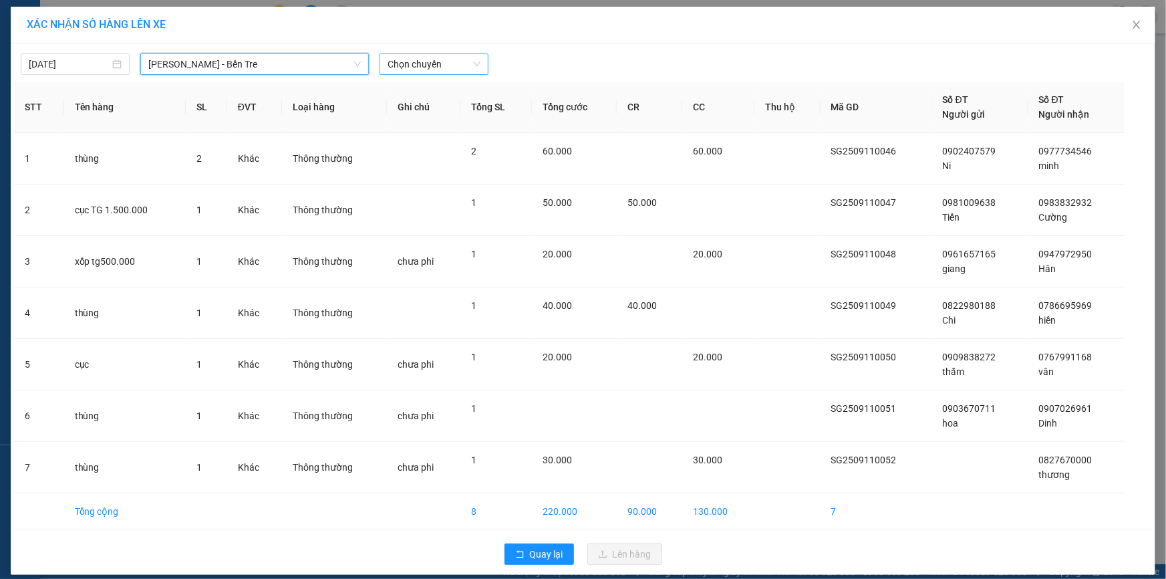
click at [416, 63] on span "Chọn chuyến" at bounding box center [434, 64] width 93 height 20
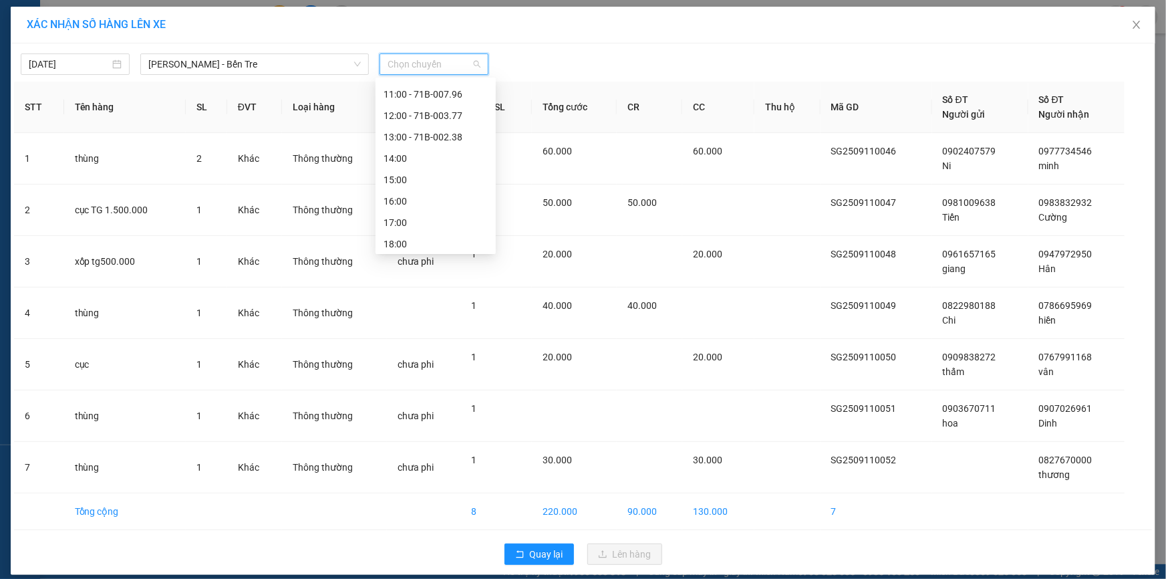
scroll to position [149, 0]
click at [414, 160] on div "14:00" at bounding box center [436, 155] width 104 height 15
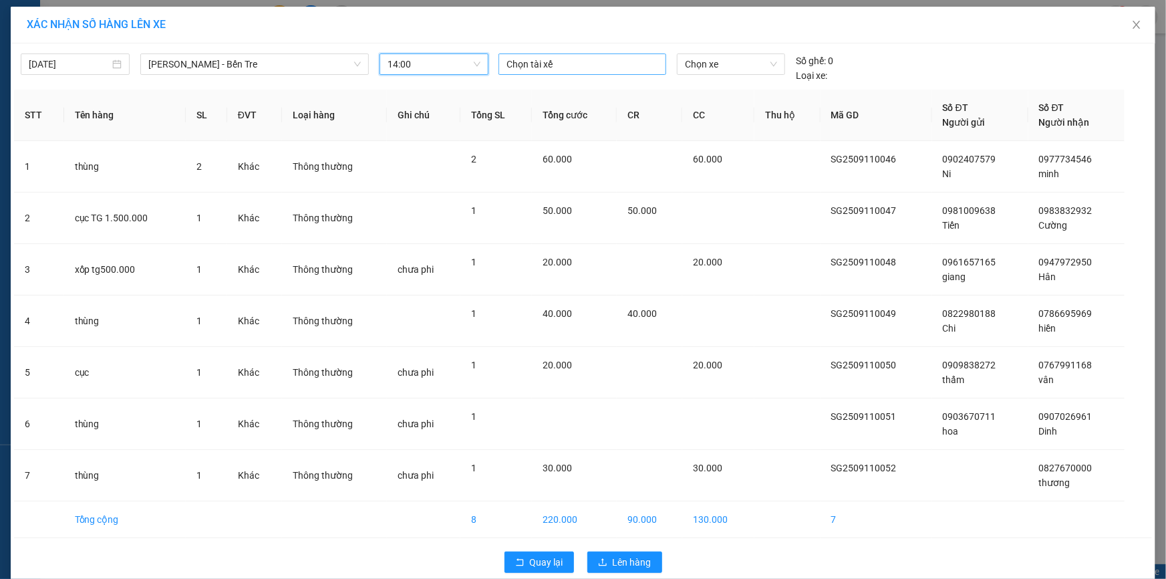
click at [561, 58] on div at bounding box center [582, 64] width 161 height 16
type input "hung"
click at [535, 92] on div "Hưng" at bounding box center [595, 91] width 184 height 15
click at [719, 63] on span "Chọn xe" at bounding box center [731, 64] width 92 height 20
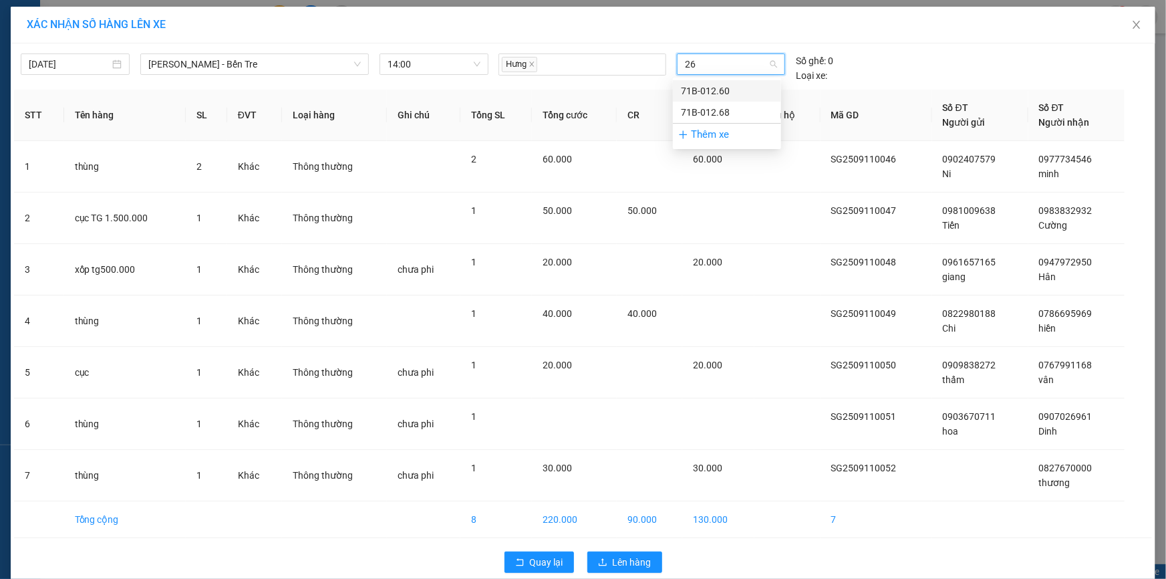
type input "260"
click at [698, 94] on div "71B-012.60" at bounding box center [727, 91] width 92 height 15
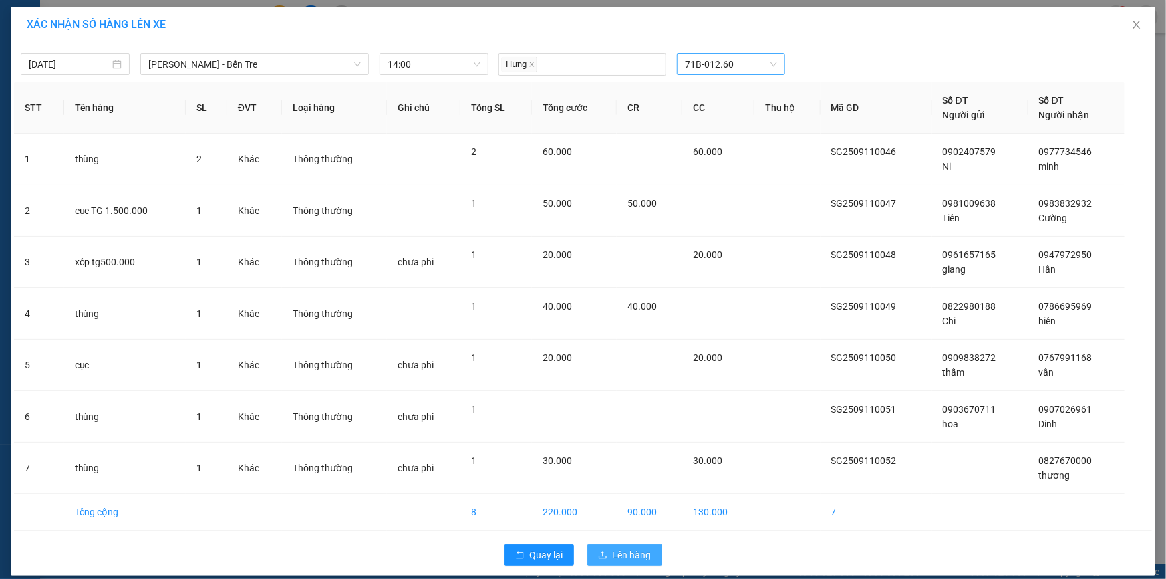
click at [640, 555] on span "Lên hàng" at bounding box center [632, 554] width 39 height 15
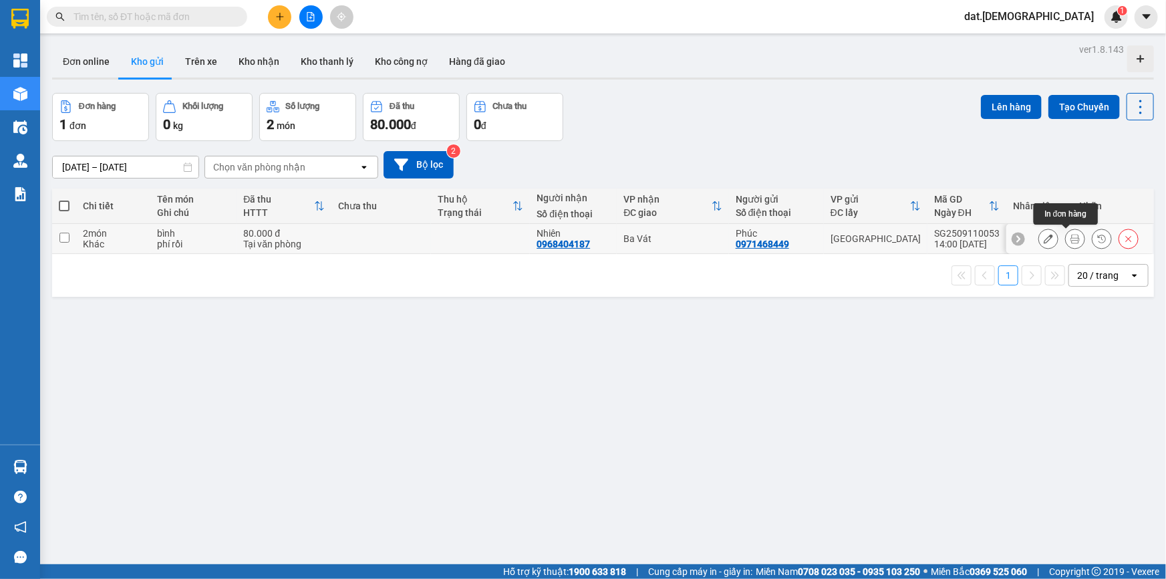
click at [1071, 241] on icon at bounding box center [1075, 238] width 9 height 9
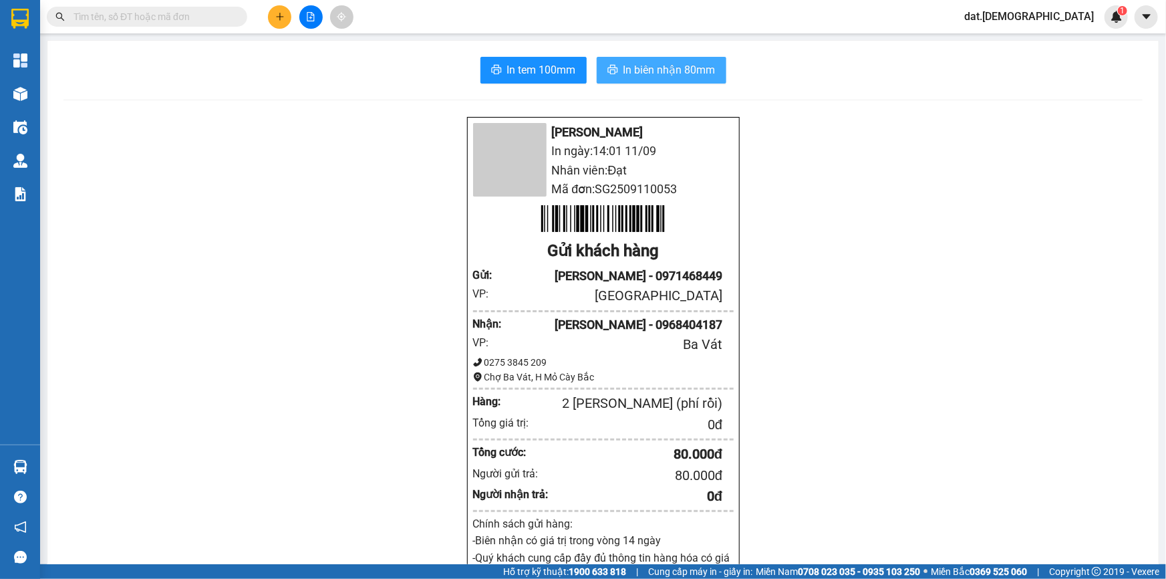
click at [641, 74] on span "In biên nhận 80mm" at bounding box center [670, 69] width 92 height 17
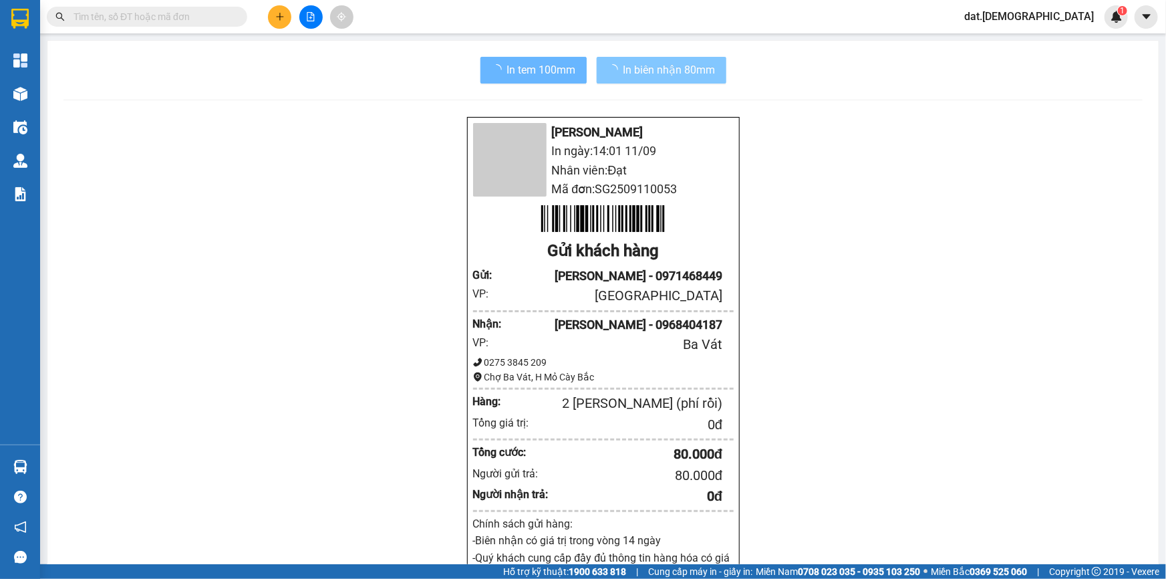
click at [641, 71] on span "In biên nhận 80mm" at bounding box center [670, 69] width 92 height 17
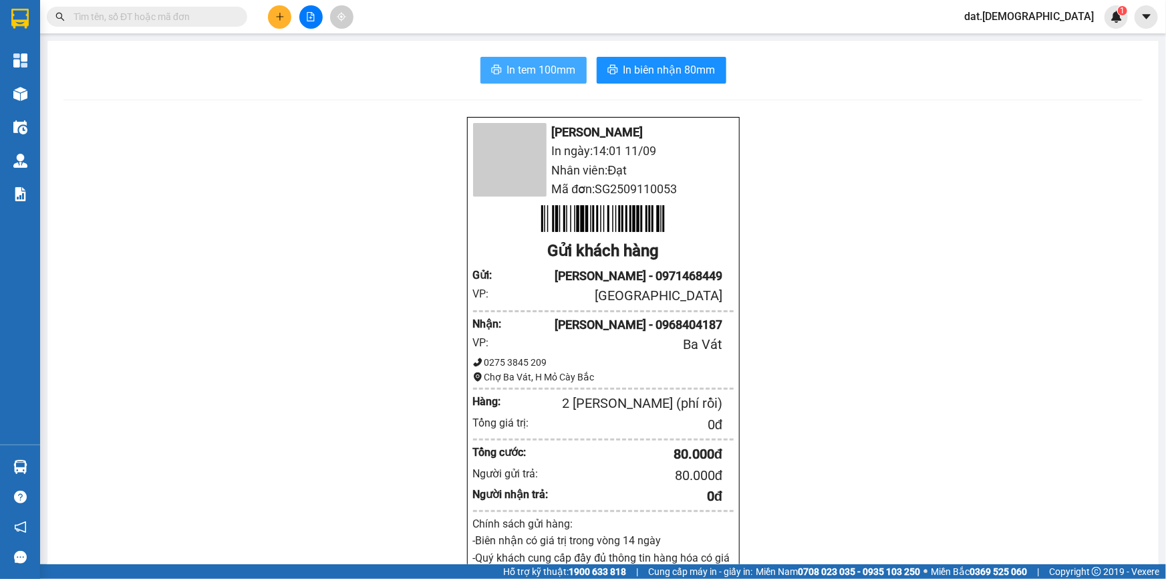
click at [519, 65] on span "In tem 100mm" at bounding box center [541, 69] width 69 height 17
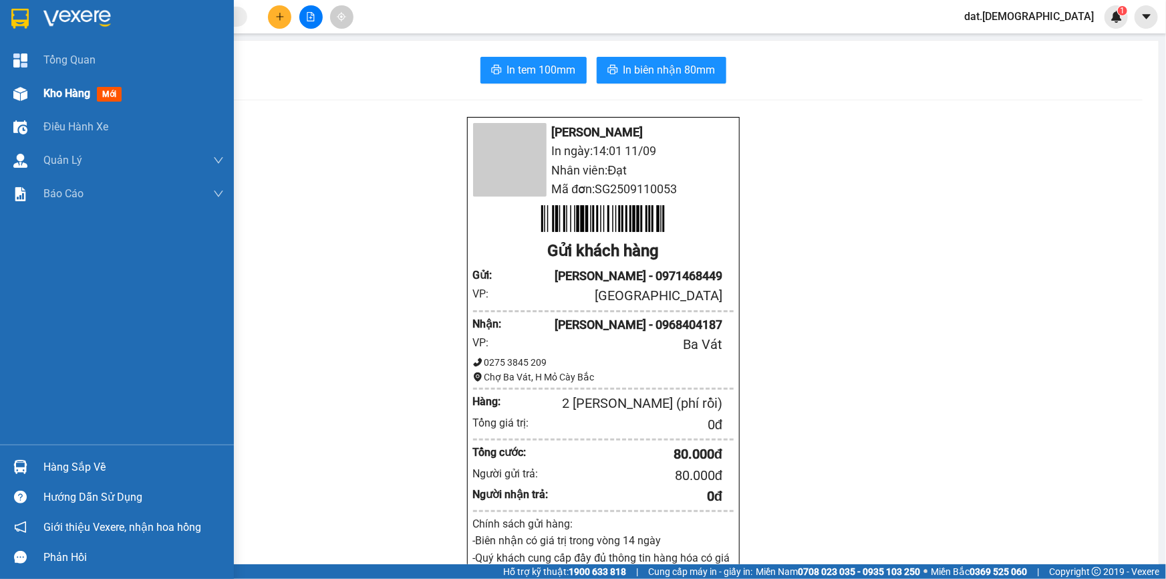
click span "mới"
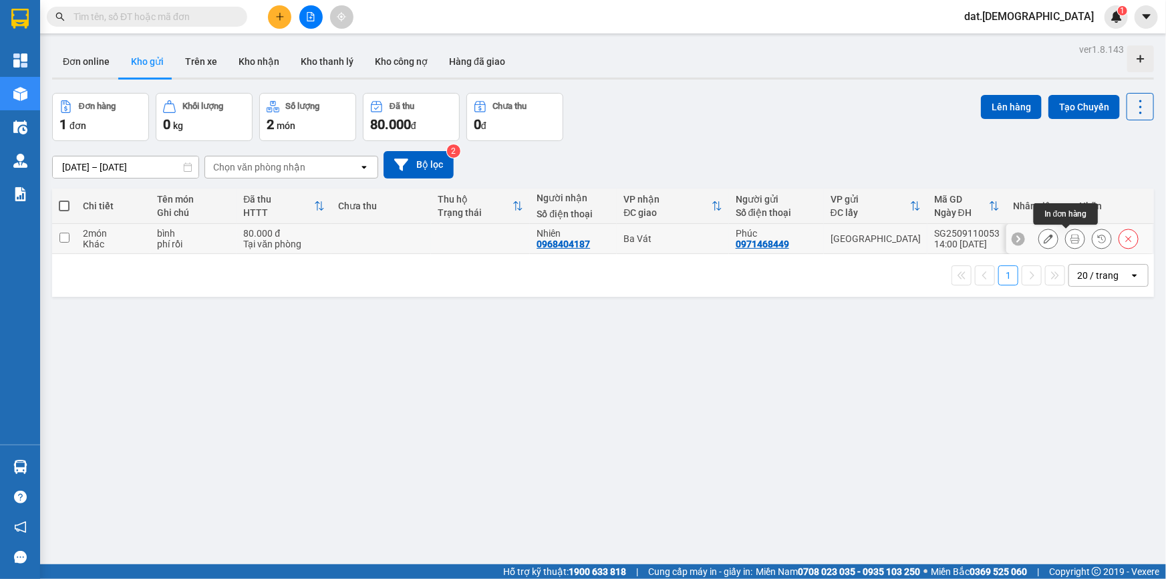
click icon
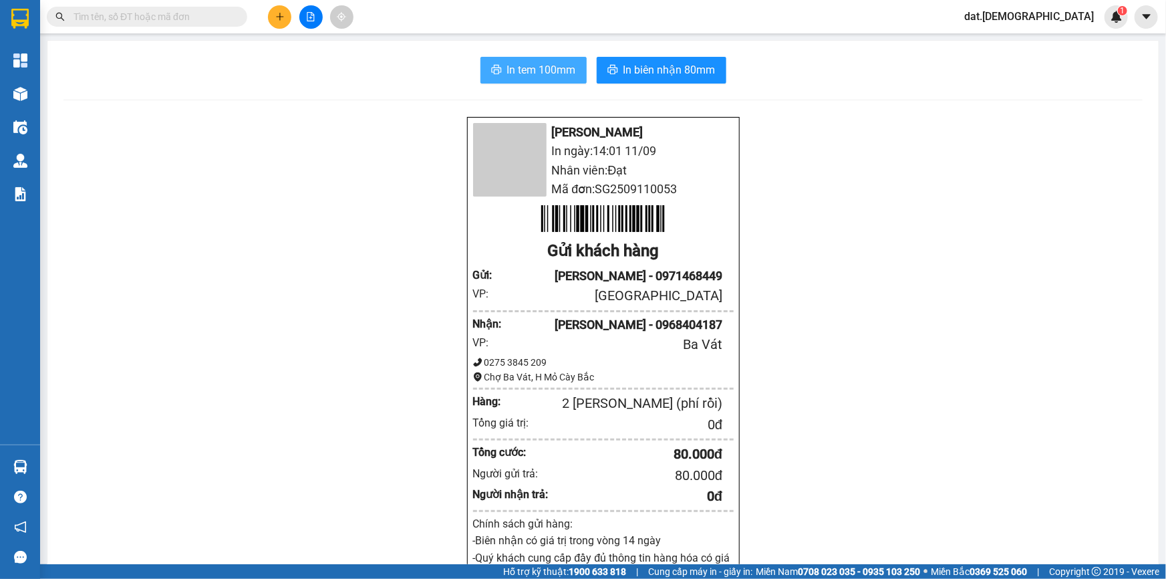
click span "In tem 100mm"
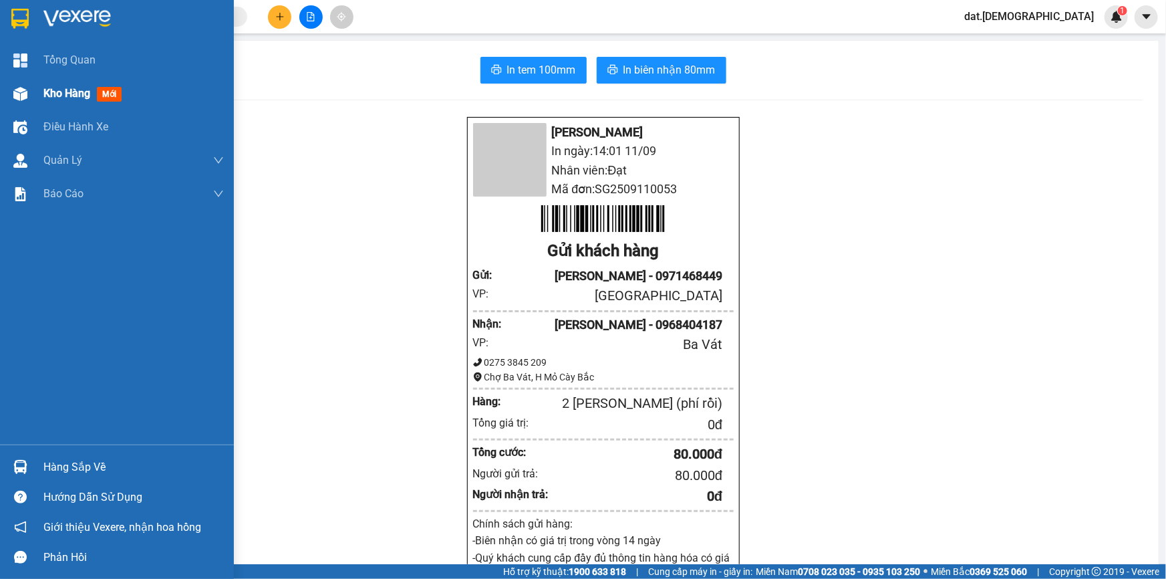
click span "mới"
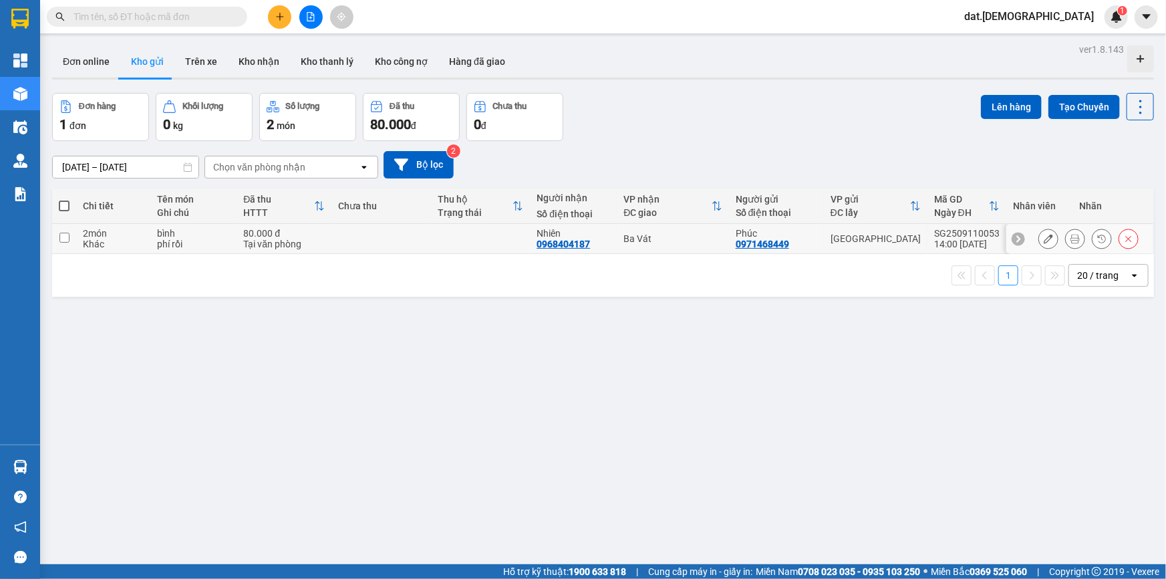
click at [272, 233] on div "80.000 đ" at bounding box center [284, 233] width 82 height 11
checkbox input "true"
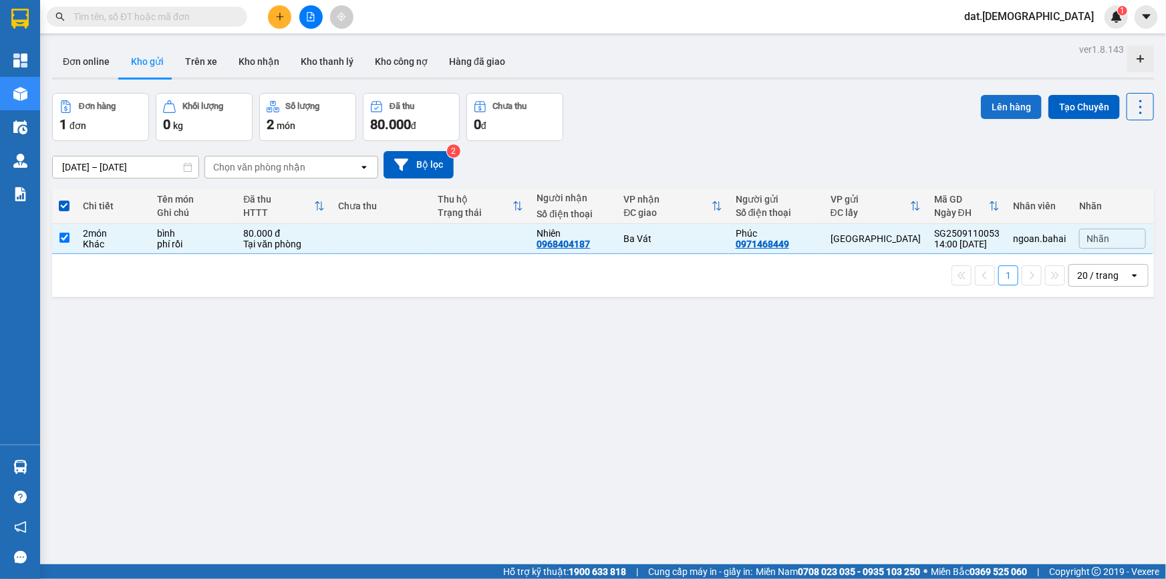
click at [981, 101] on button "Lên hàng" at bounding box center [1011, 107] width 61 height 24
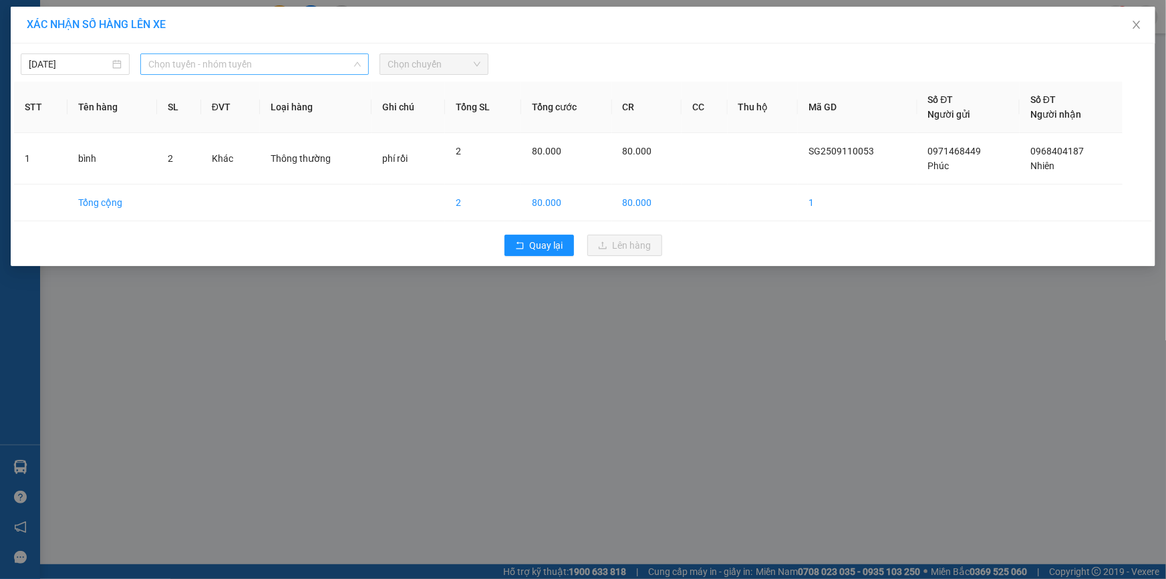
click at [264, 61] on span "Chọn tuyến - nhóm tuyến" at bounding box center [254, 64] width 213 height 20
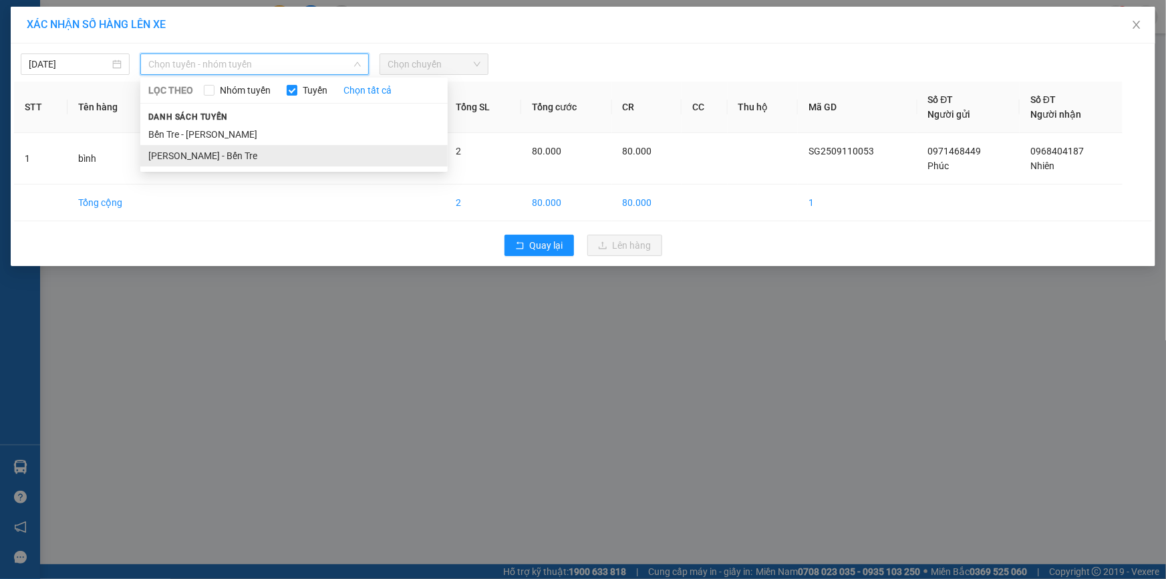
click at [222, 160] on li "[PERSON_NAME] - Bến Tre" at bounding box center [293, 155] width 307 height 21
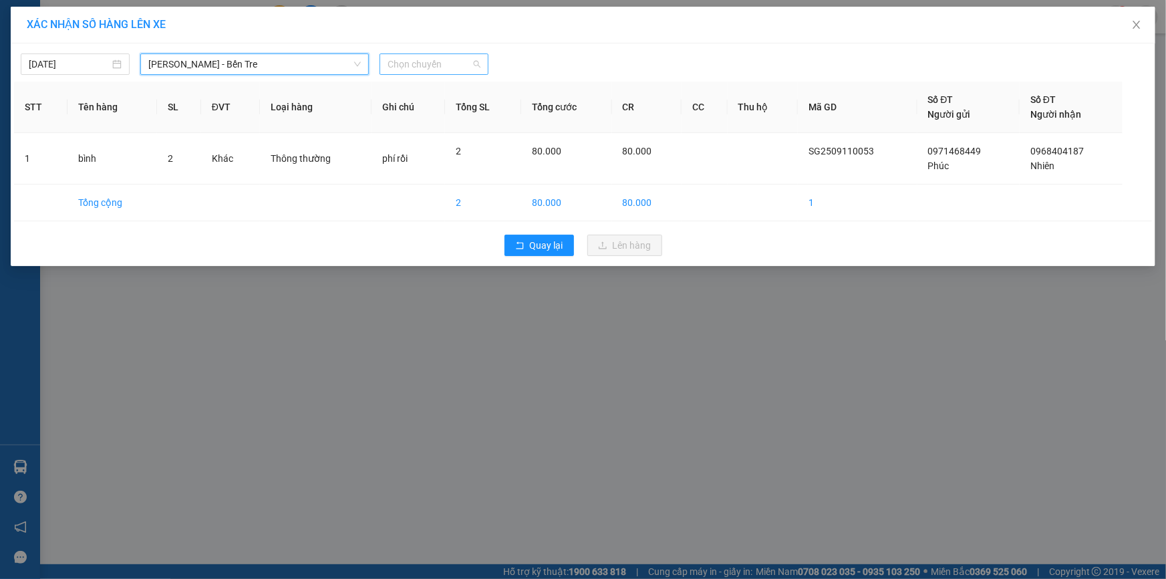
click at [442, 63] on span "Chọn chuyến" at bounding box center [434, 64] width 93 height 20
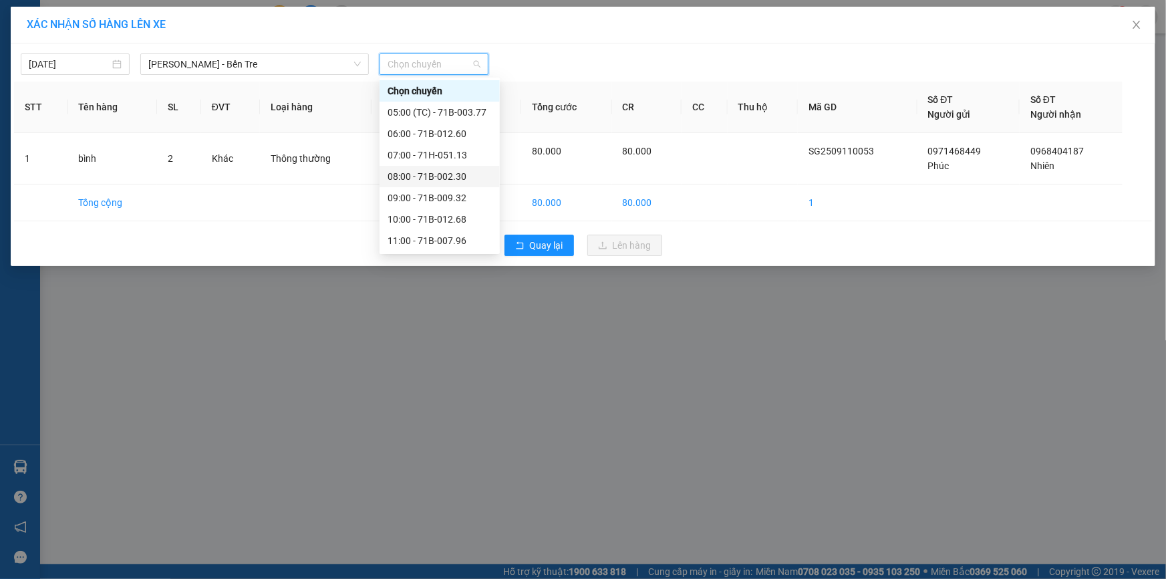
scroll to position [149, 0]
click at [424, 154] on div "14:00 - 71B-012.60" at bounding box center [440, 155] width 104 height 15
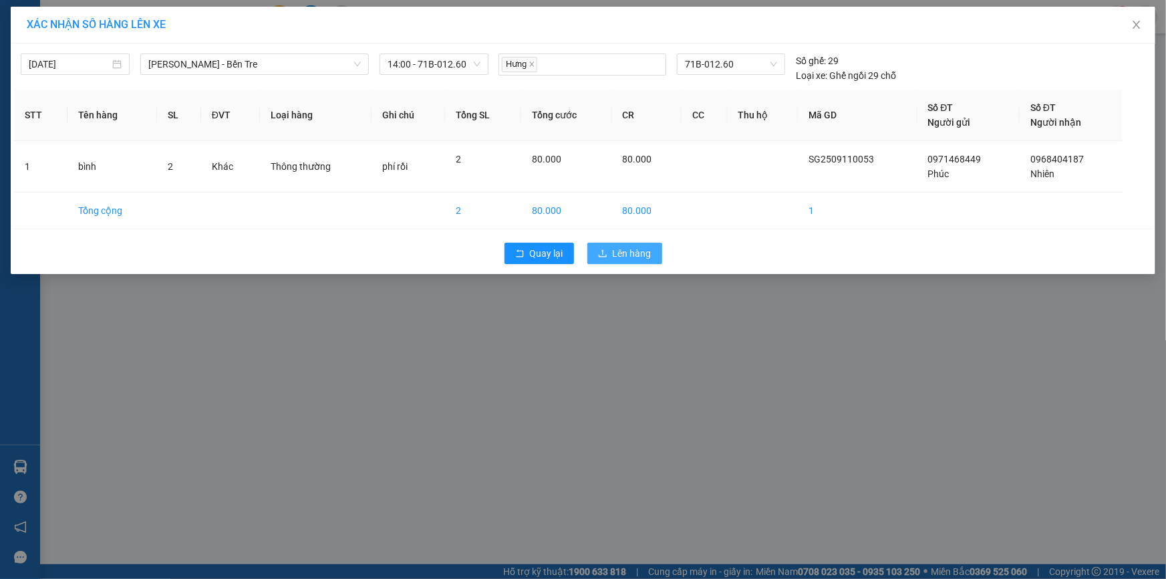
click at [645, 258] on span "Lên hàng" at bounding box center [632, 253] width 39 height 15
